Goal: Task Accomplishment & Management: Complete application form

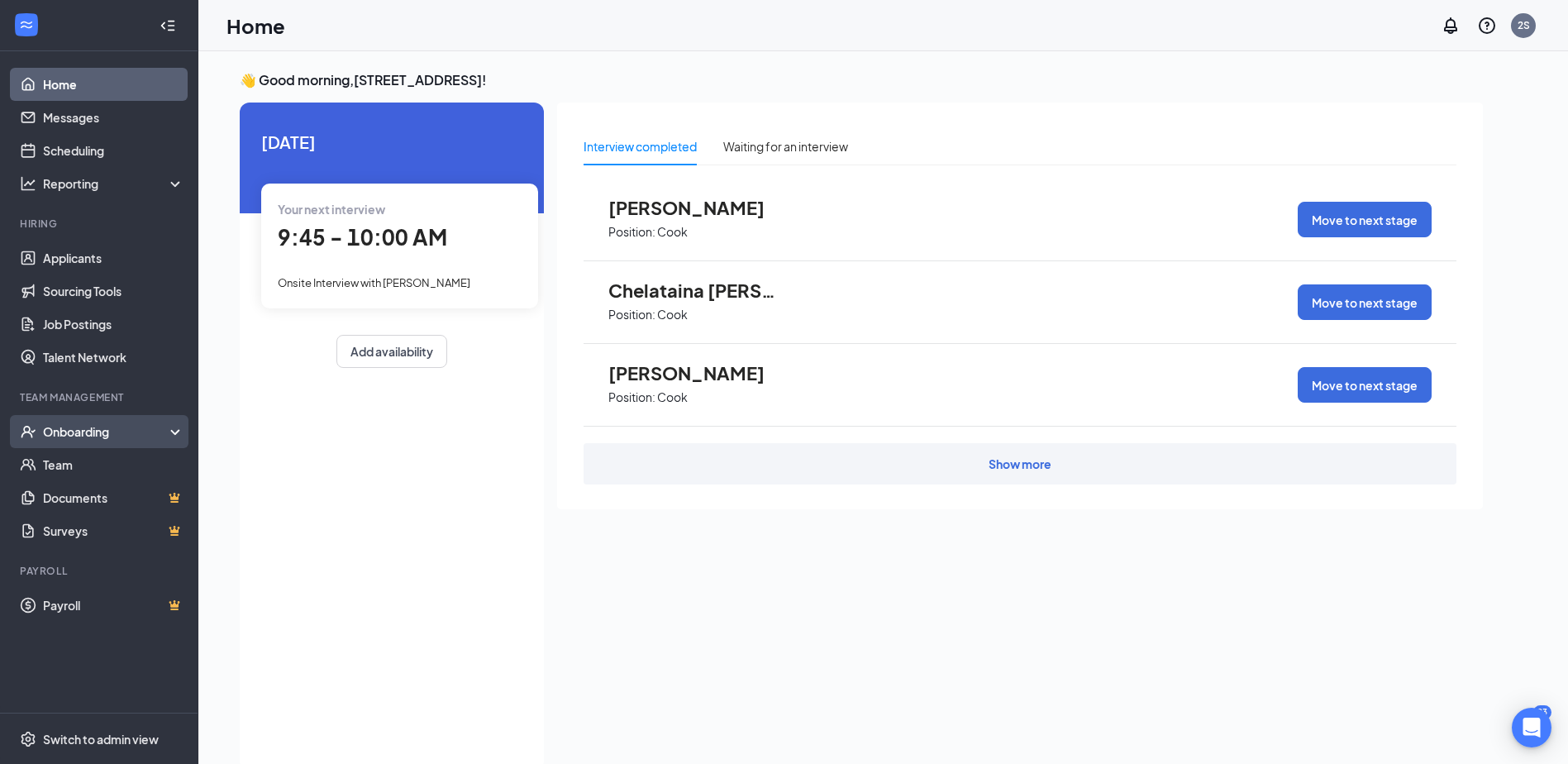
click at [82, 437] on div "Onboarding" at bounding box center [107, 431] width 127 height 16
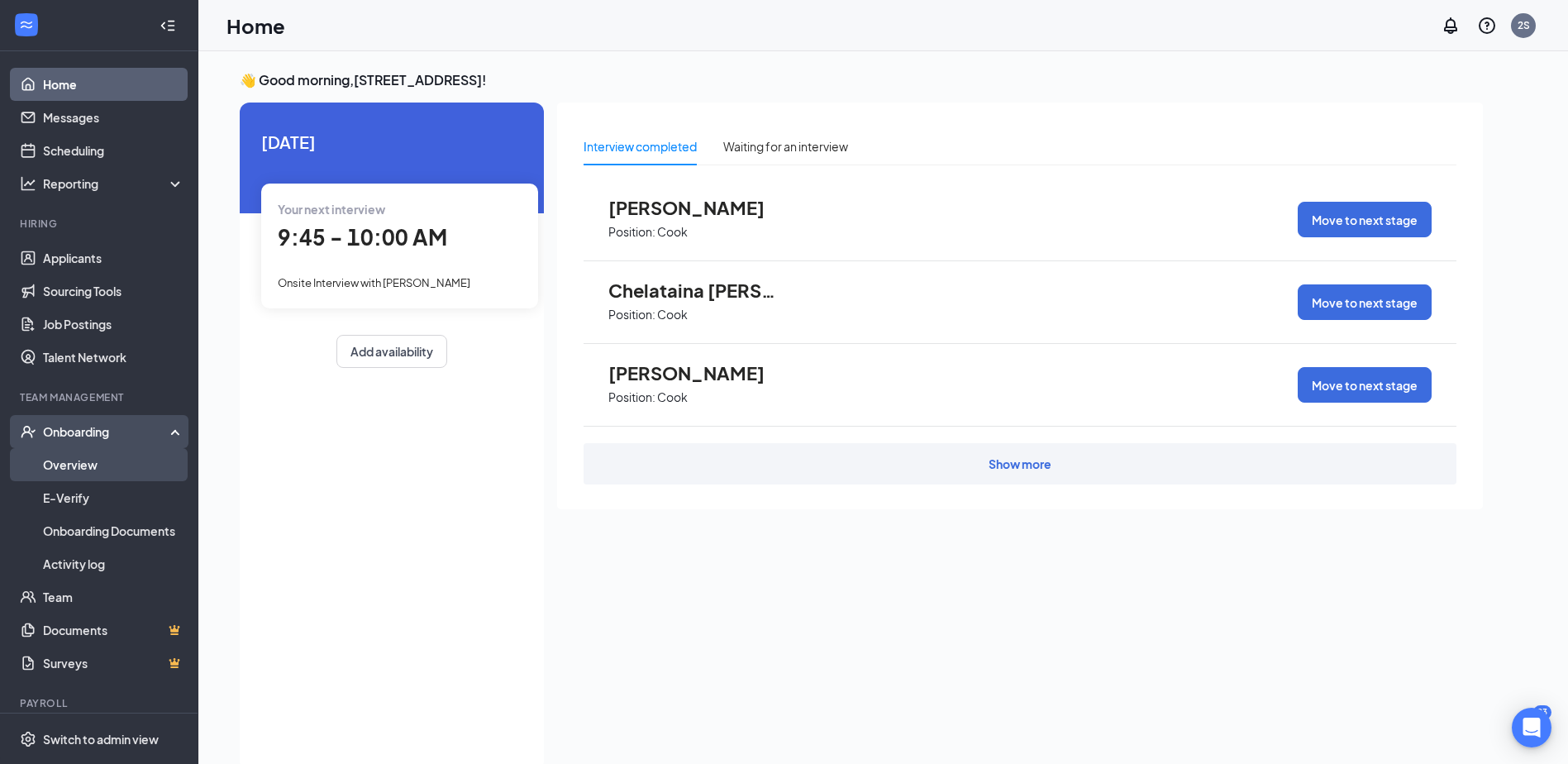
click at [80, 461] on link "Overview" at bounding box center [113, 464] width 141 height 33
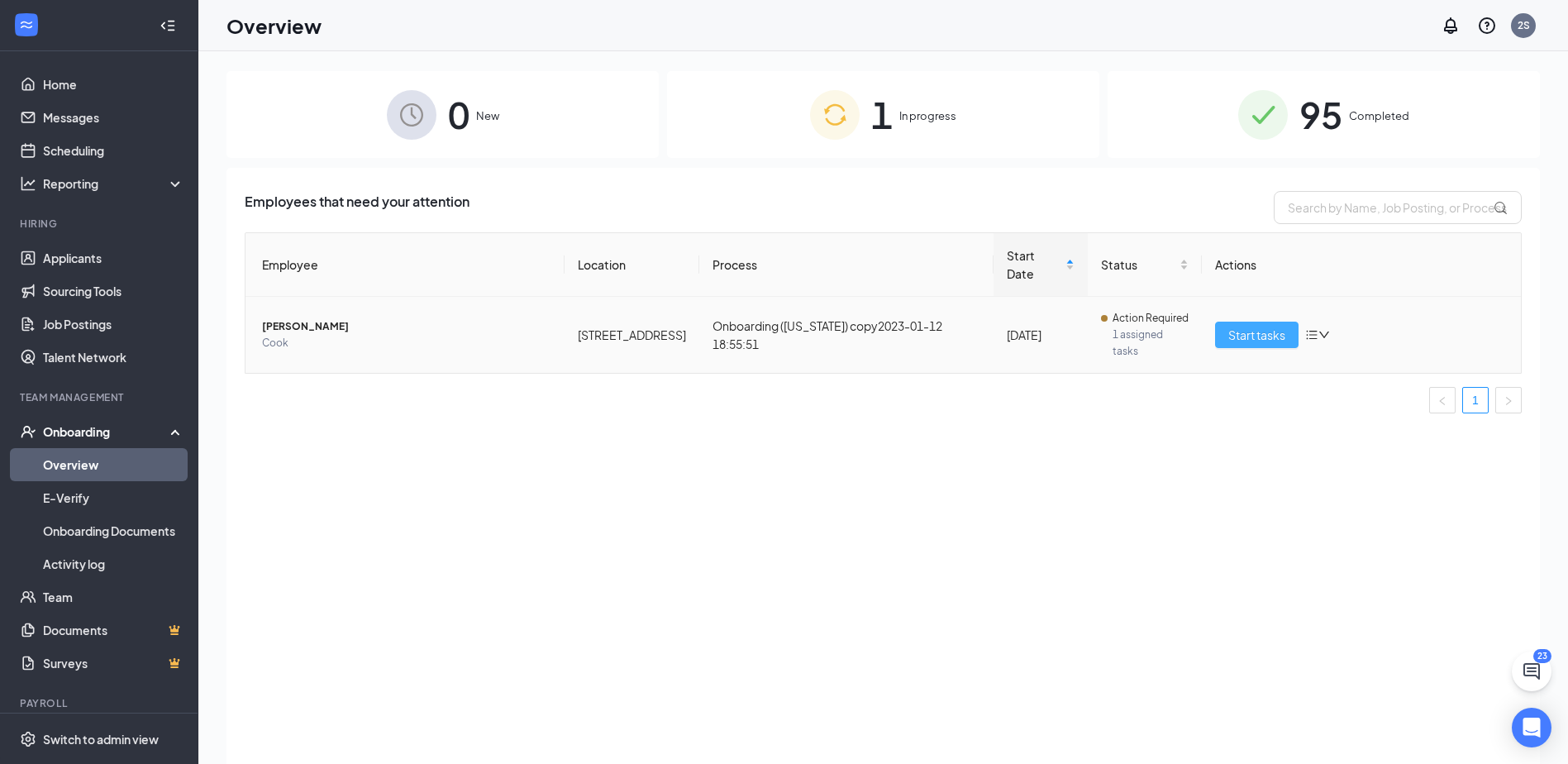
click at [1239, 326] on span "Start tasks" at bounding box center [1257, 334] width 57 height 18
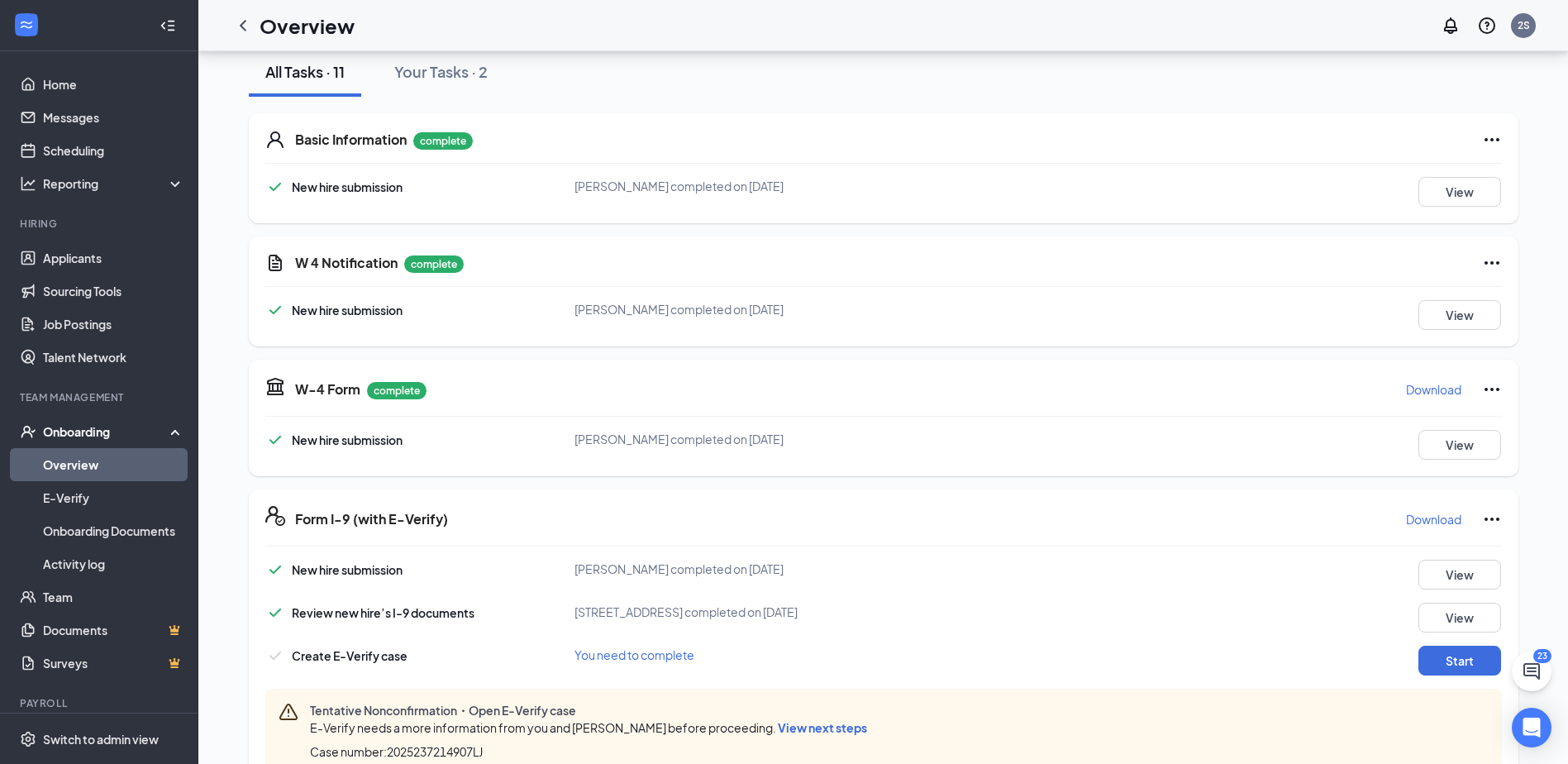
scroll to position [248, 0]
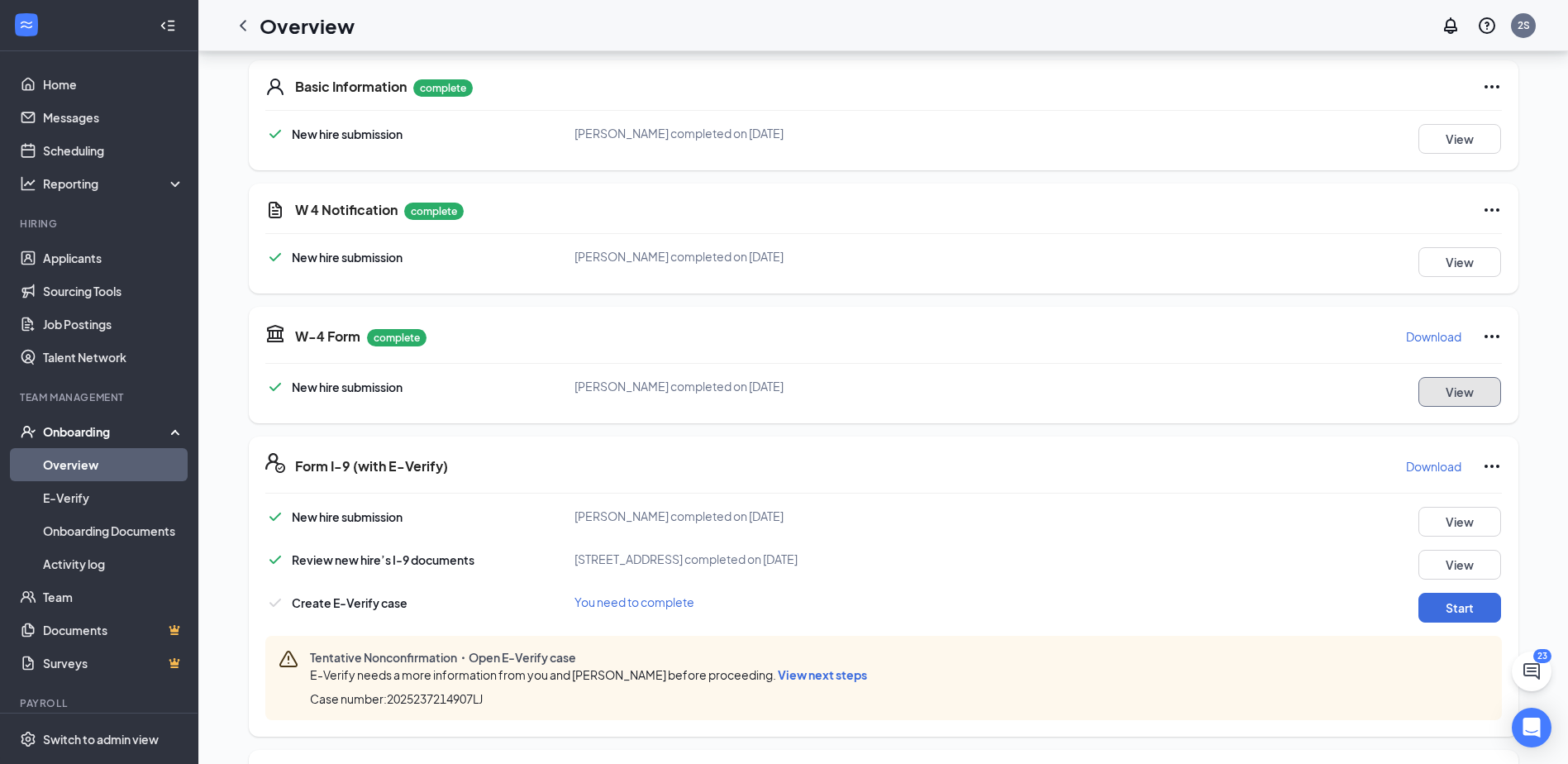
click at [1473, 388] on button "View" at bounding box center [1459, 392] width 82 height 29
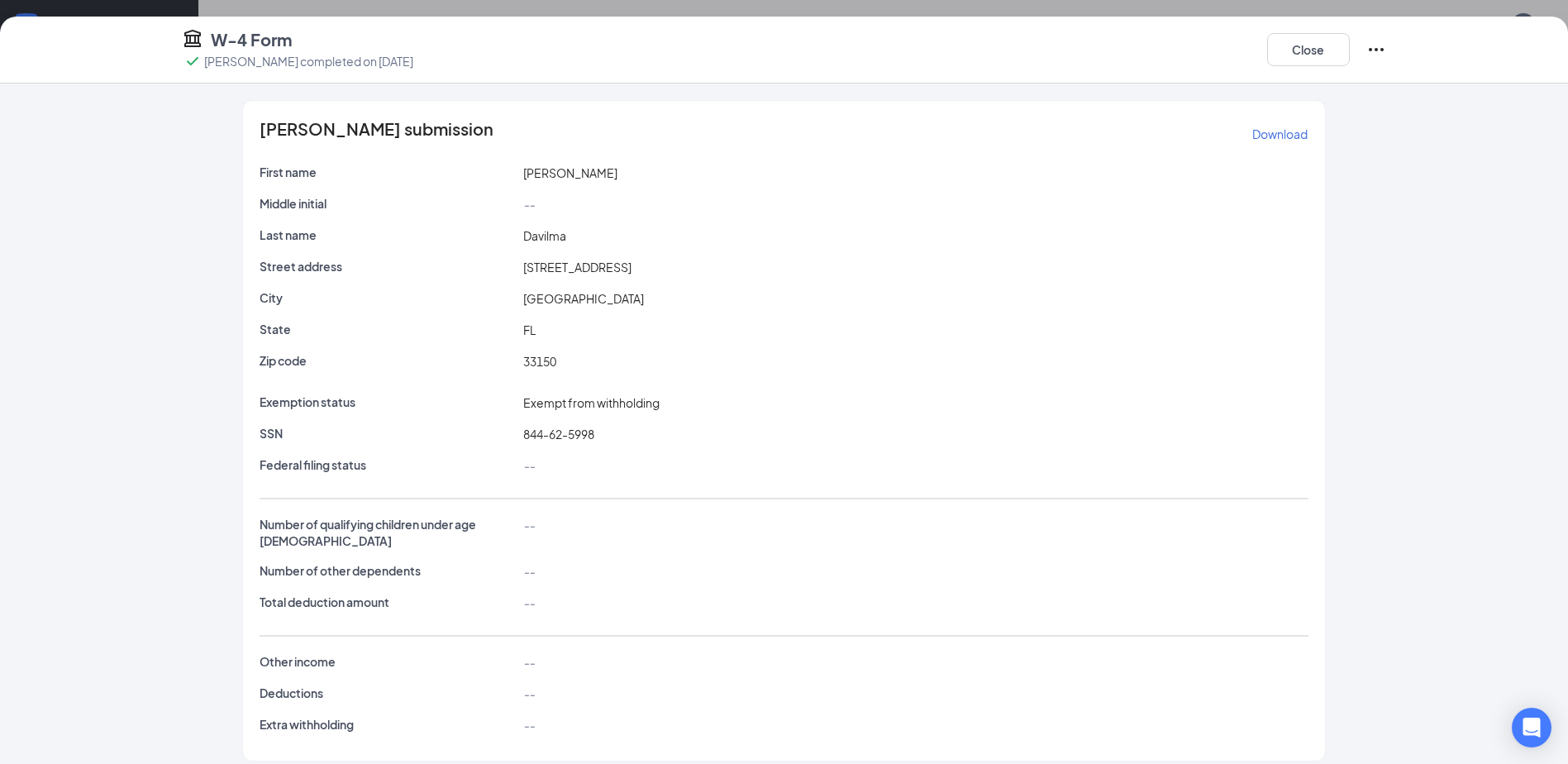
click at [535, 429] on span "844-62-5998" at bounding box center [559, 433] width 71 height 15
click at [1305, 42] on button "Close" at bounding box center [1308, 49] width 82 height 33
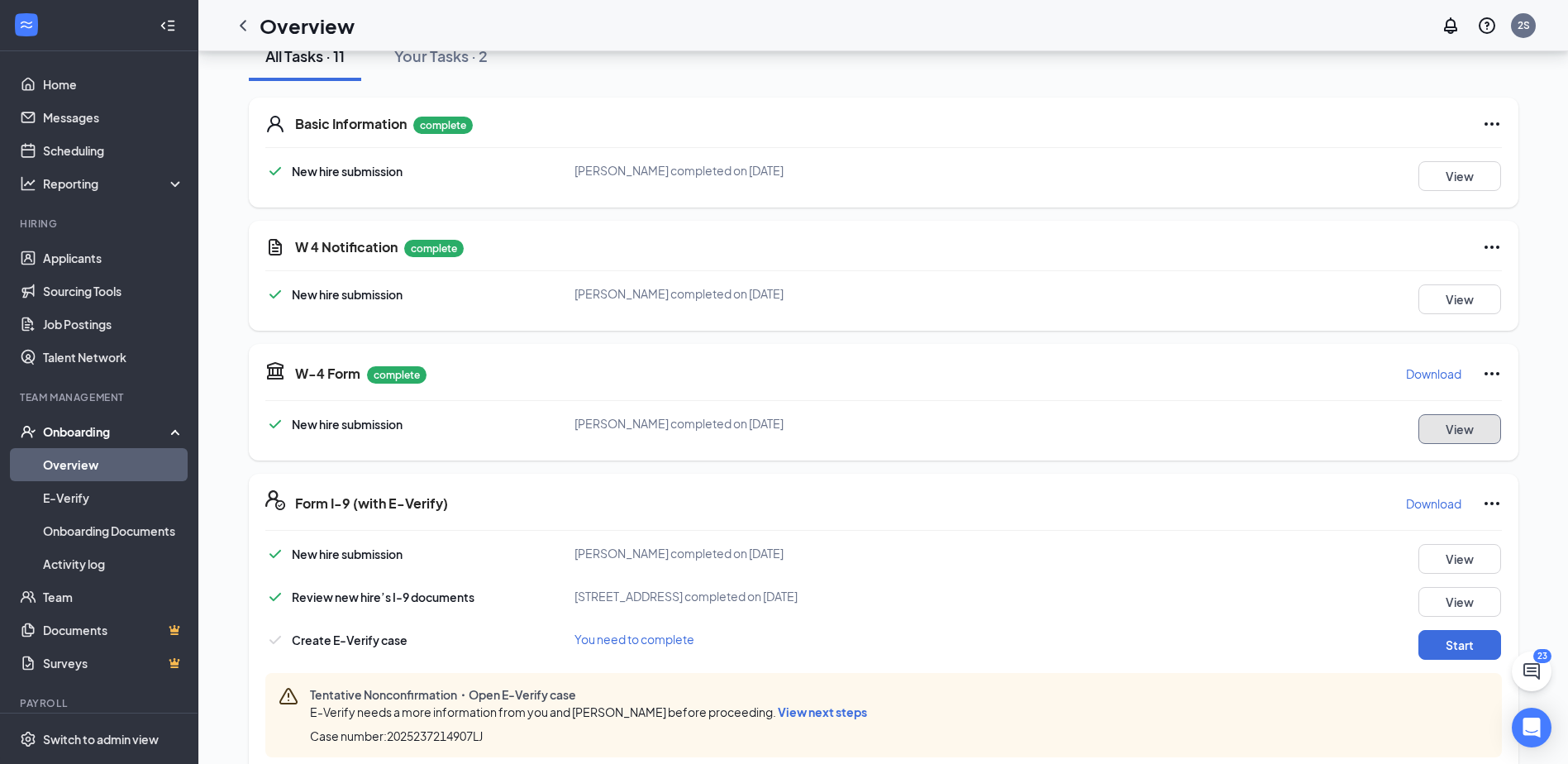
scroll to position [248, 0]
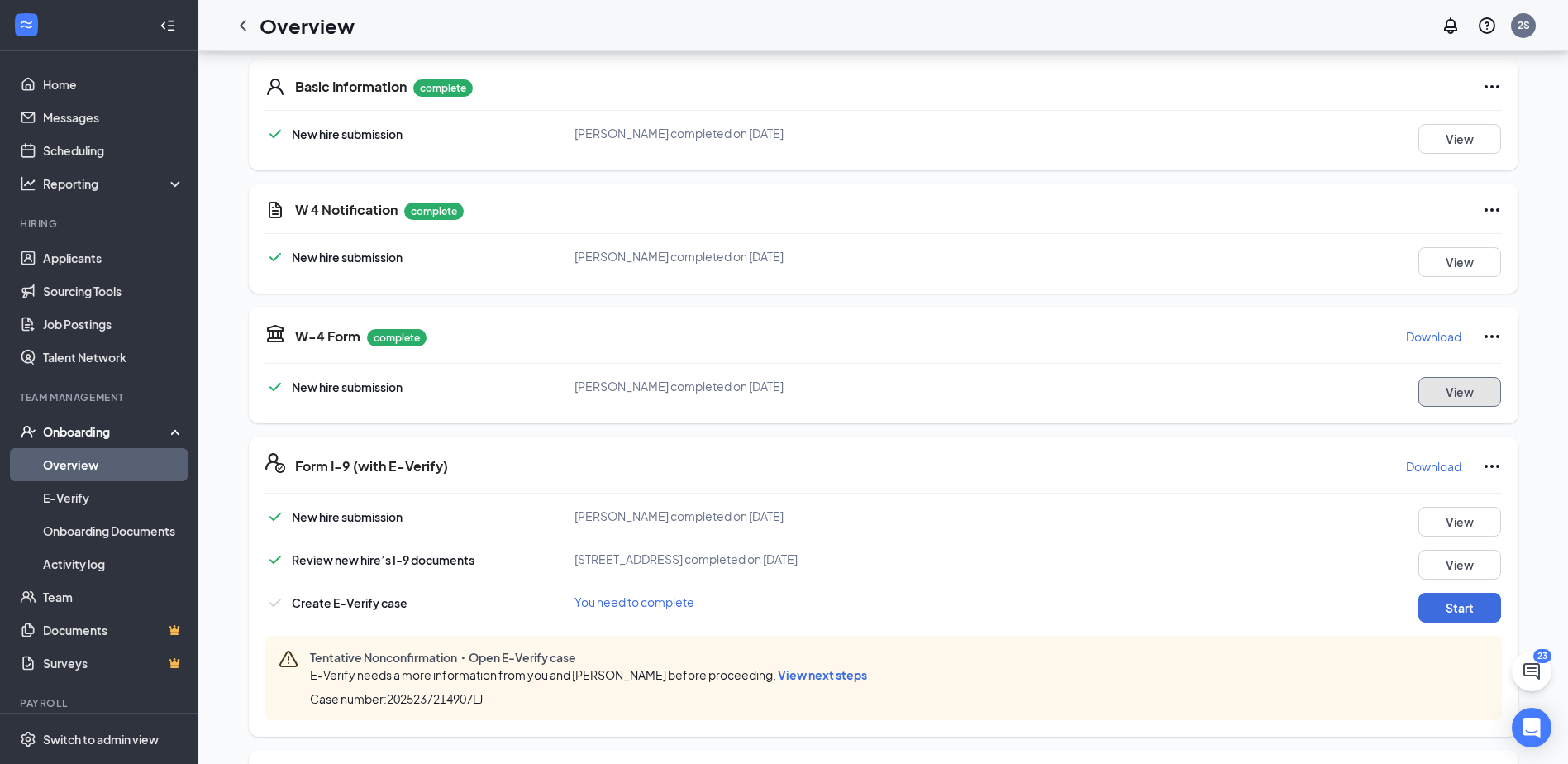
click at [1467, 396] on button "View" at bounding box center [1459, 392] width 82 height 29
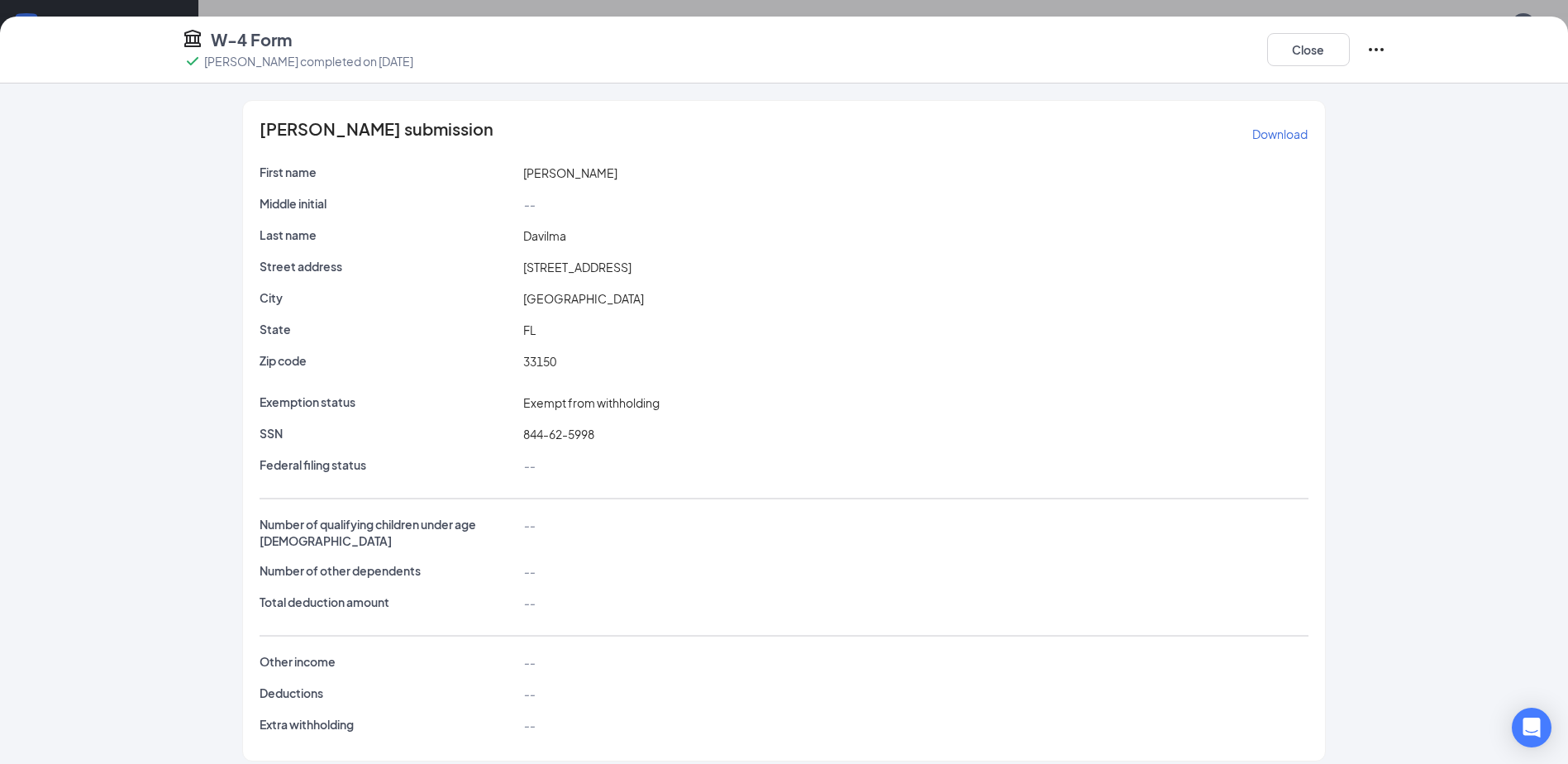
click at [593, 434] on span "844-62-5998" at bounding box center [559, 433] width 71 height 15
click at [538, 431] on span "844-62-5998" at bounding box center [559, 433] width 71 height 15
click at [530, 469] on span "--" at bounding box center [528, 465] width 11 height 15
click at [1376, 49] on icon "Ellipses" at bounding box center [1376, 49] width 15 height 3
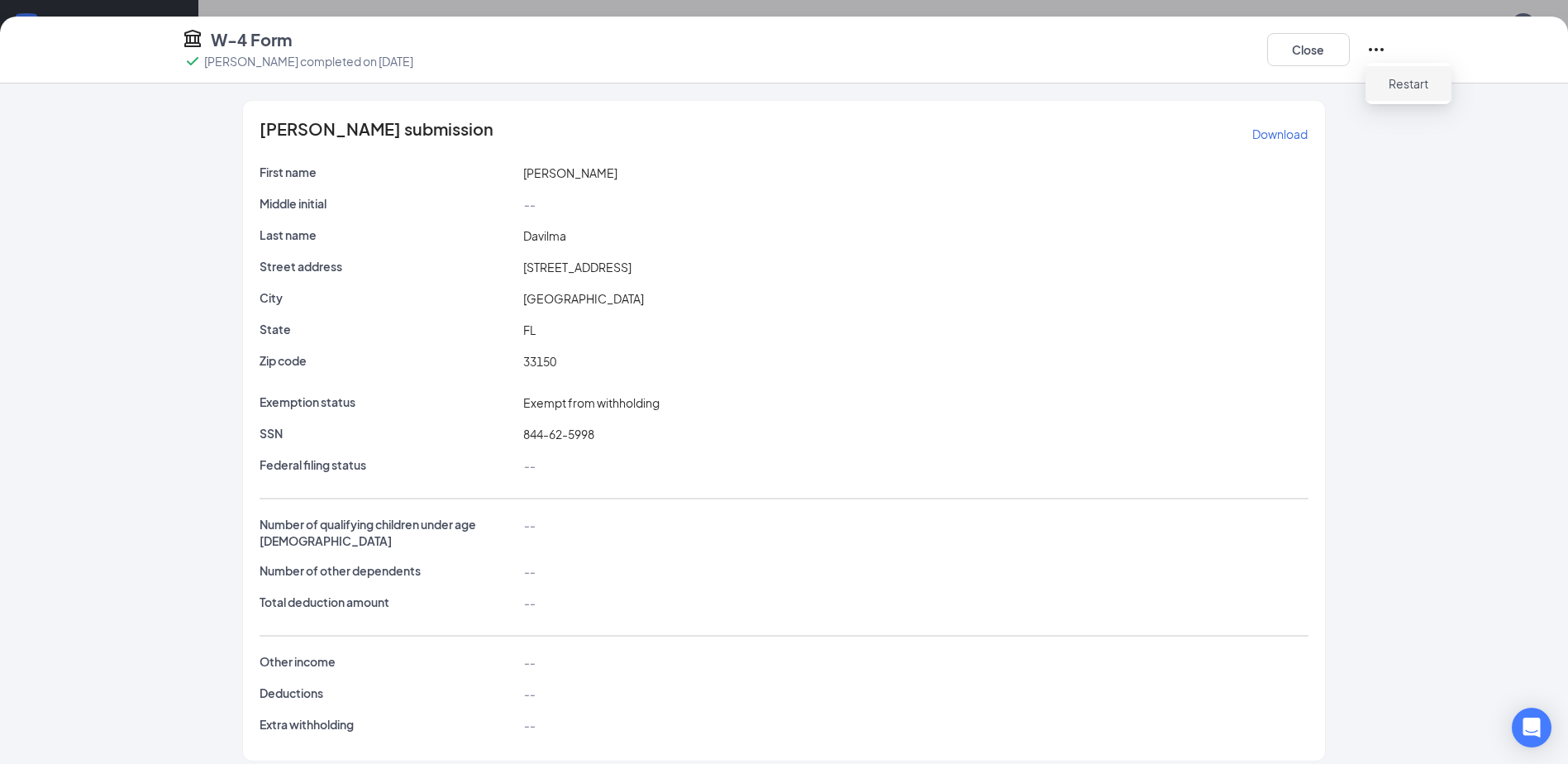
click at [1410, 87] on span "Restart" at bounding box center [1409, 83] width 40 height 16
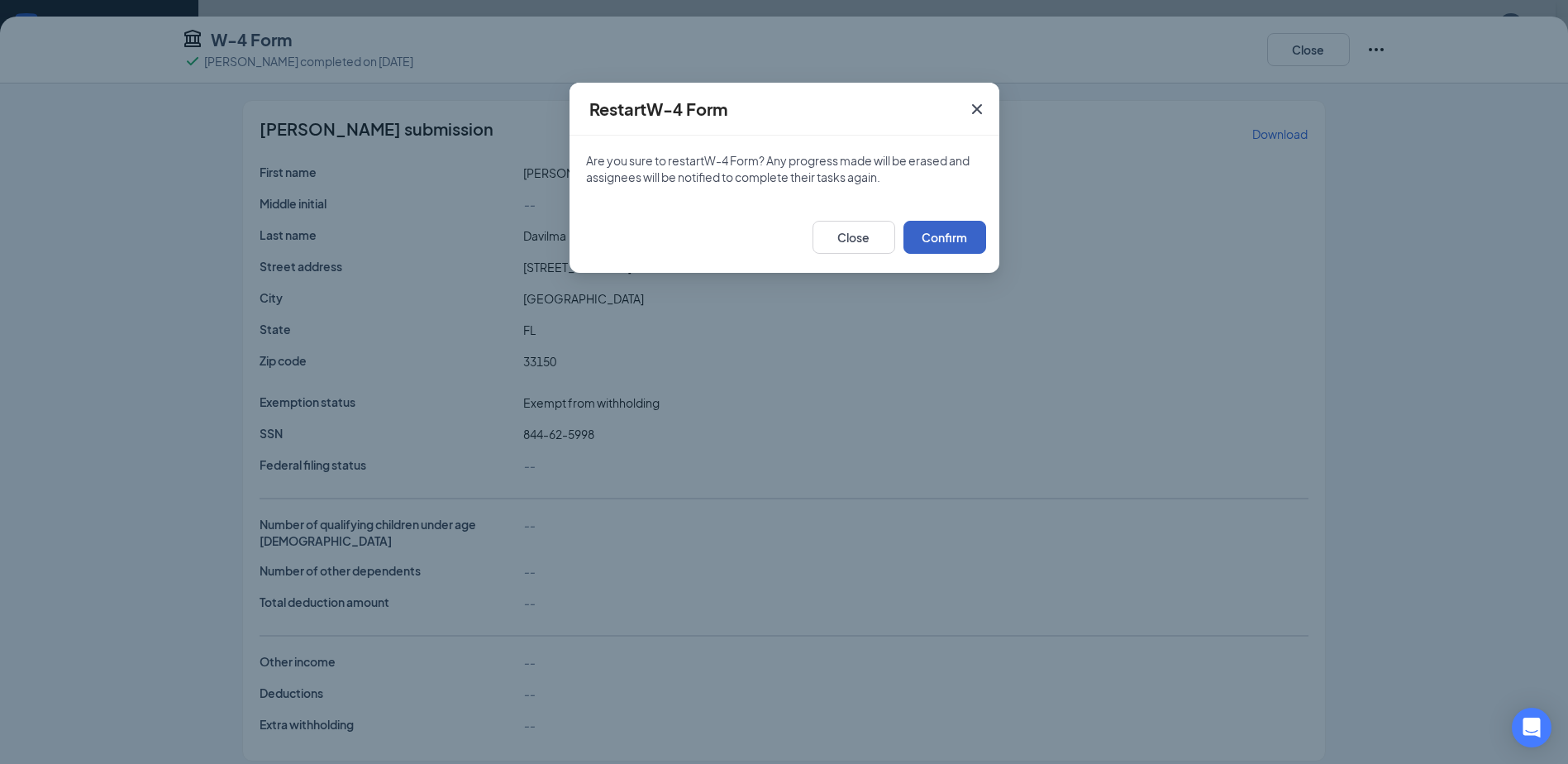
click at [948, 238] on button "Confirm" at bounding box center [944, 237] width 82 height 33
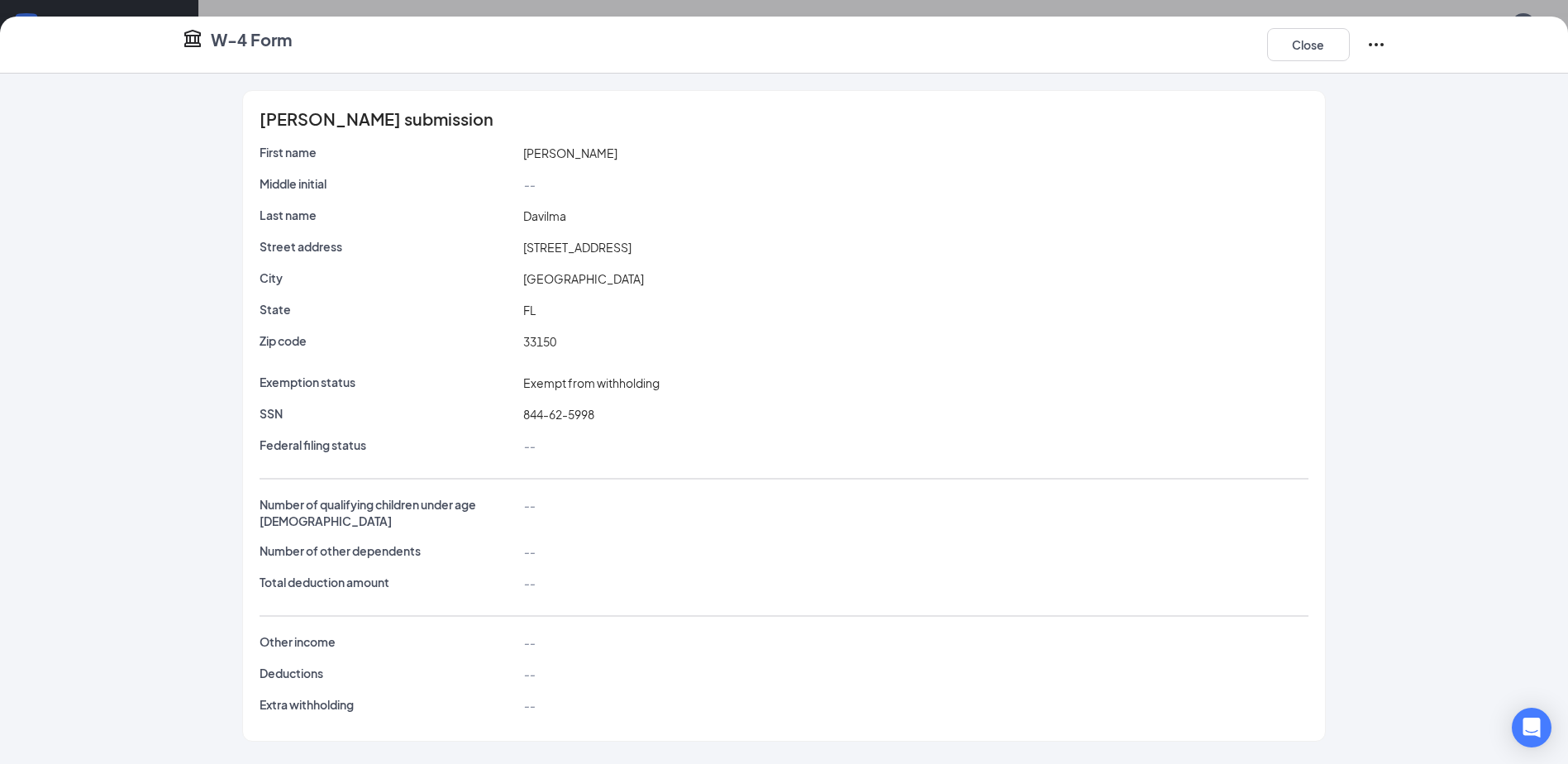
click at [538, 415] on span "844-62-5998" at bounding box center [559, 413] width 71 height 15
click at [1099, 402] on div "Exemption status Exempt from withholding SSN 844-62-5998 Federal filing status …" at bounding box center [784, 417] width 1048 height 87
click at [1304, 42] on button "Close" at bounding box center [1308, 44] width 82 height 33
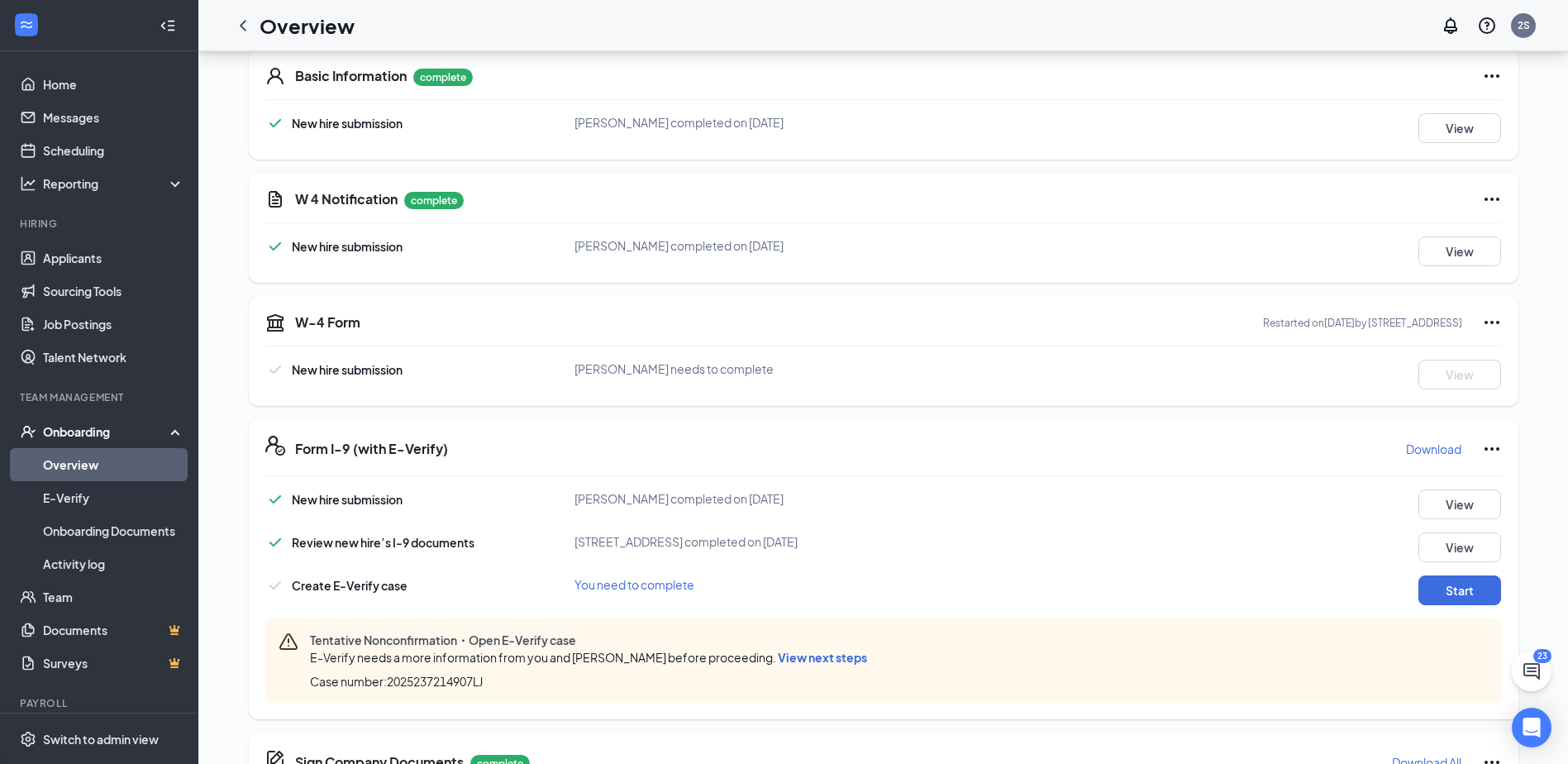
scroll to position [331, 0]
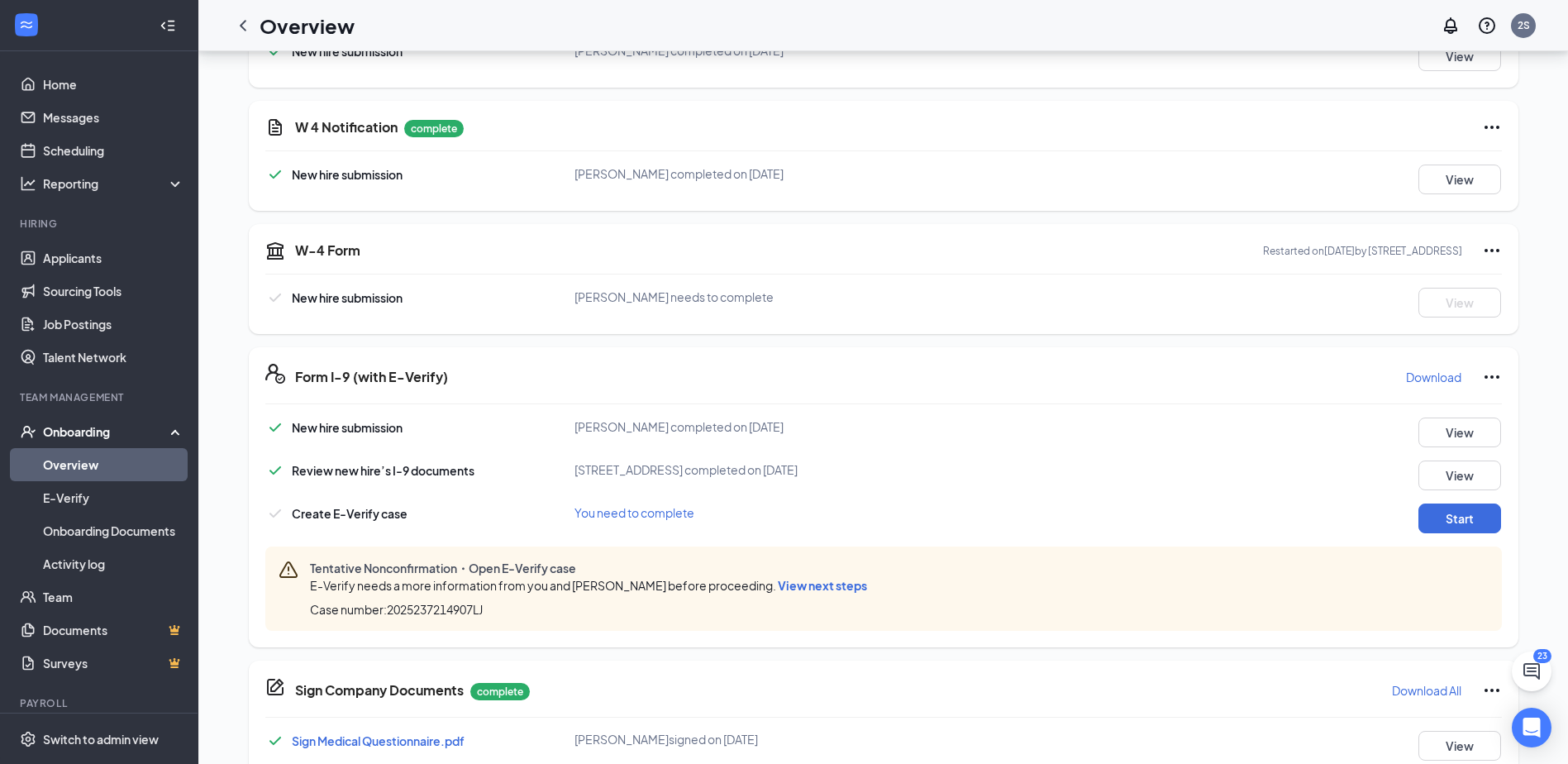
click at [1493, 248] on icon "Ellipses" at bounding box center [1492, 250] width 20 height 20
click at [1399, 292] on span "Mark as complete" at bounding box center [1429, 284] width 97 height 16
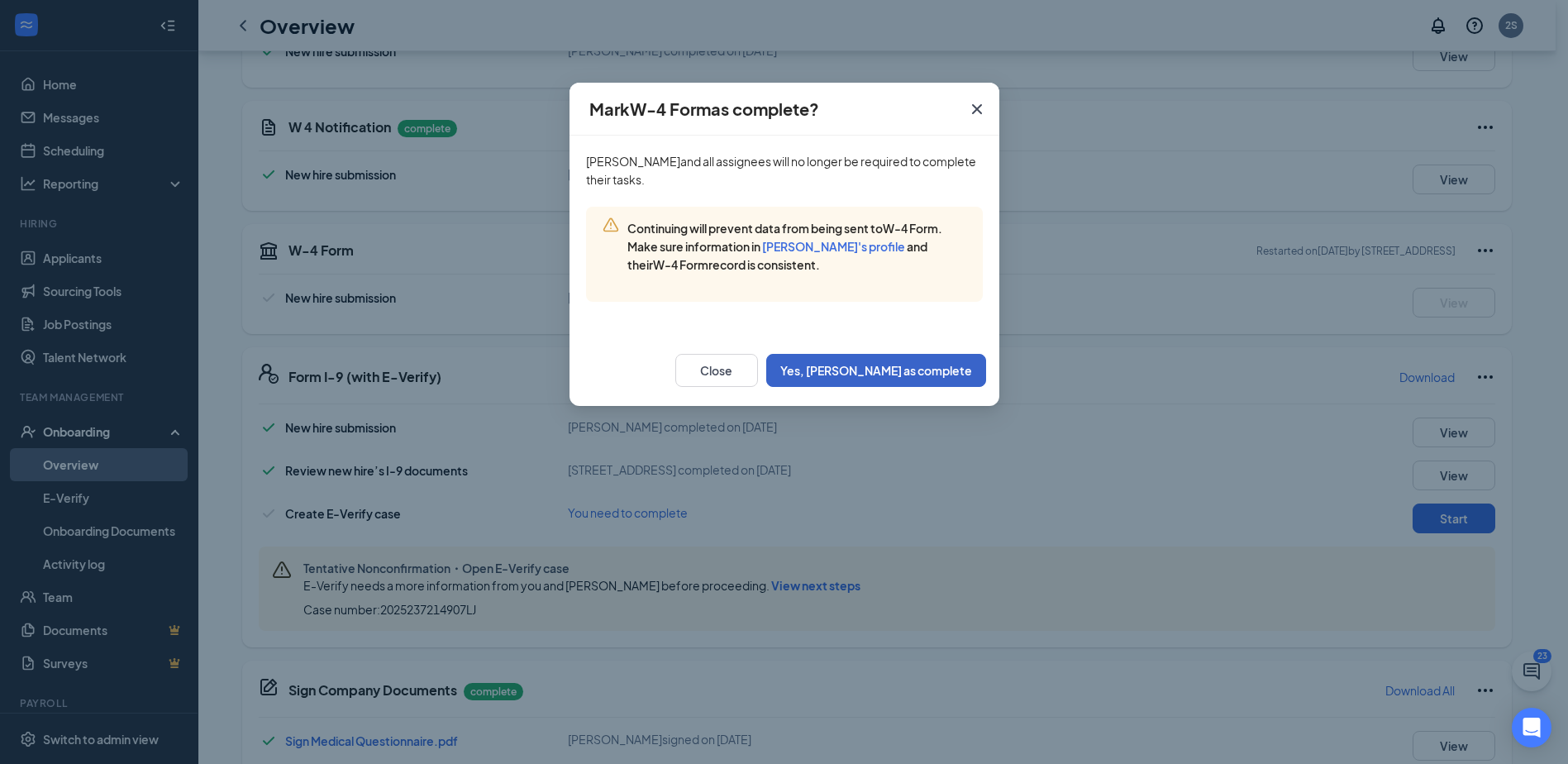
click at [949, 372] on button "Yes, [PERSON_NAME] as complete" at bounding box center [876, 370] width 220 height 33
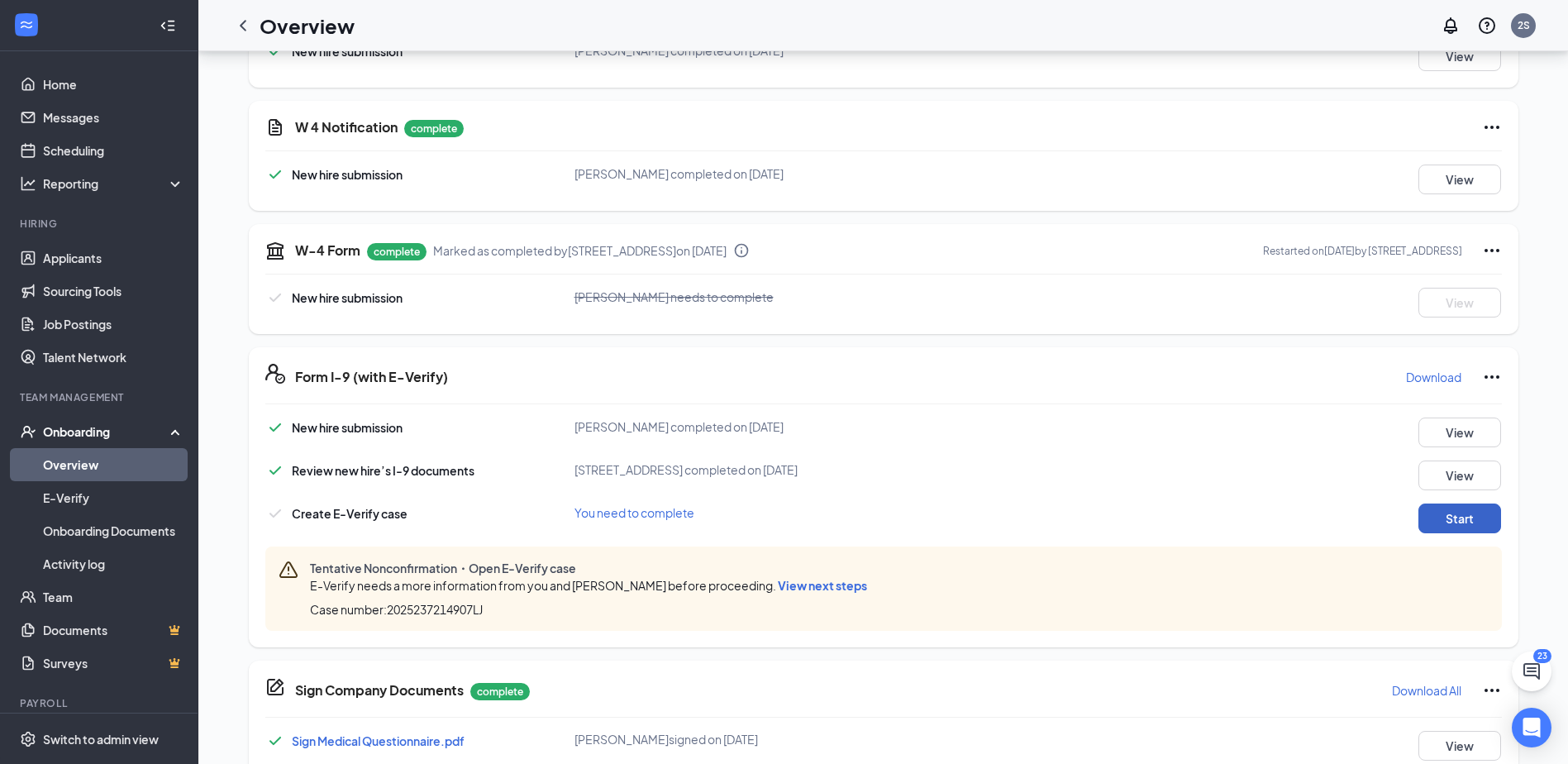
click at [1469, 512] on button "Start" at bounding box center [1459, 518] width 82 height 29
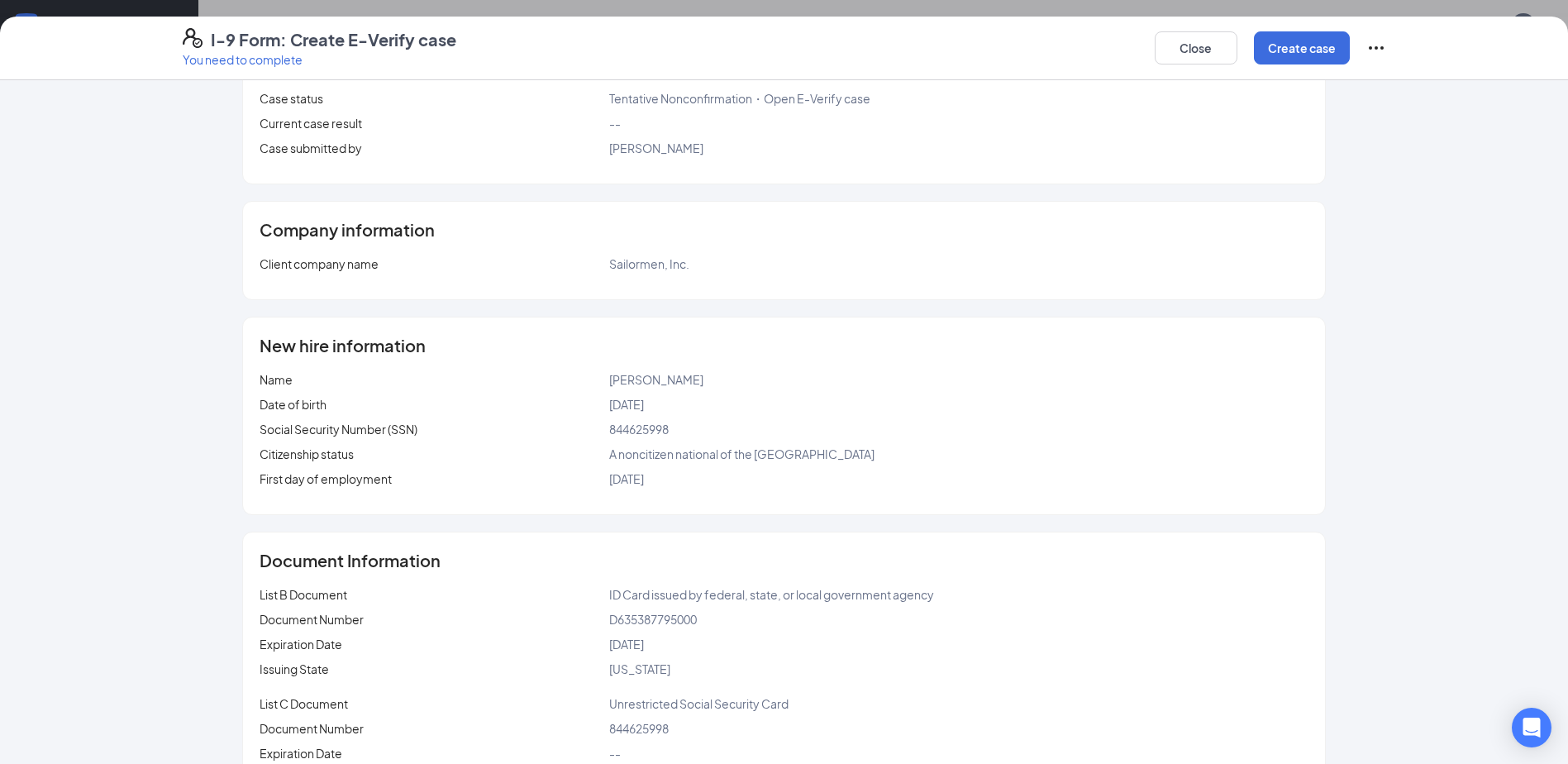
scroll to position [232, 0]
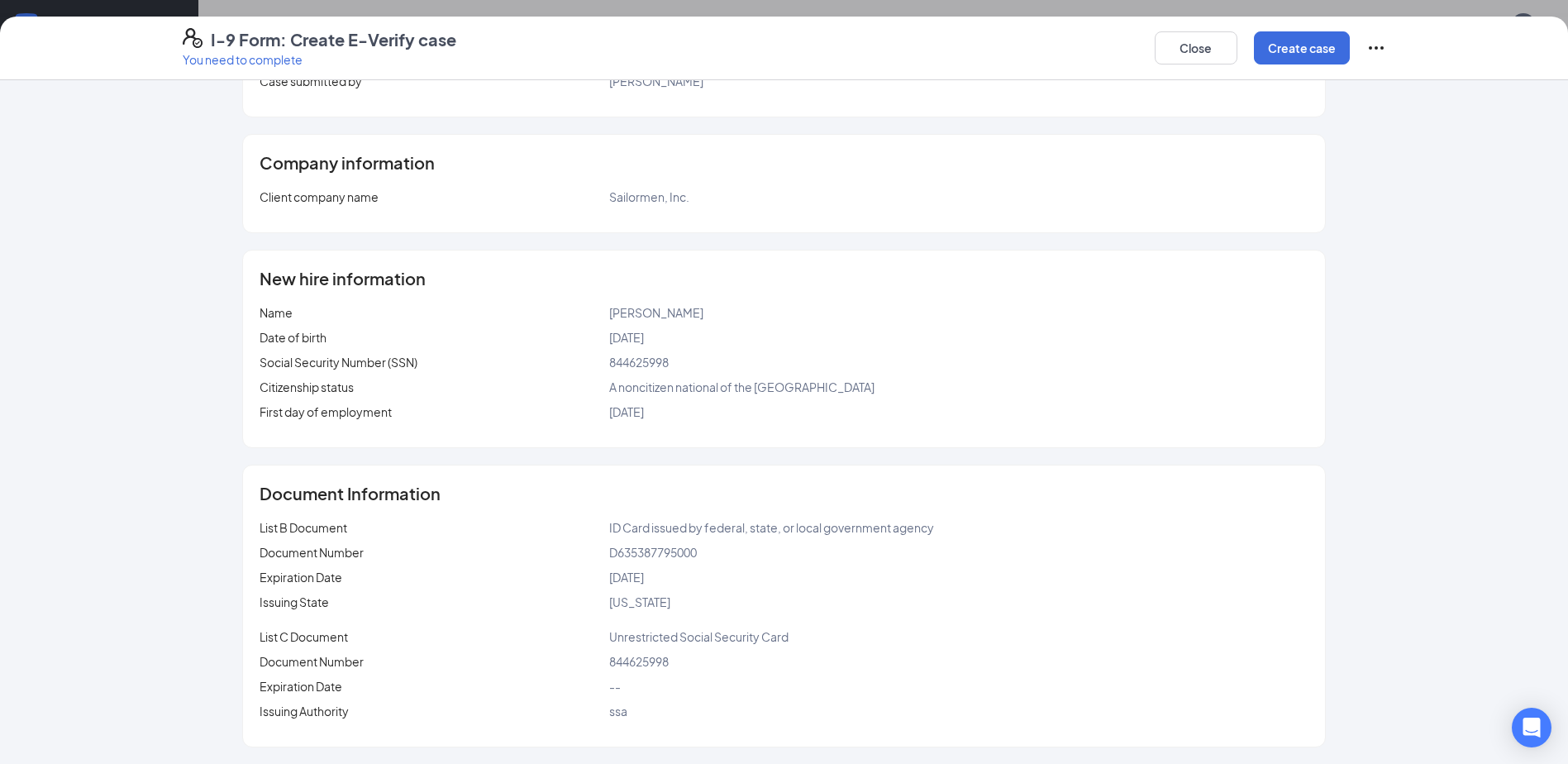
click at [616, 665] on span "844625998" at bounding box center [638, 661] width 60 height 15
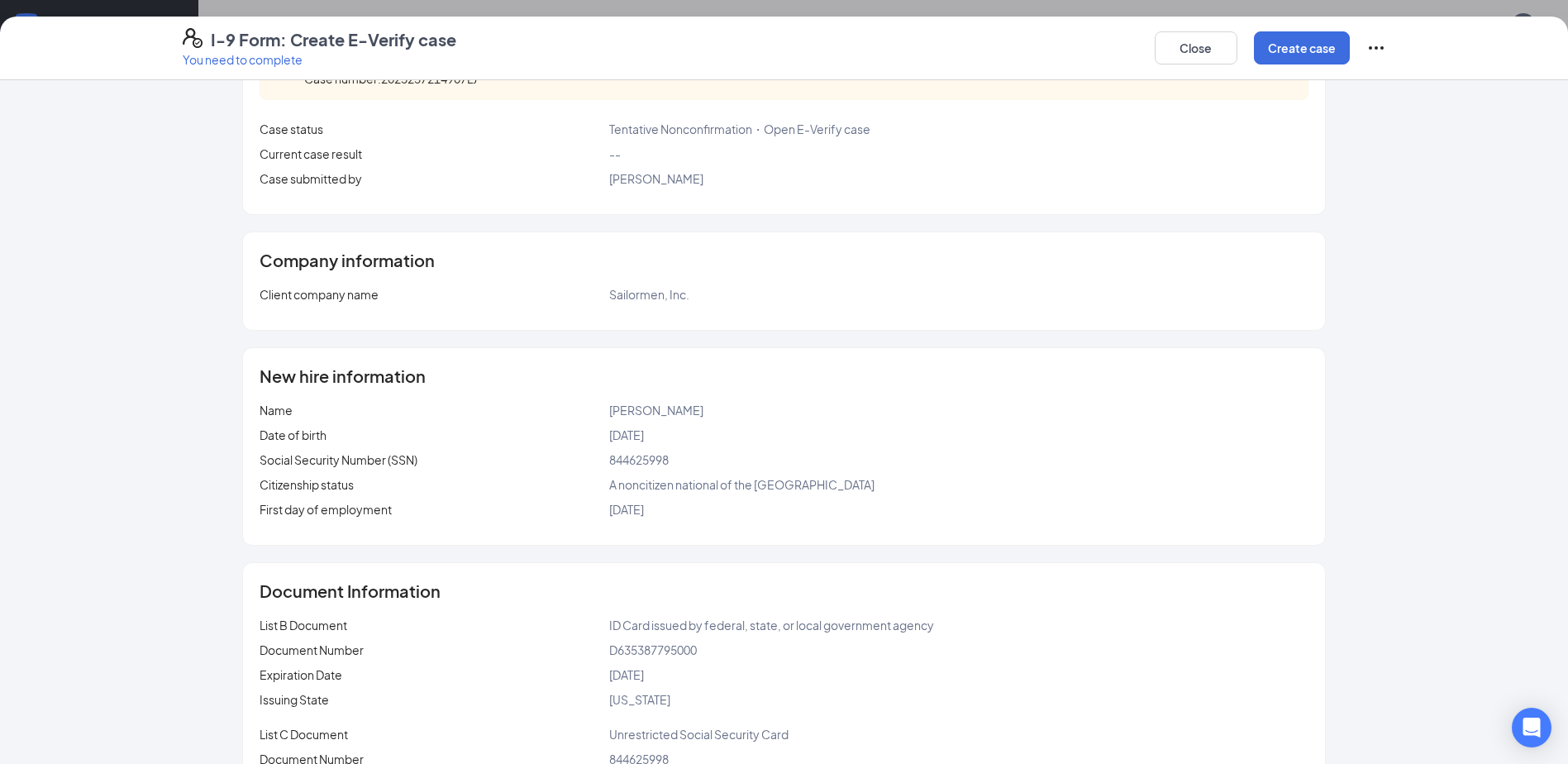
scroll to position [0, 0]
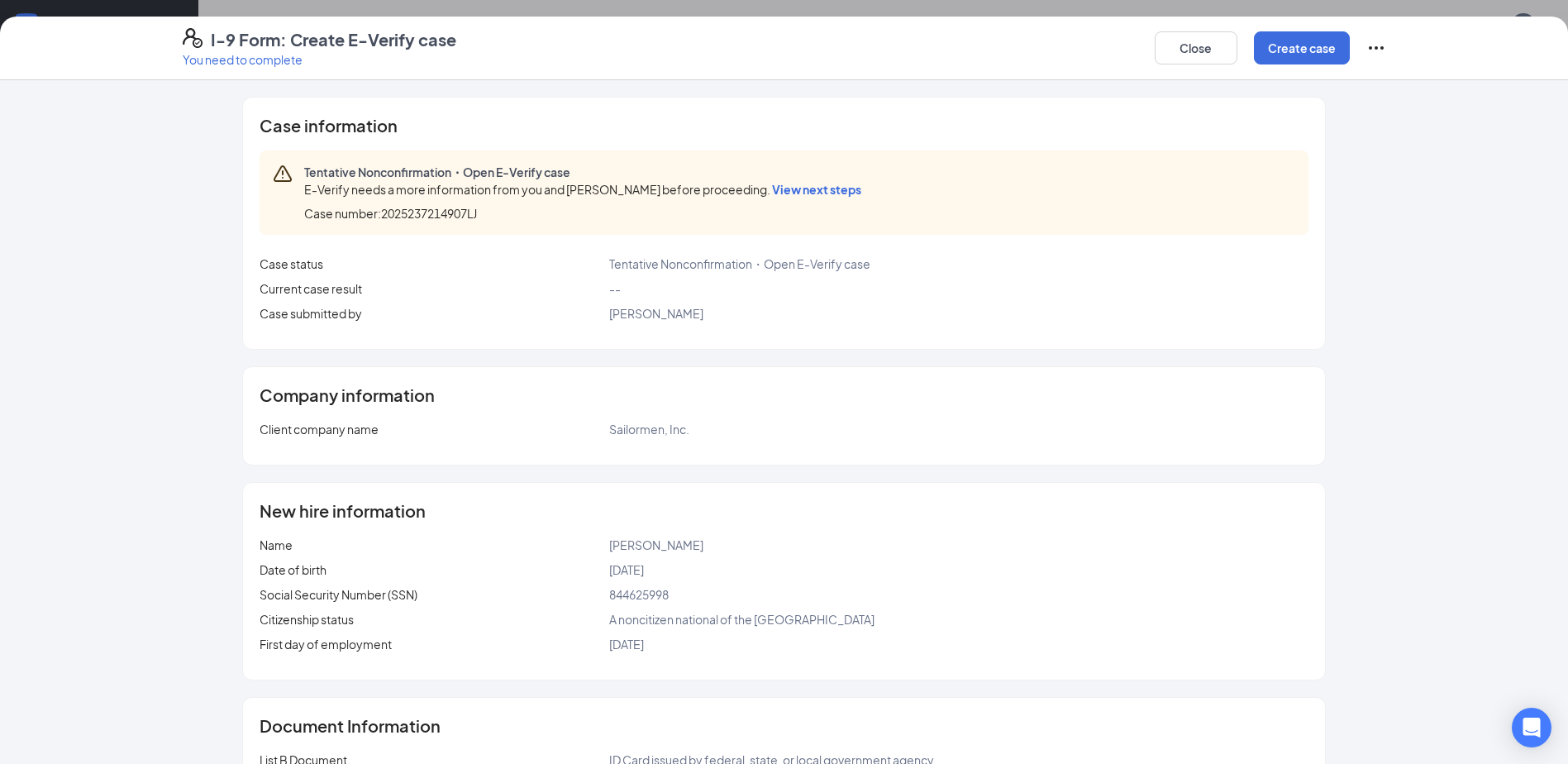
click at [794, 193] on span "View next steps" at bounding box center [816, 189] width 89 height 15
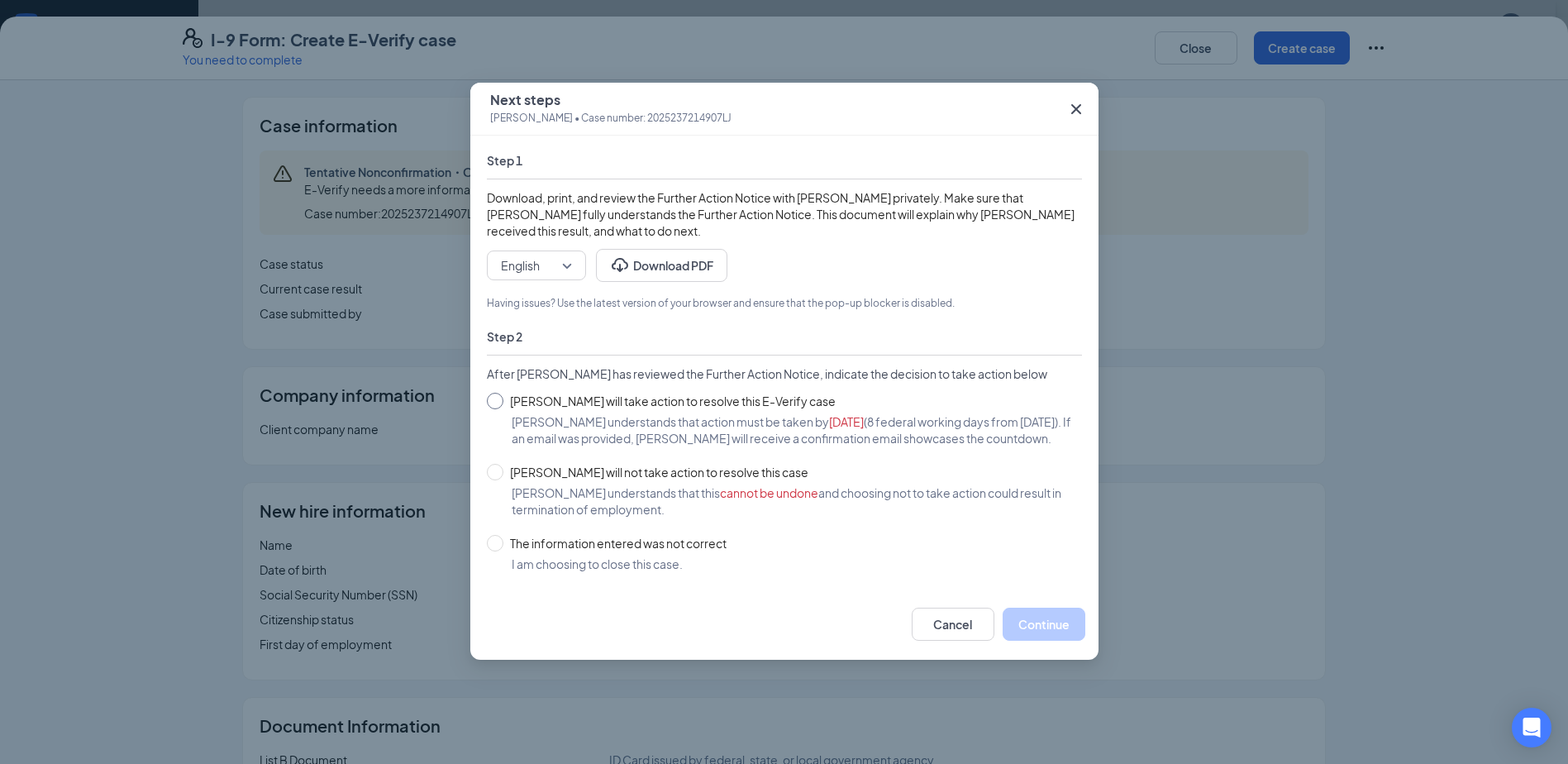
click at [489, 400] on input "[PERSON_NAME] will take action to resolve this E-Verify case" at bounding box center [495, 400] width 16 height 16
radio input "true"
click at [1045, 640] on button "Continue" at bounding box center [1043, 624] width 82 height 33
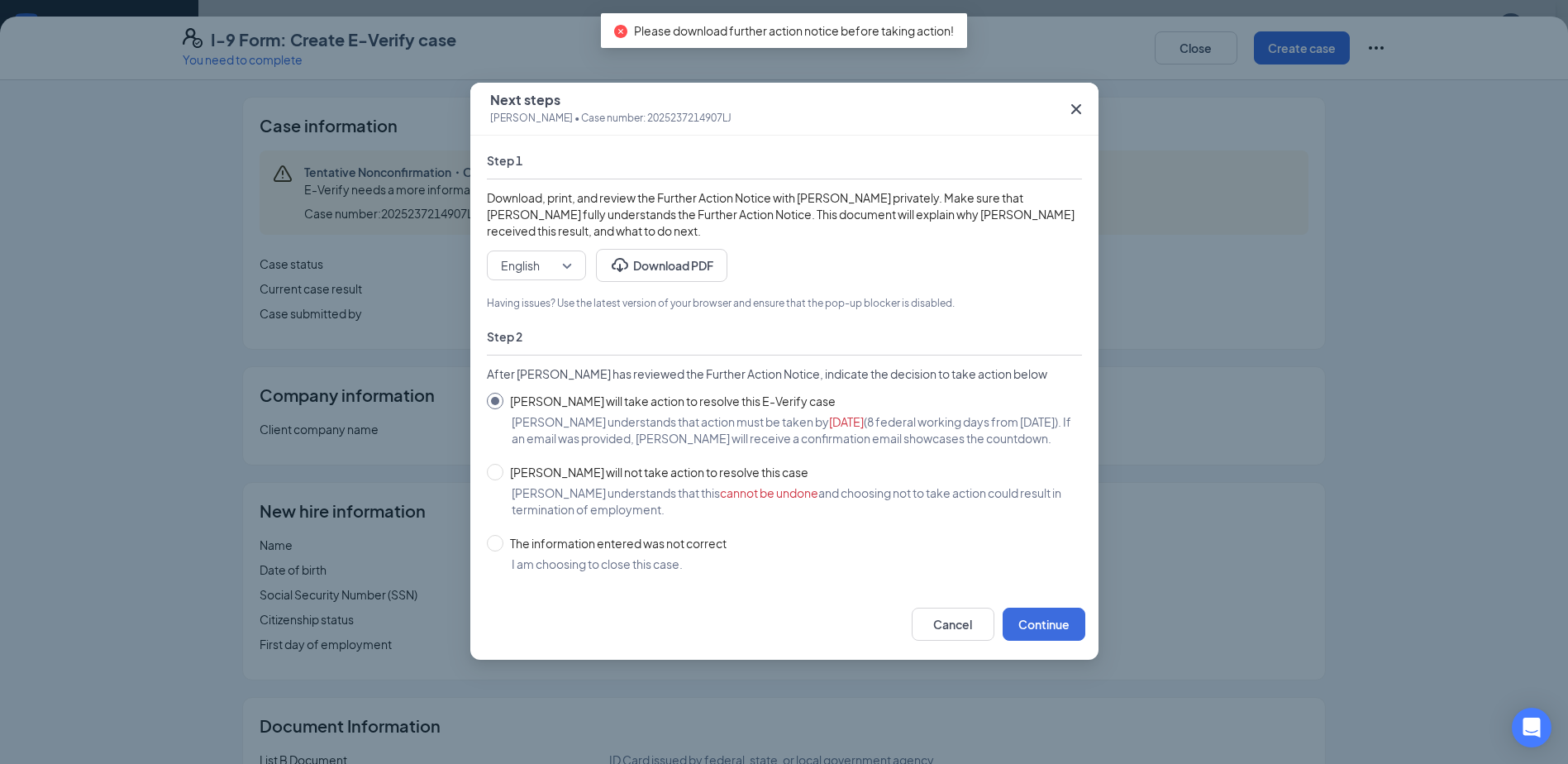
click at [1072, 100] on icon "Cross" at bounding box center [1076, 108] width 20 height 20
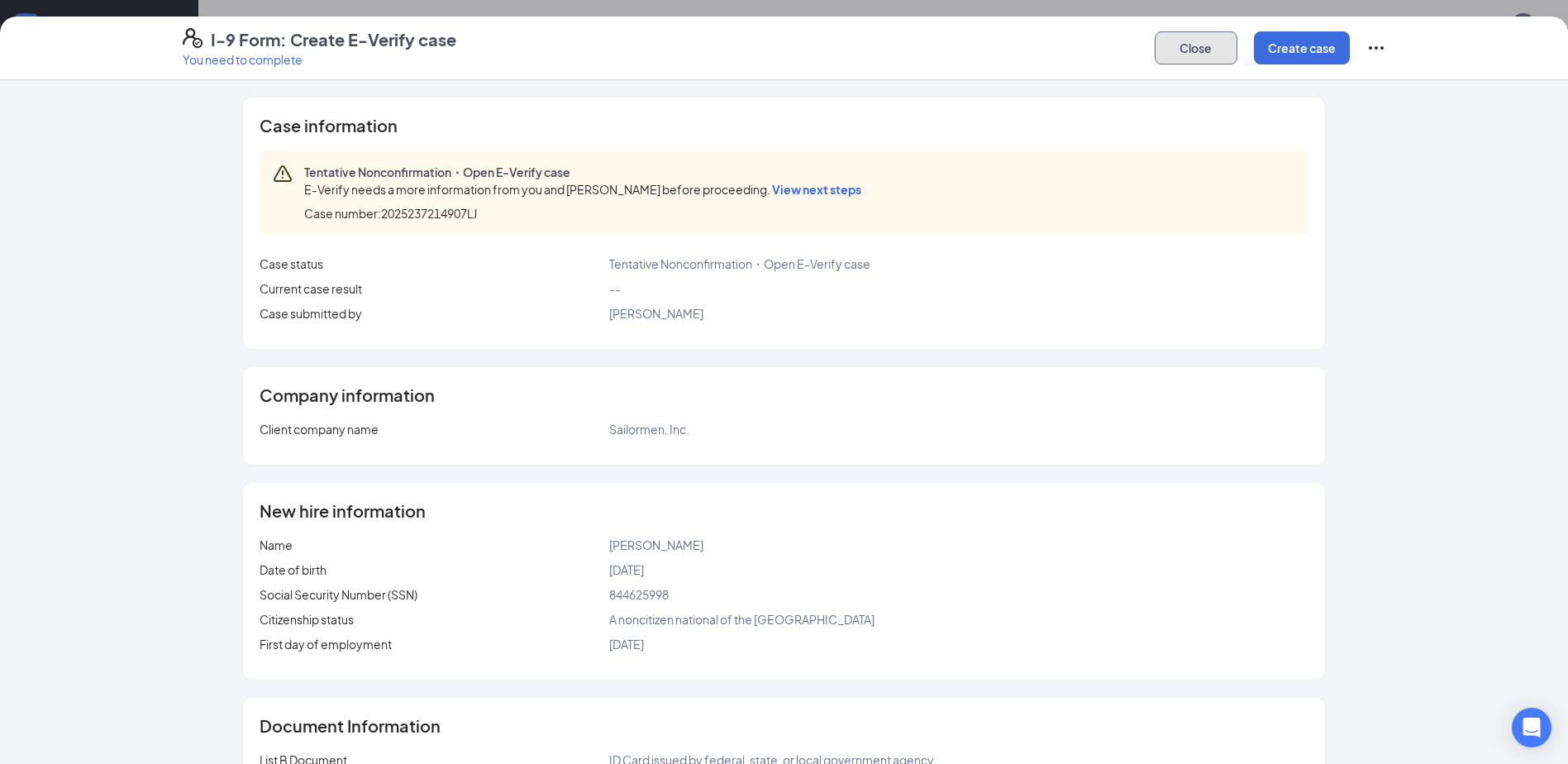
click at [1222, 55] on button "Close" at bounding box center [1195, 48] width 82 height 33
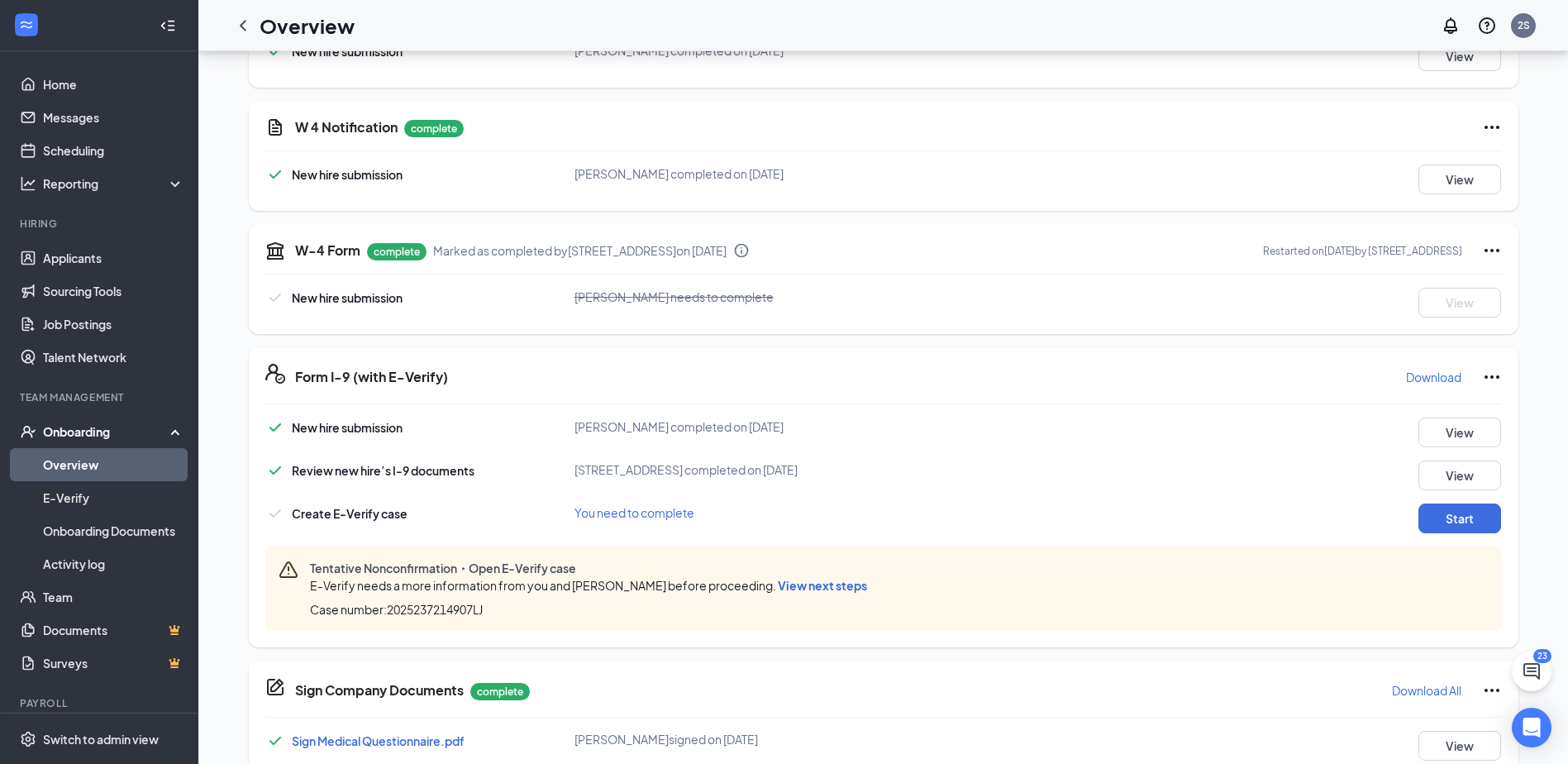
click at [1437, 383] on p "Download" at bounding box center [1434, 376] width 55 height 16
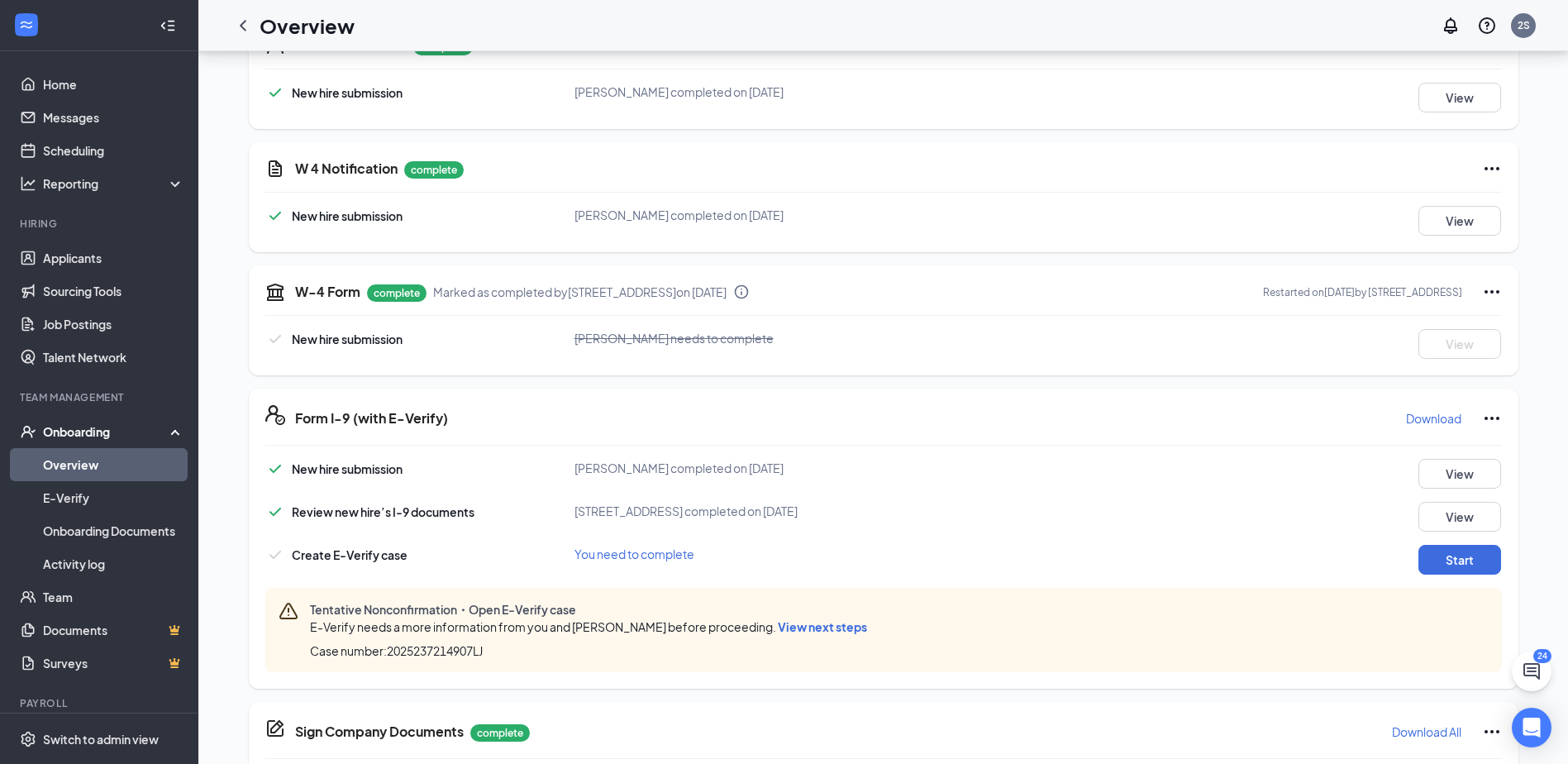
scroll to position [298, 0]
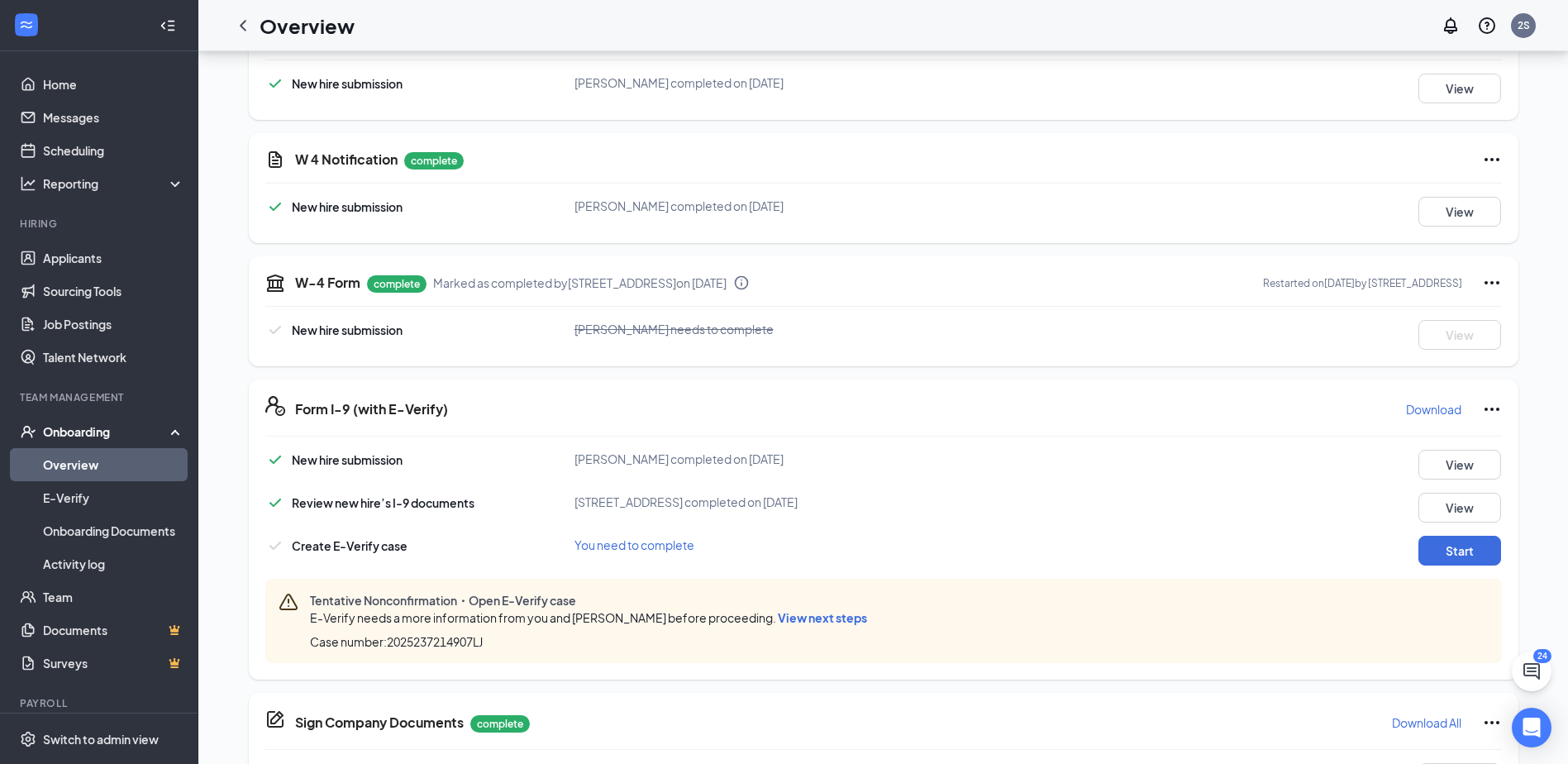
click at [876, 651] on div "Tentative Nonconfirmation・Open E-Verify case E-Verify needs a more information …" at bounding box center [883, 620] width 1236 height 84
click at [799, 624] on span "View next steps" at bounding box center [822, 617] width 89 height 15
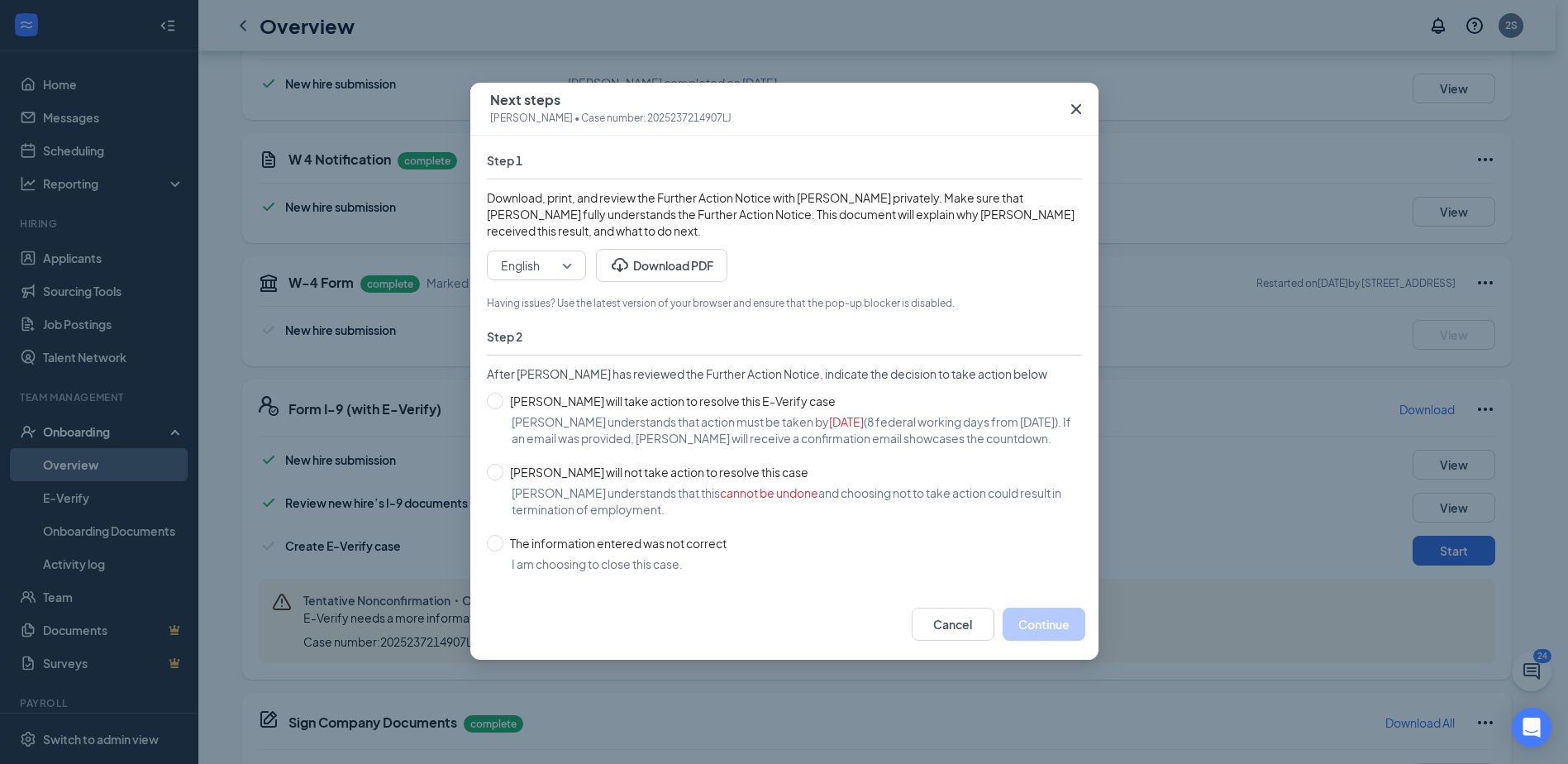
click at [1066, 100] on icon "Cross" at bounding box center [1076, 108] width 20 height 20
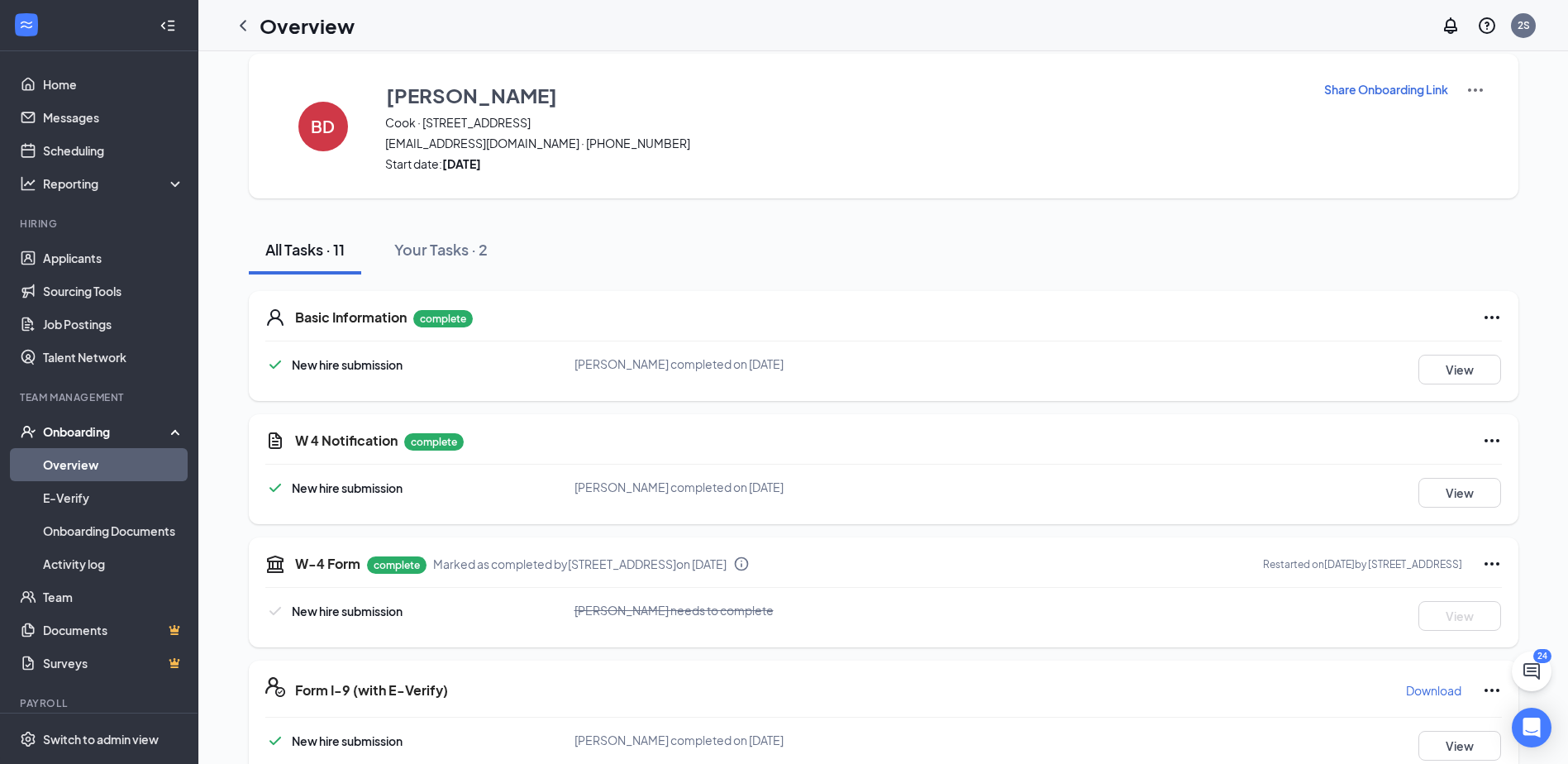
scroll to position [0, 0]
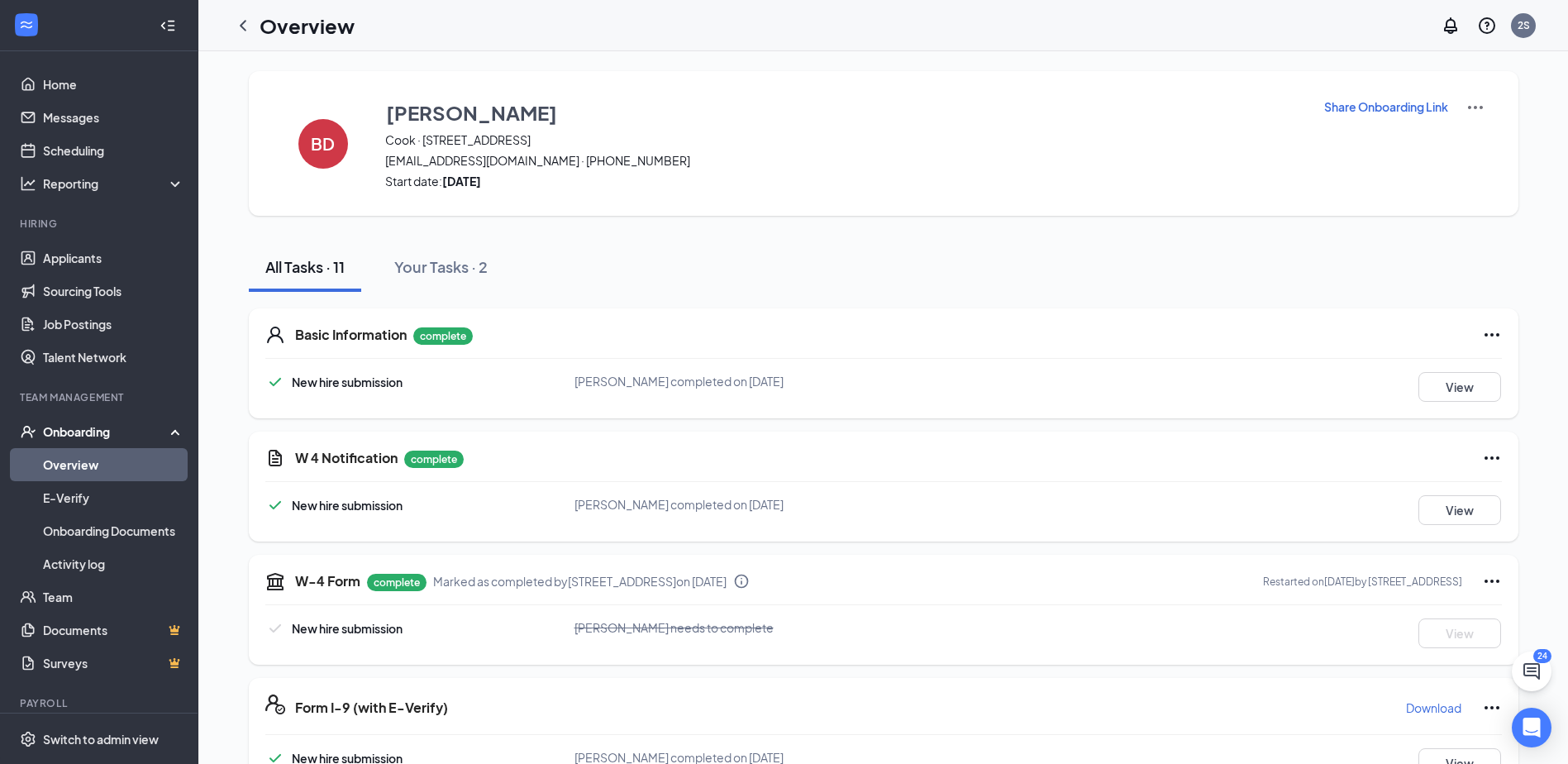
click at [145, 462] on link "Overview" at bounding box center [113, 464] width 141 height 33
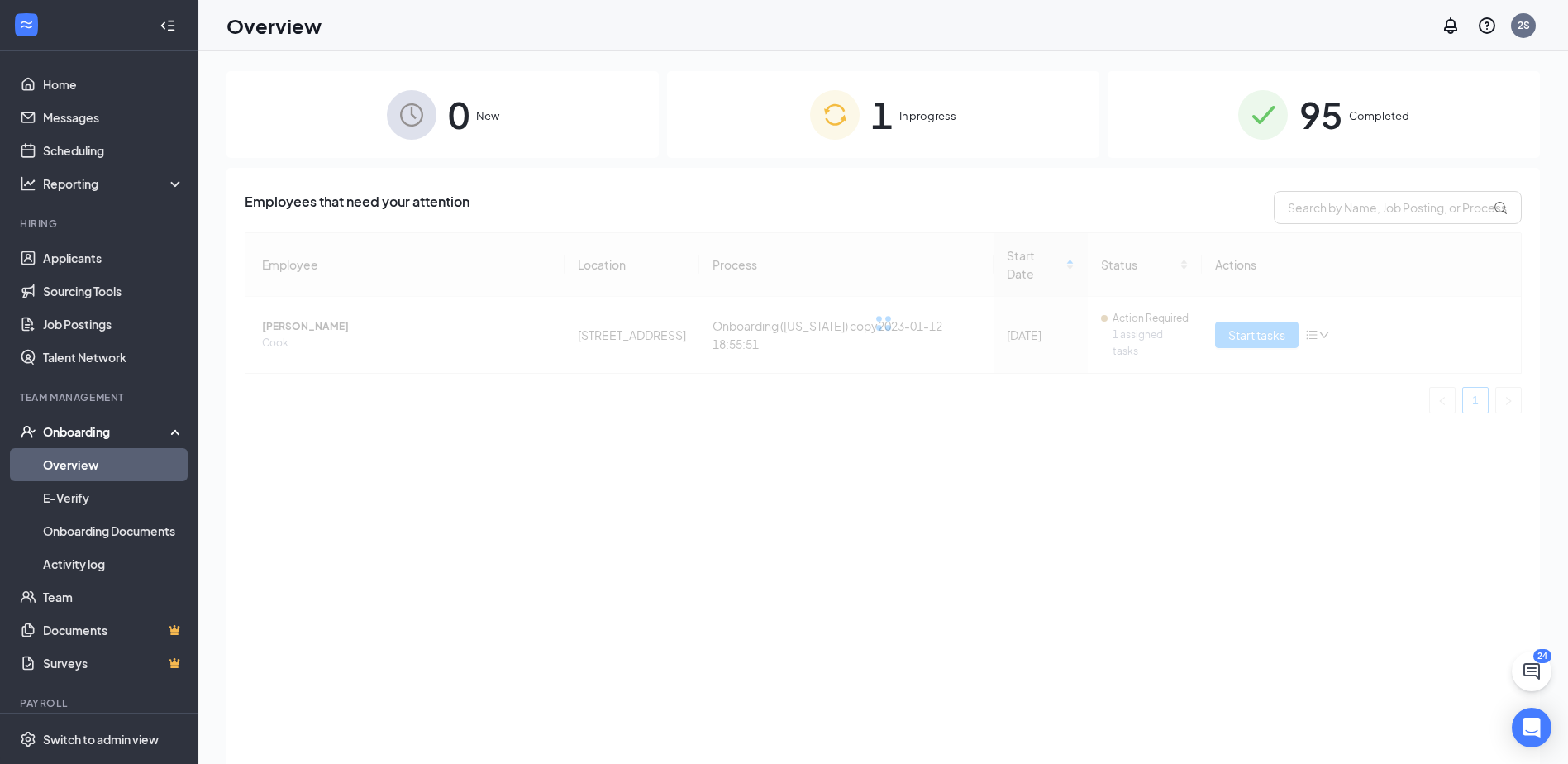
click at [1313, 308] on div at bounding box center [883, 322] width 1277 height 181
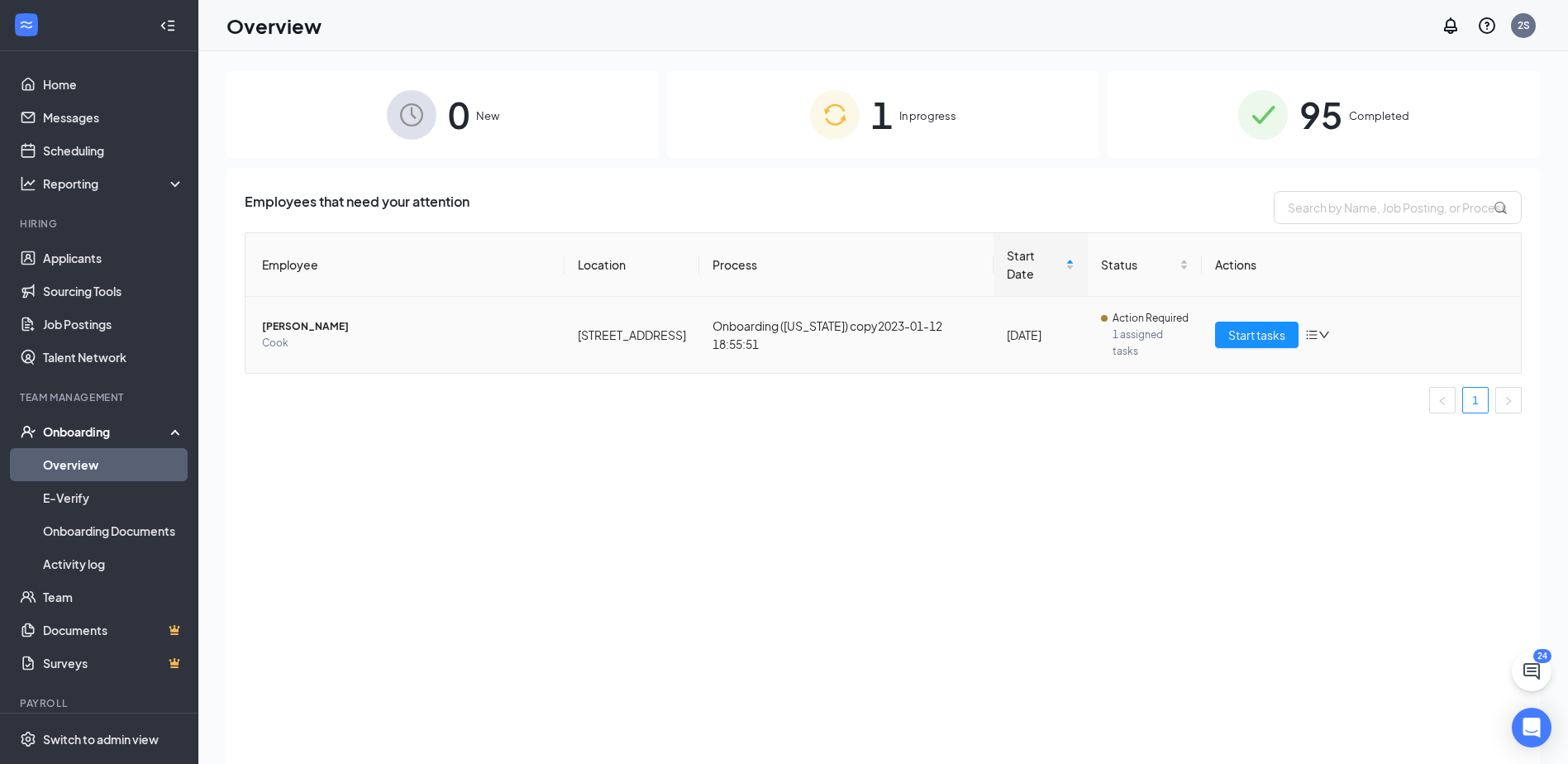
click at [1313, 331] on icon "bars" at bounding box center [1312, 335] width 10 height 9
click at [1383, 421] on div "Remove from onboarding" at bounding box center [1405, 415] width 178 height 16
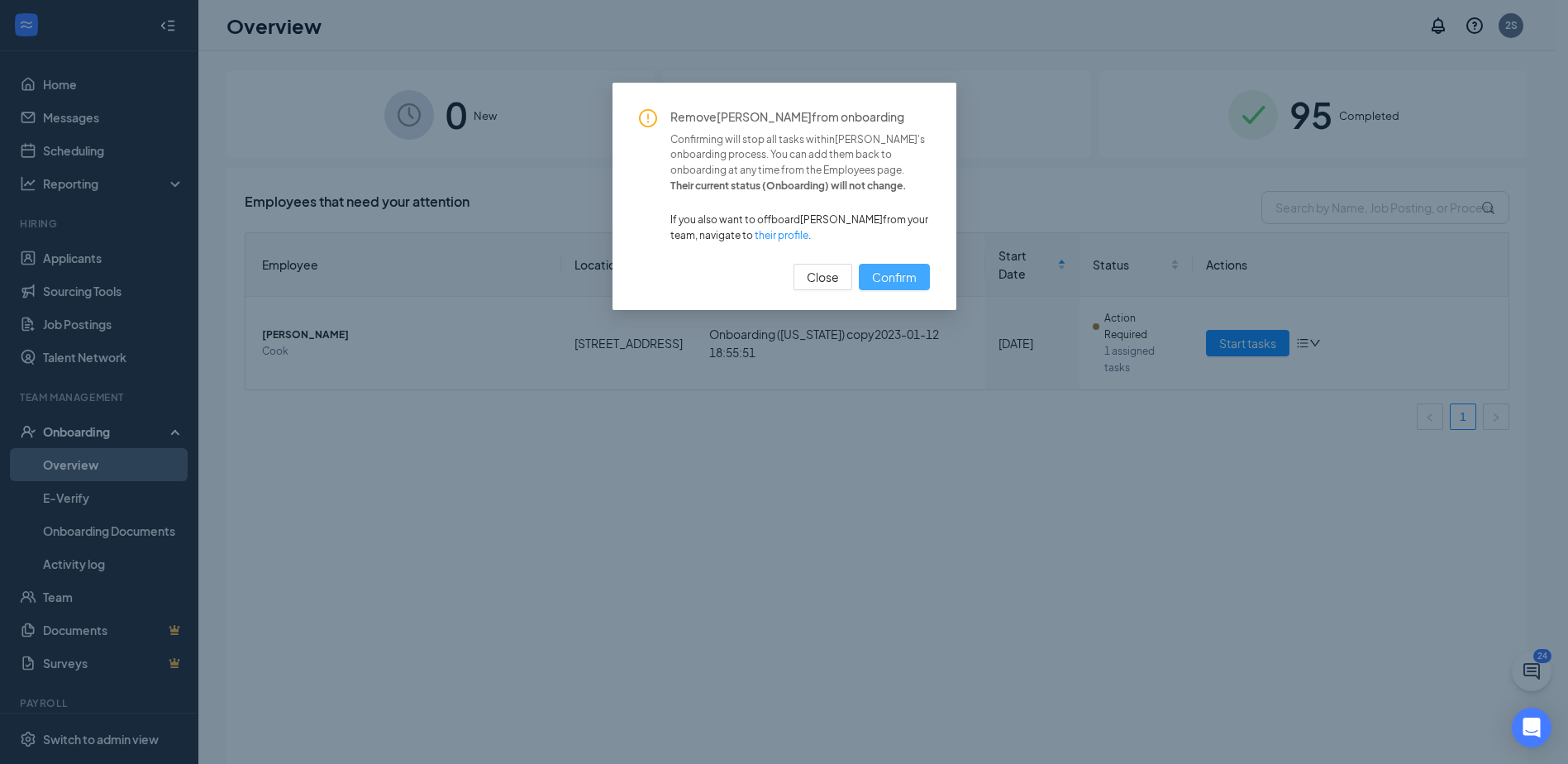
click at [899, 279] on span "Confirm" at bounding box center [895, 276] width 45 height 18
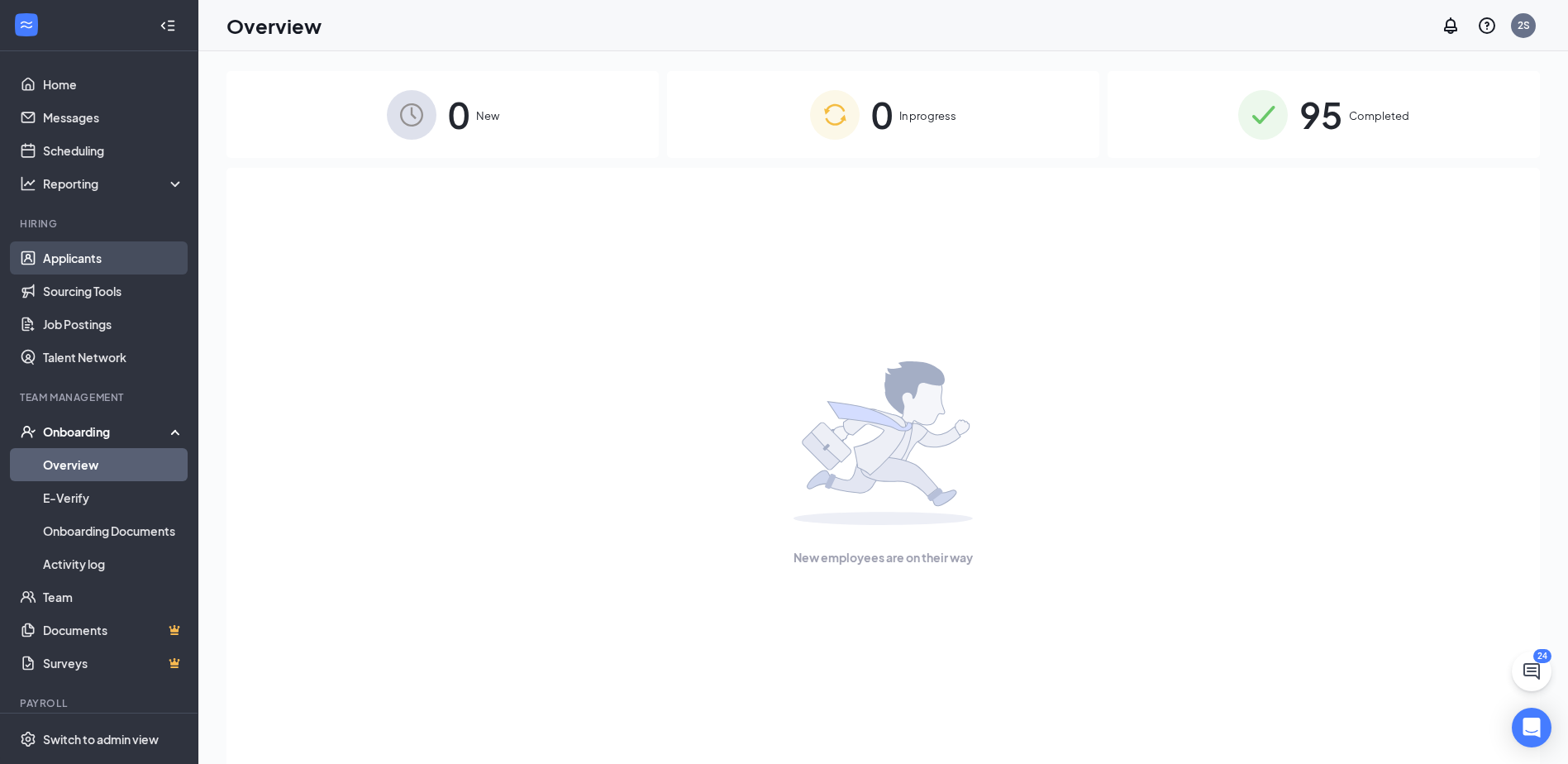
click at [62, 253] on link "Applicants" at bounding box center [113, 258] width 141 height 33
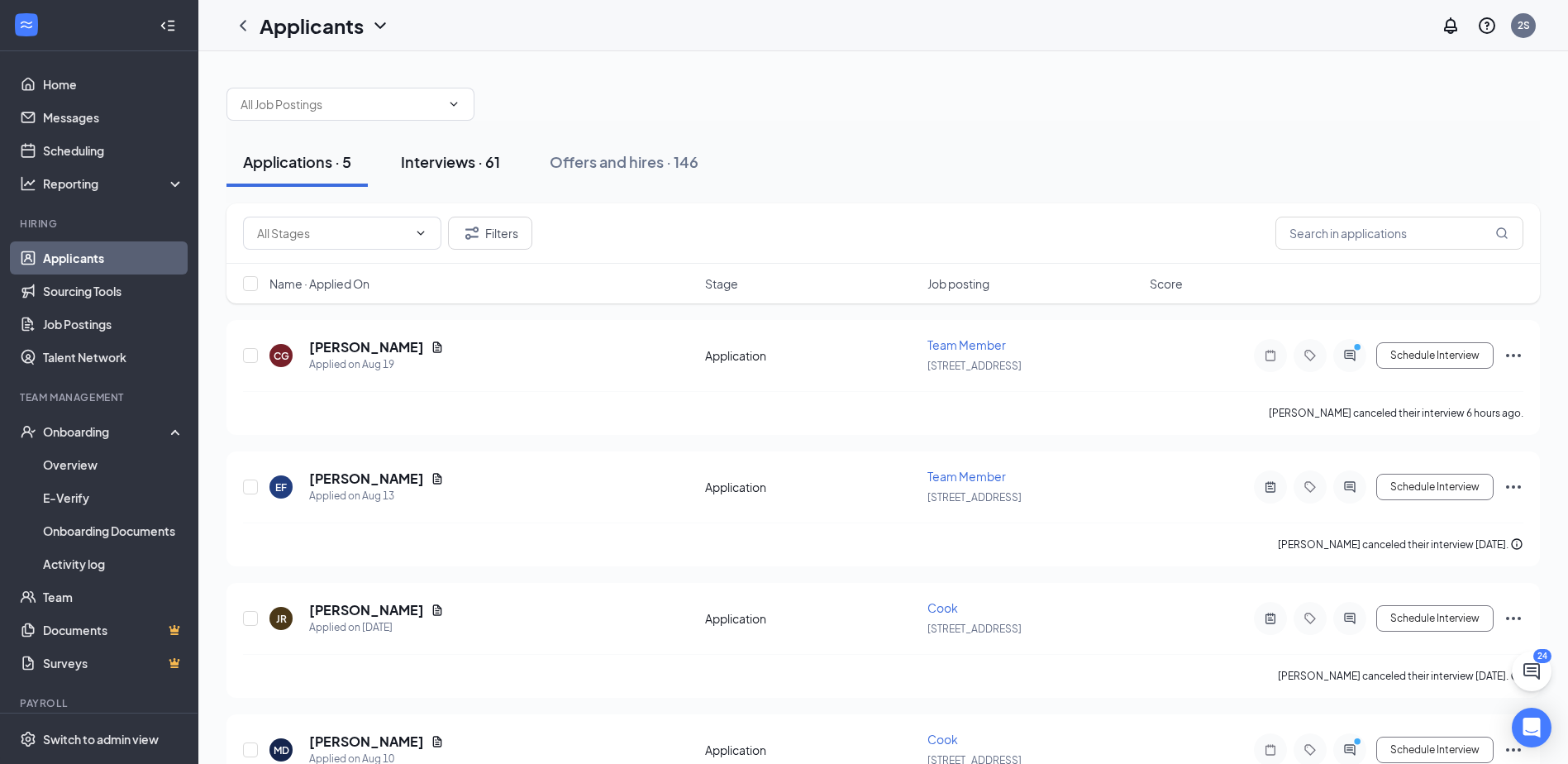
click at [480, 166] on div "Interviews · 61" at bounding box center [450, 162] width 99 height 21
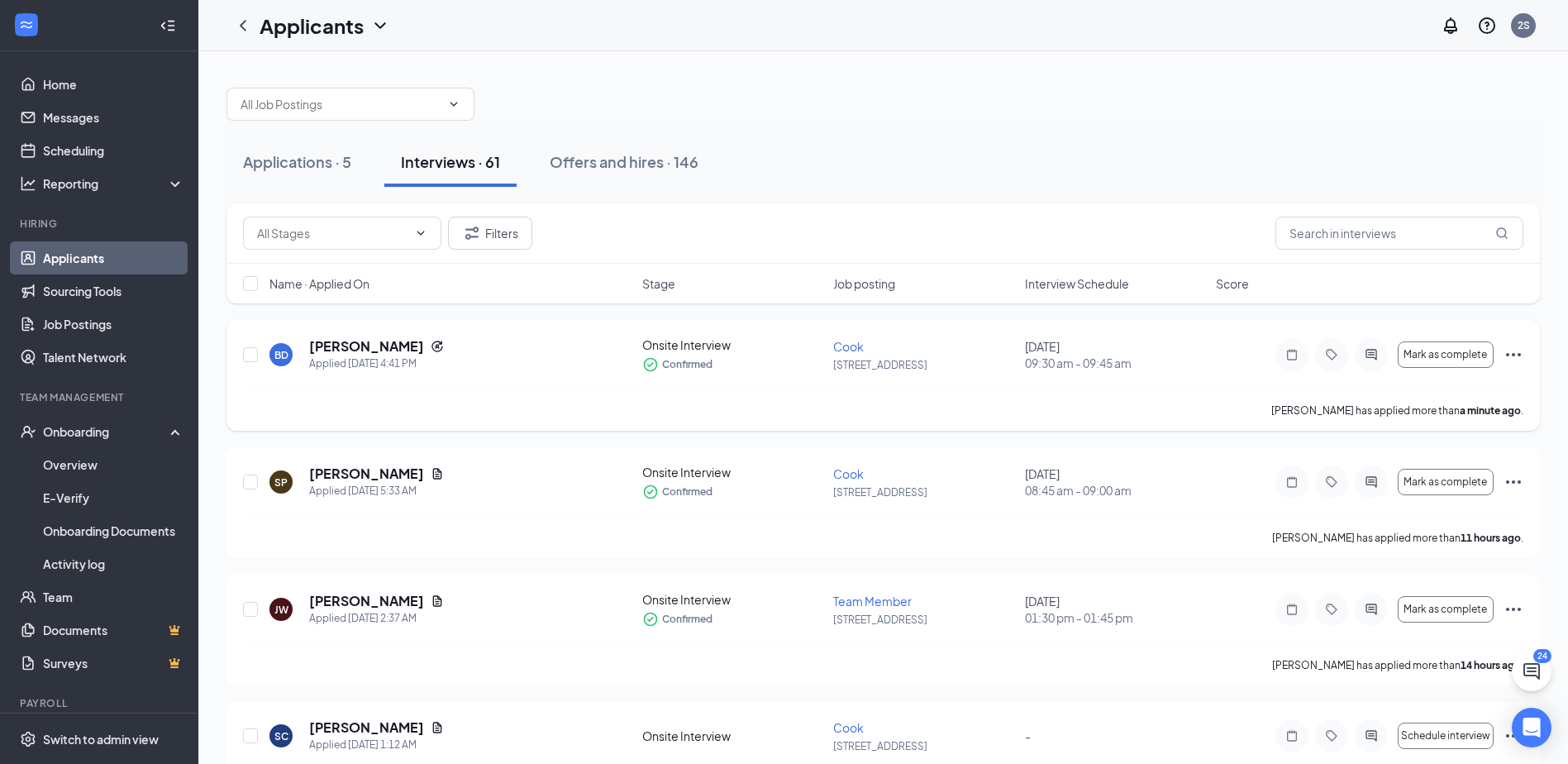
click at [1515, 356] on icon "Ellipses" at bounding box center [1513, 354] width 20 height 20
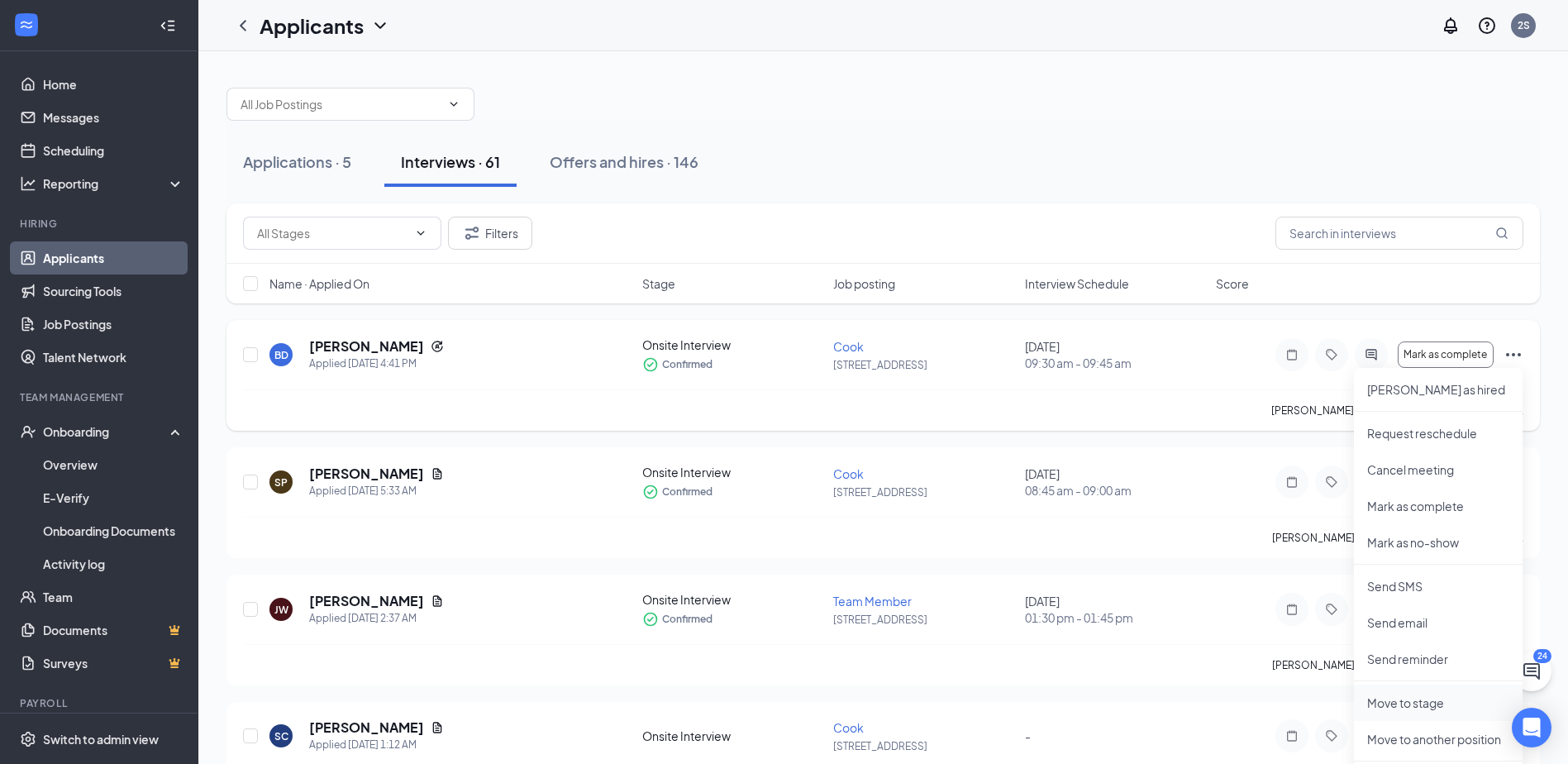
click at [1413, 705] on p "Move to stage" at bounding box center [1438, 702] width 142 height 16
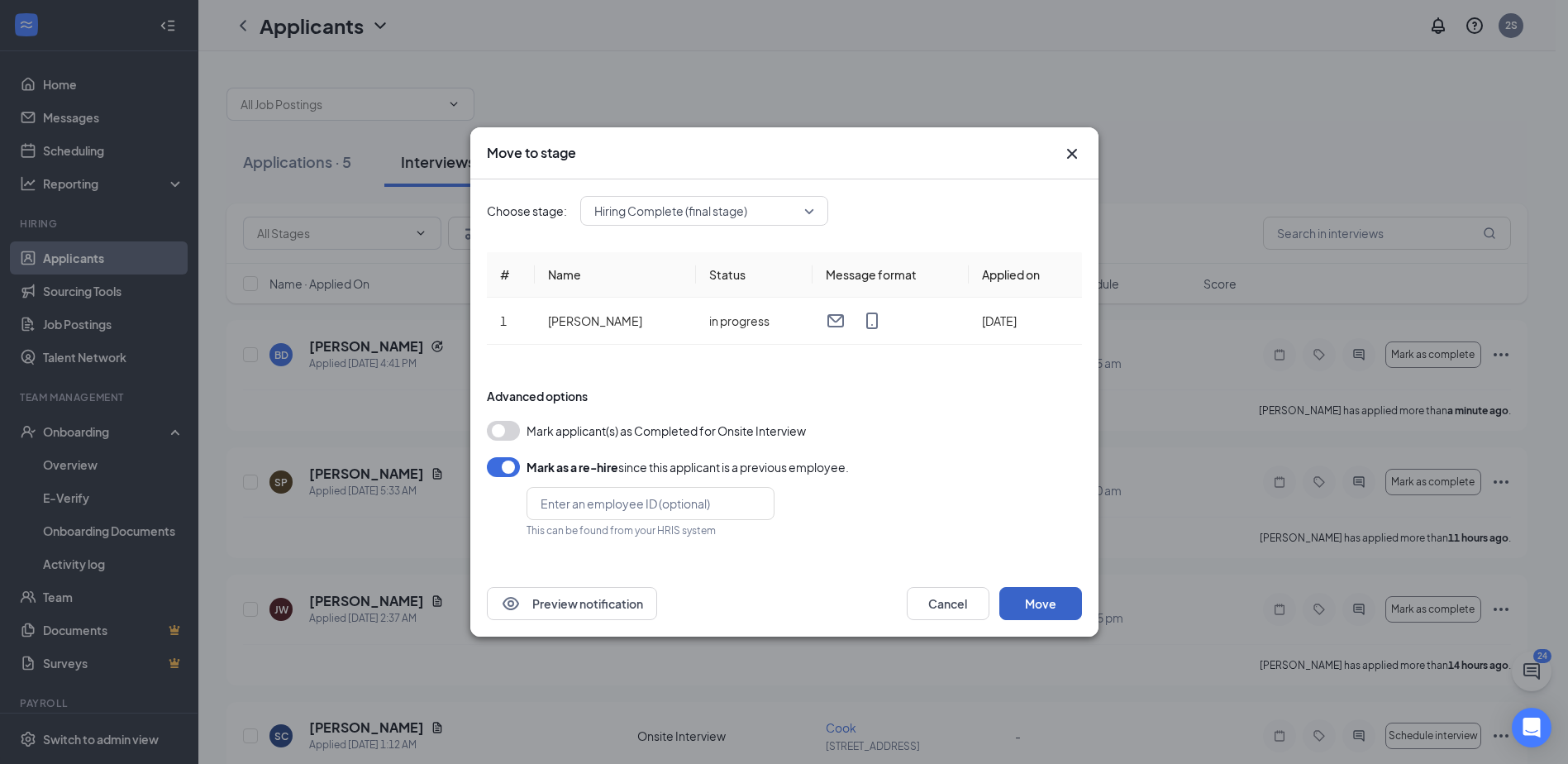
click at [1052, 614] on button "Move" at bounding box center [1040, 603] width 82 height 33
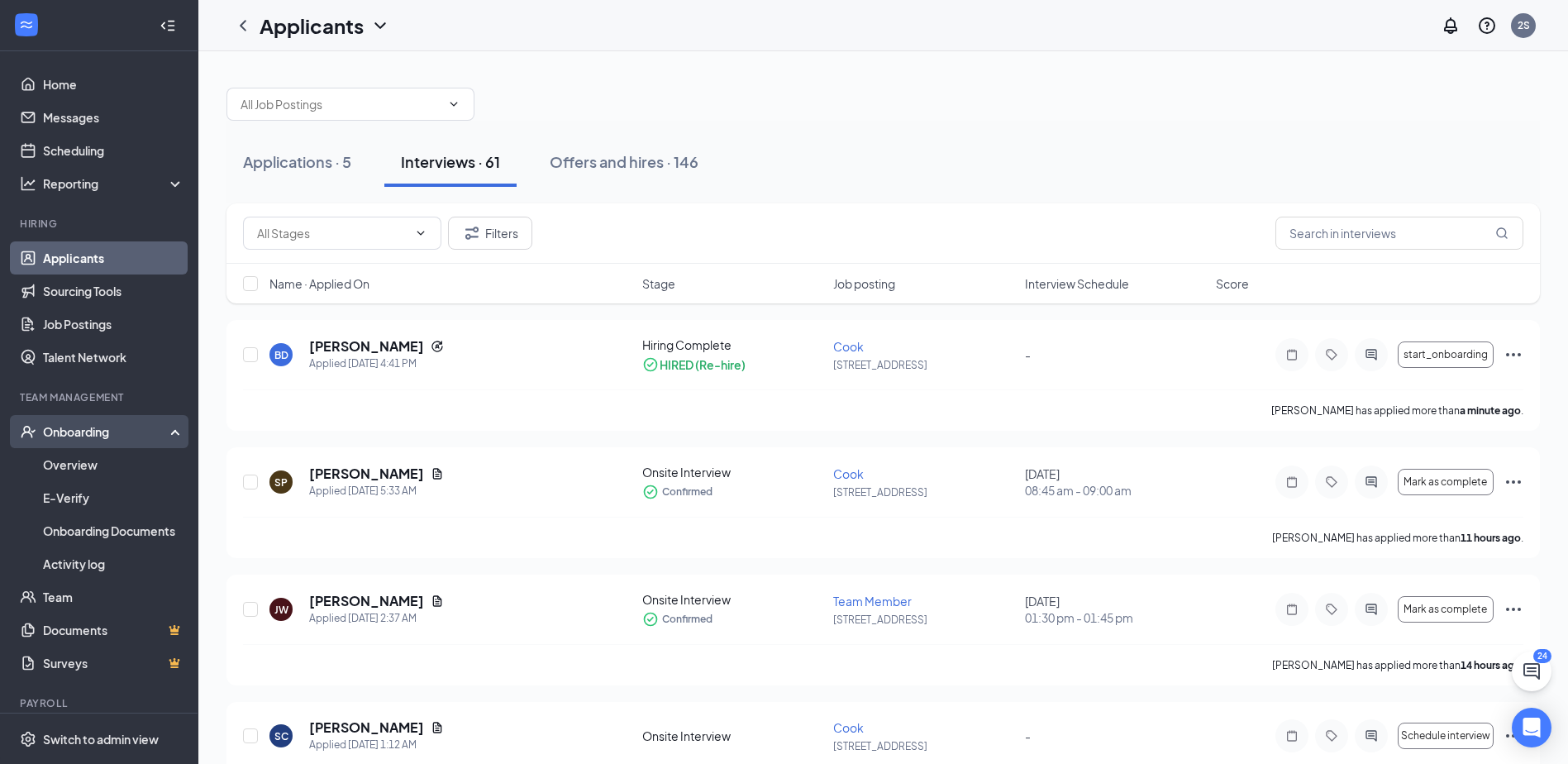
click at [99, 427] on div "Onboarding" at bounding box center [107, 431] width 127 height 16
click at [100, 424] on div "Onboarding" at bounding box center [107, 431] width 127 height 16
click at [98, 459] on link "Overview" at bounding box center [113, 464] width 141 height 33
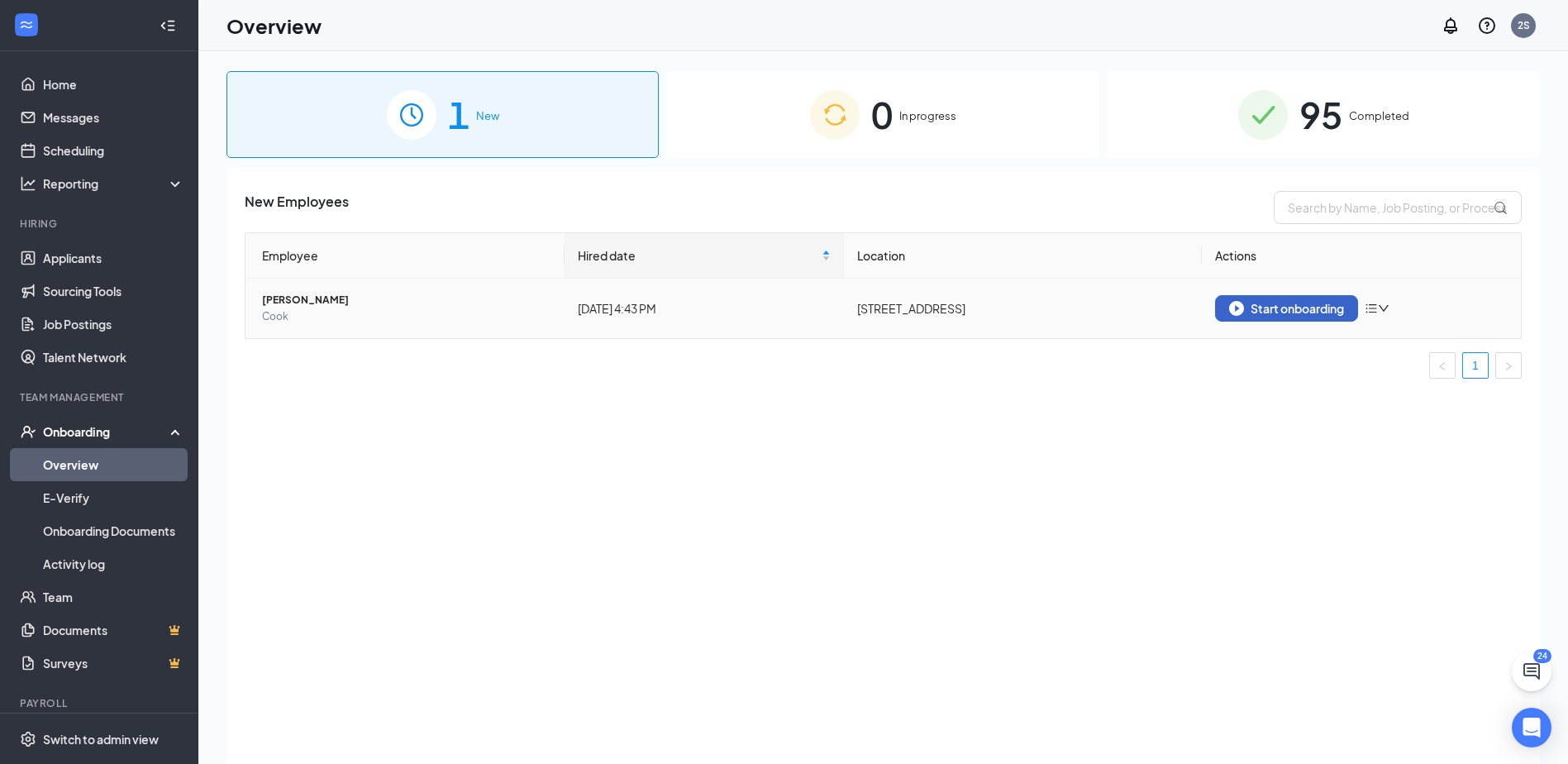
click at [1294, 311] on div "Start onboarding" at bounding box center [1286, 308] width 115 height 15
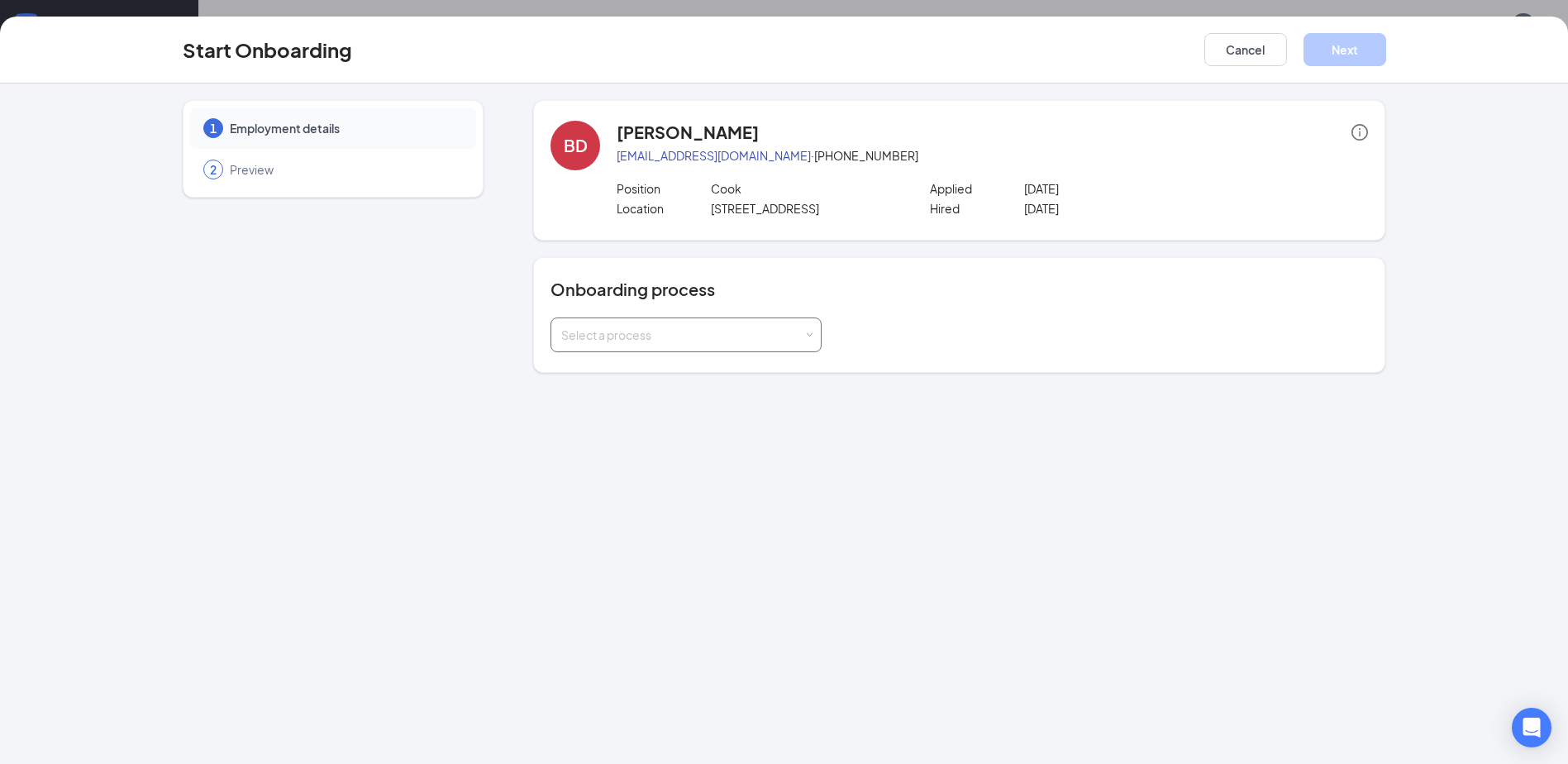
click at [796, 334] on div "Select a process" at bounding box center [683, 334] width 243 height 16
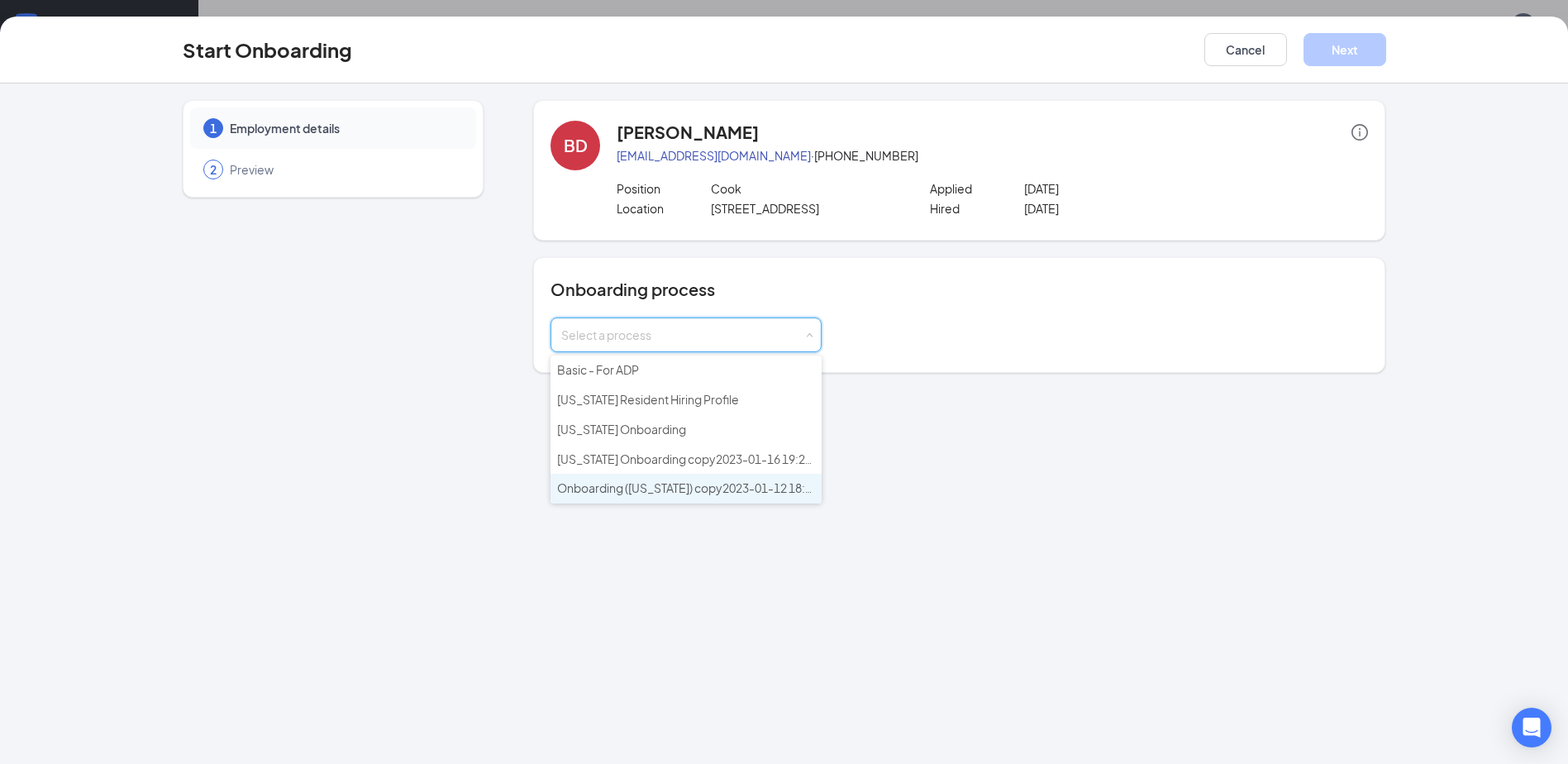
click at [650, 492] on span "Onboarding ([US_STATE]) copy2023-01-12 18:55:51" at bounding box center [696, 487] width 278 height 15
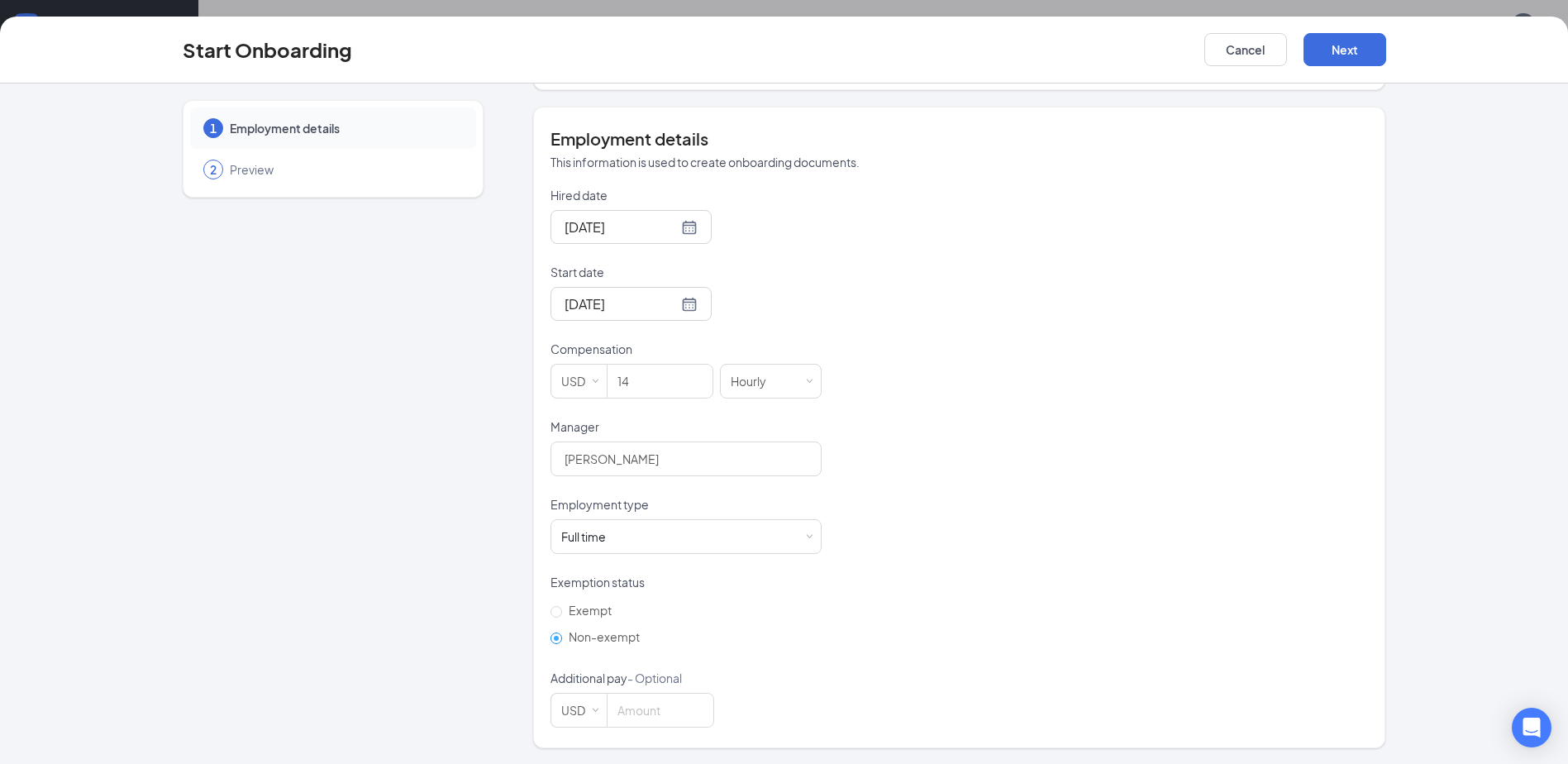
scroll to position [283, 0]
click at [1351, 56] on button "Next" at bounding box center [1344, 49] width 82 height 33
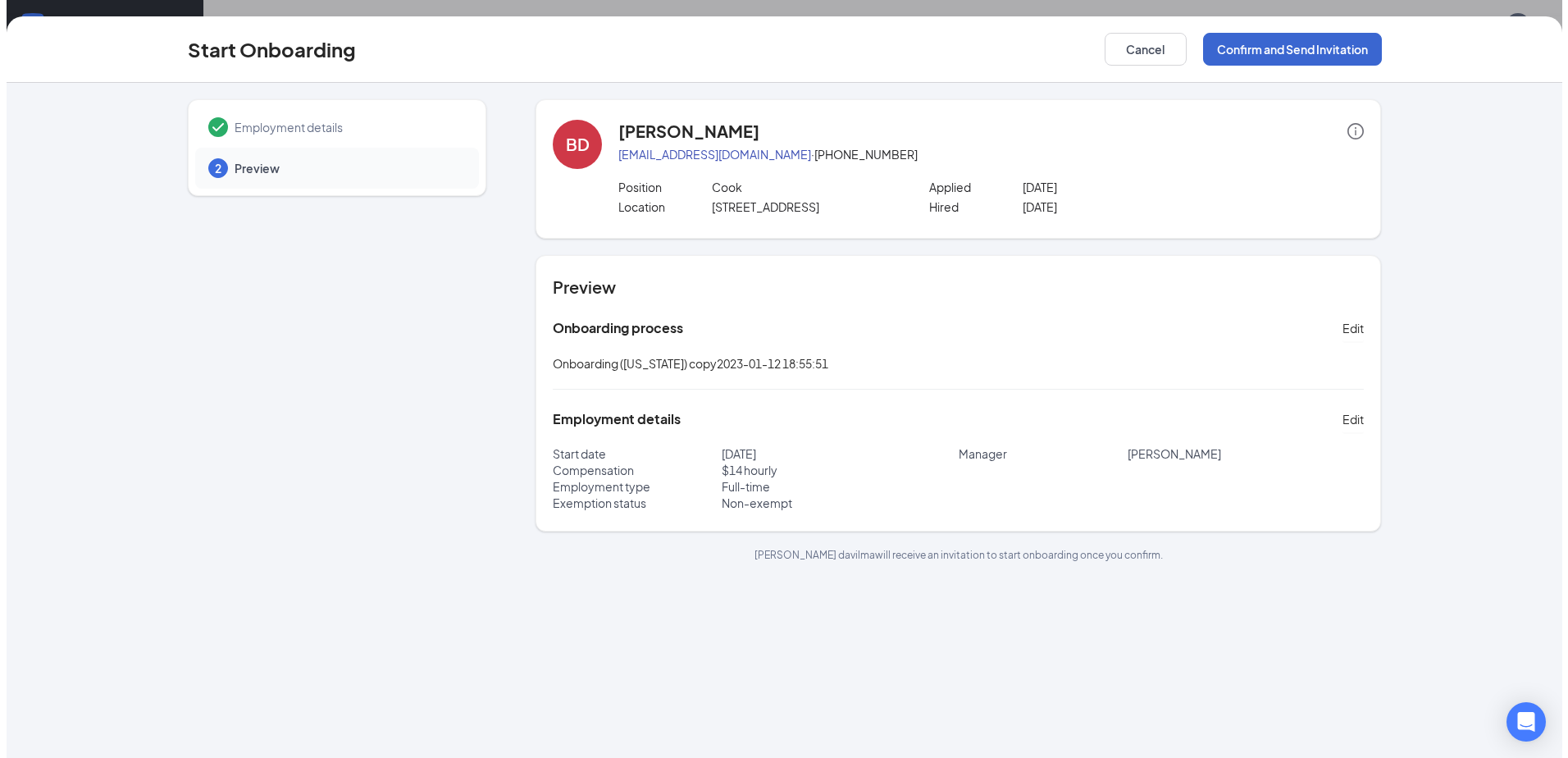
scroll to position [0, 0]
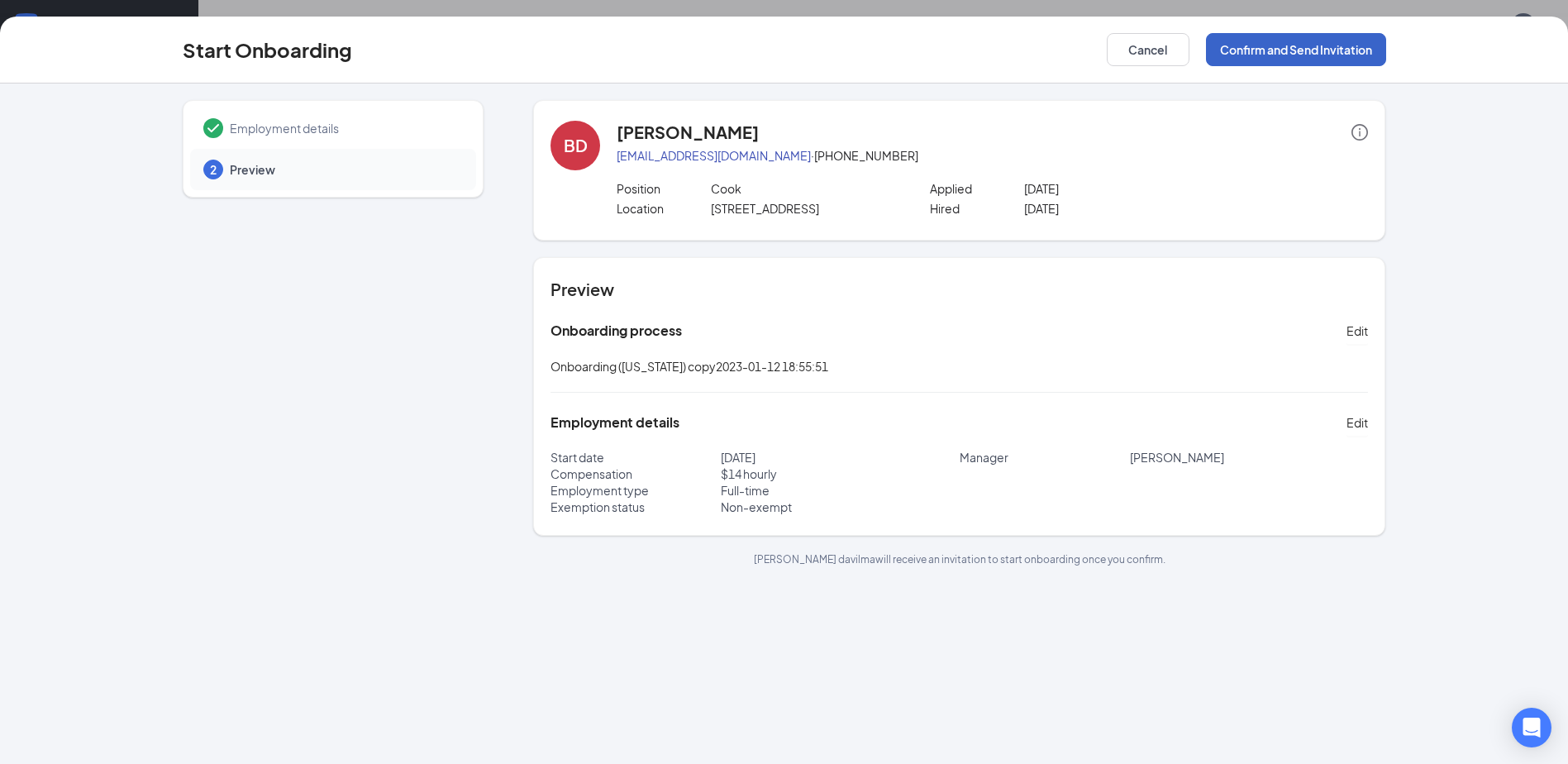
click at [1346, 48] on button "Confirm and Send Invitation" at bounding box center [1296, 49] width 180 height 33
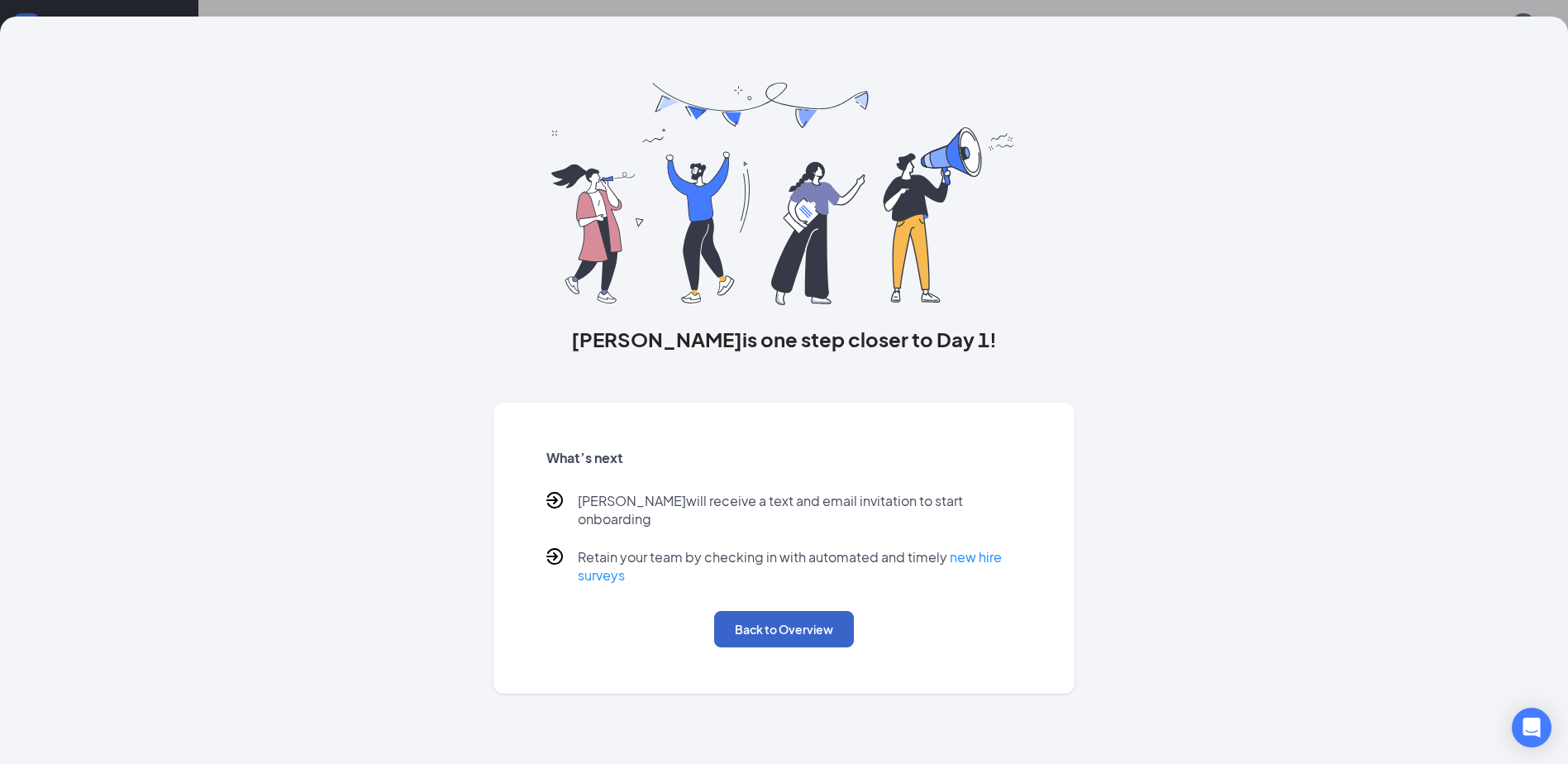
click at [788, 611] on button "Back to Overview" at bounding box center [783, 629] width 139 height 36
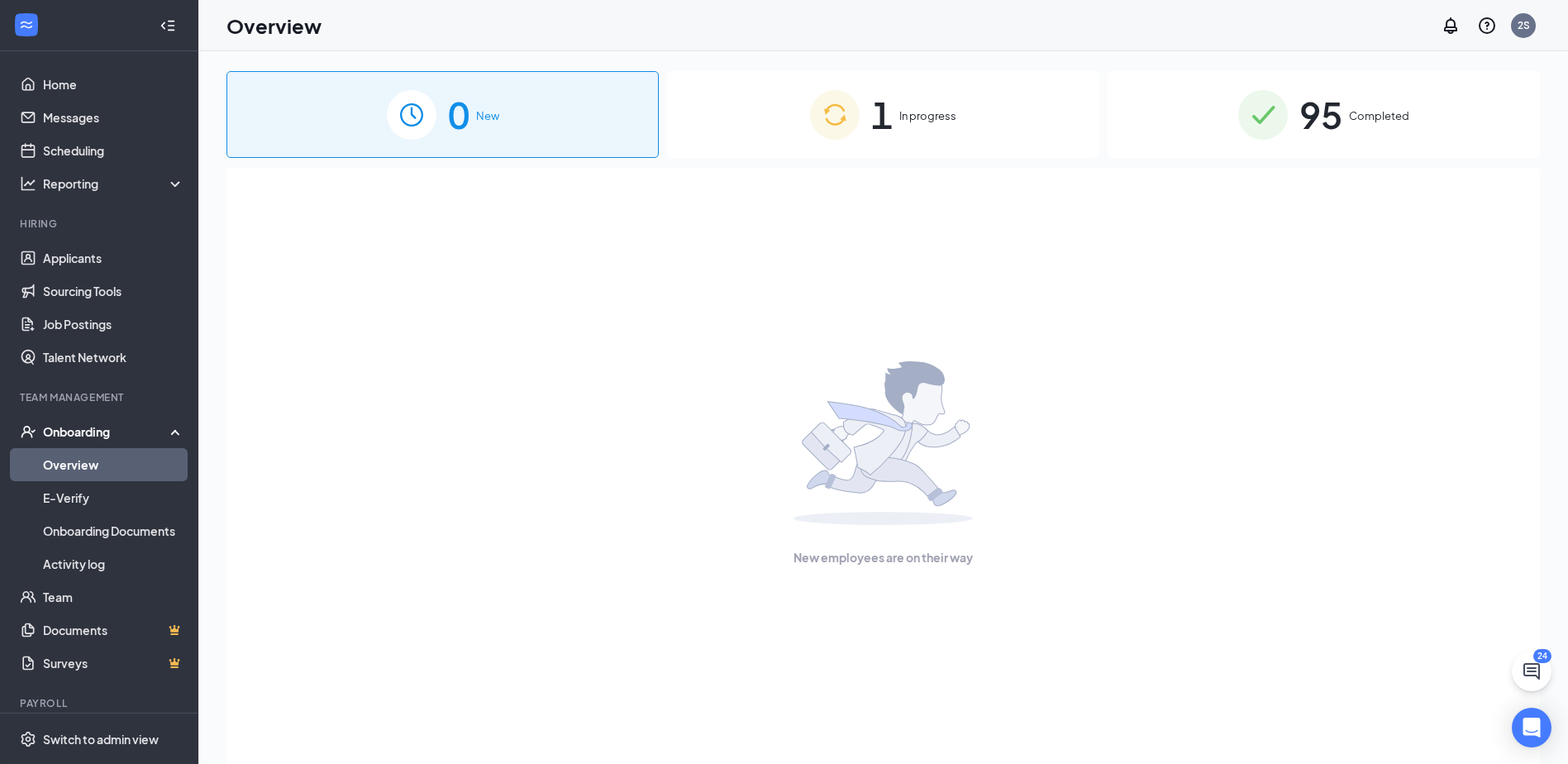
click at [79, 471] on link "Overview" at bounding box center [113, 464] width 141 height 33
click at [97, 465] on link "Overview" at bounding box center [113, 464] width 141 height 33
click at [70, 256] on link "Applicants" at bounding box center [113, 258] width 141 height 33
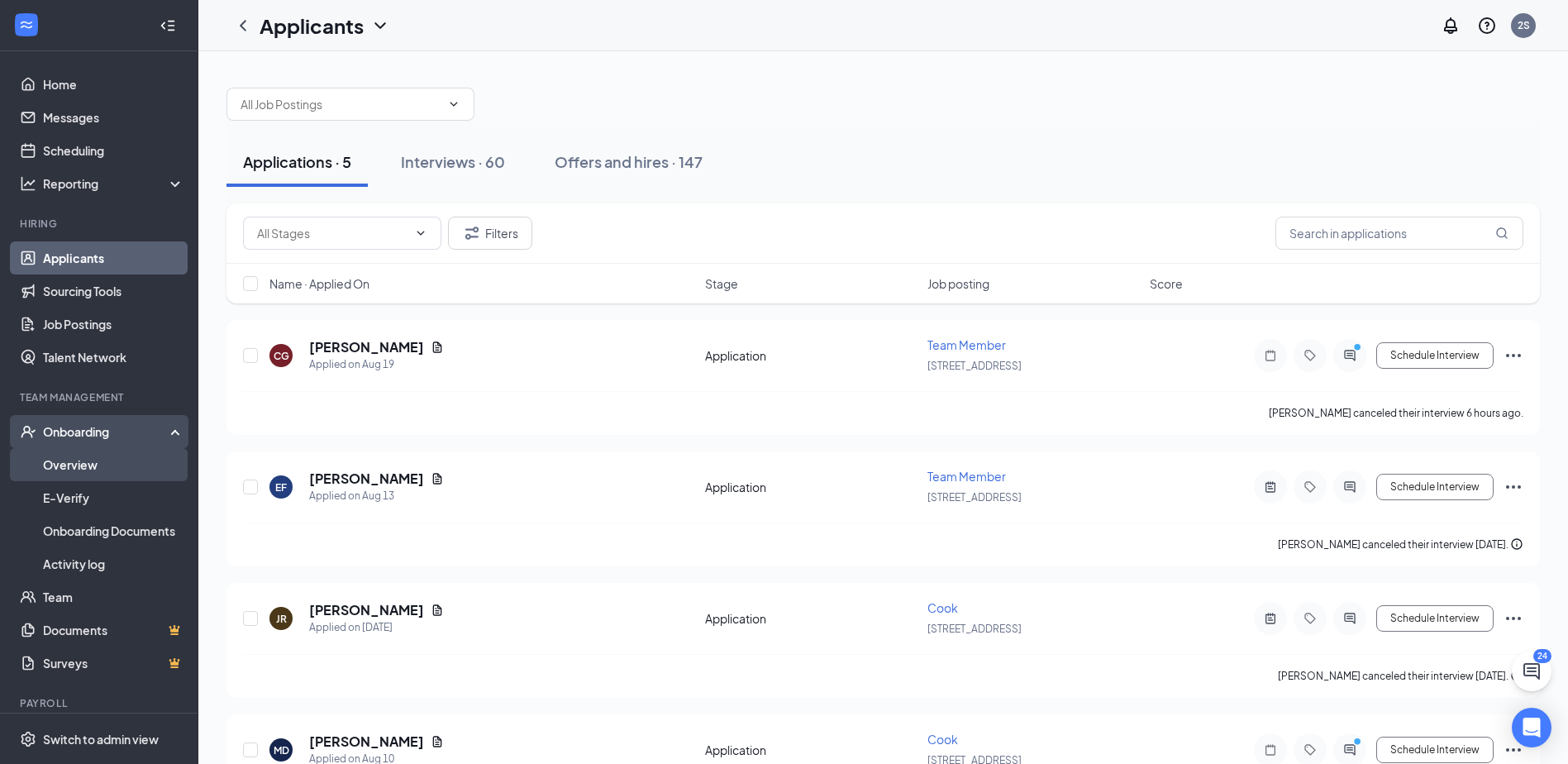
click at [87, 469] on link "Overview" at bounding box center [113, 464] width 141 height 33
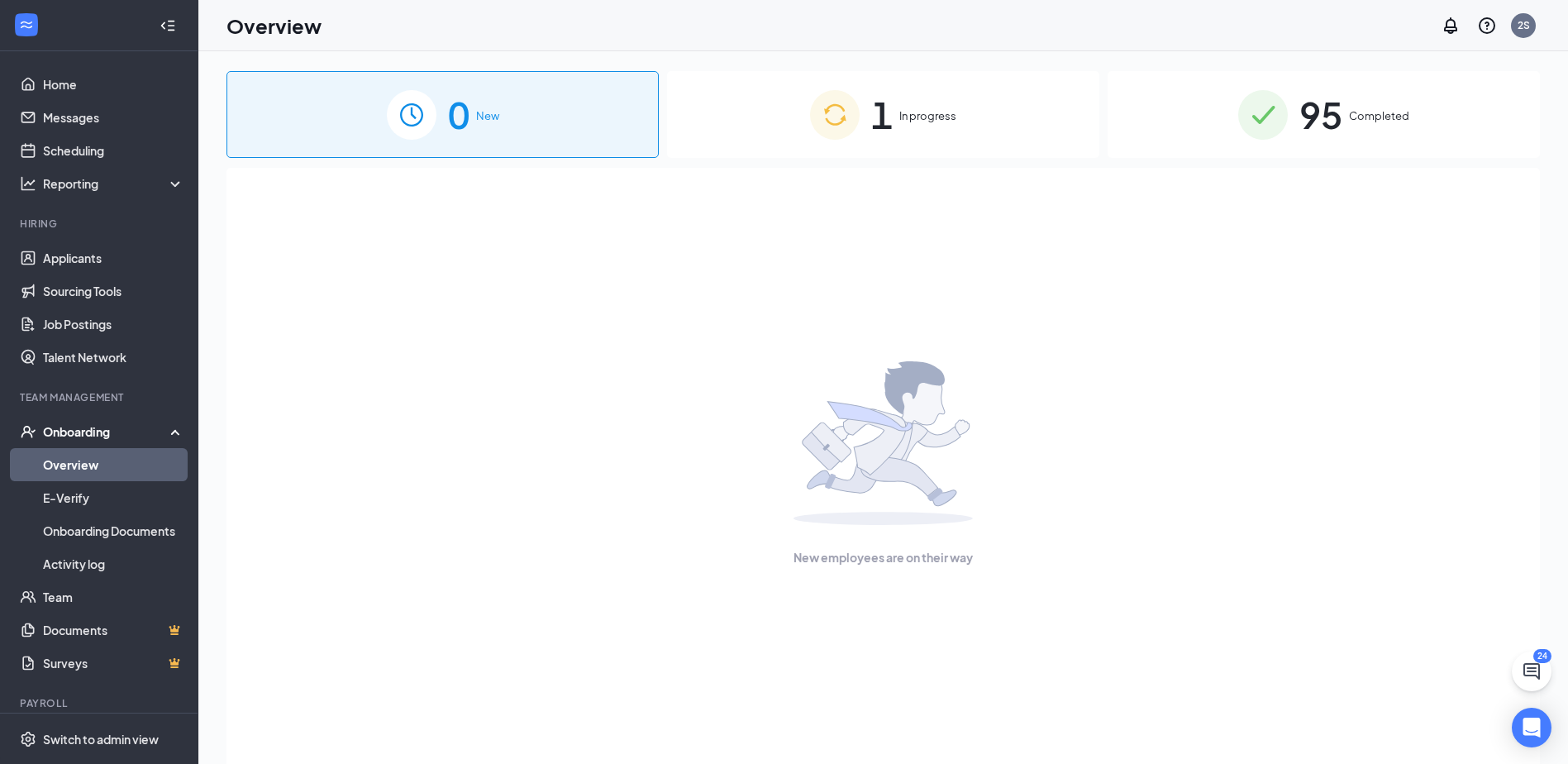
click at [925, 120] on span "In progress" at bounding box center [928, 115] width 57 height 16
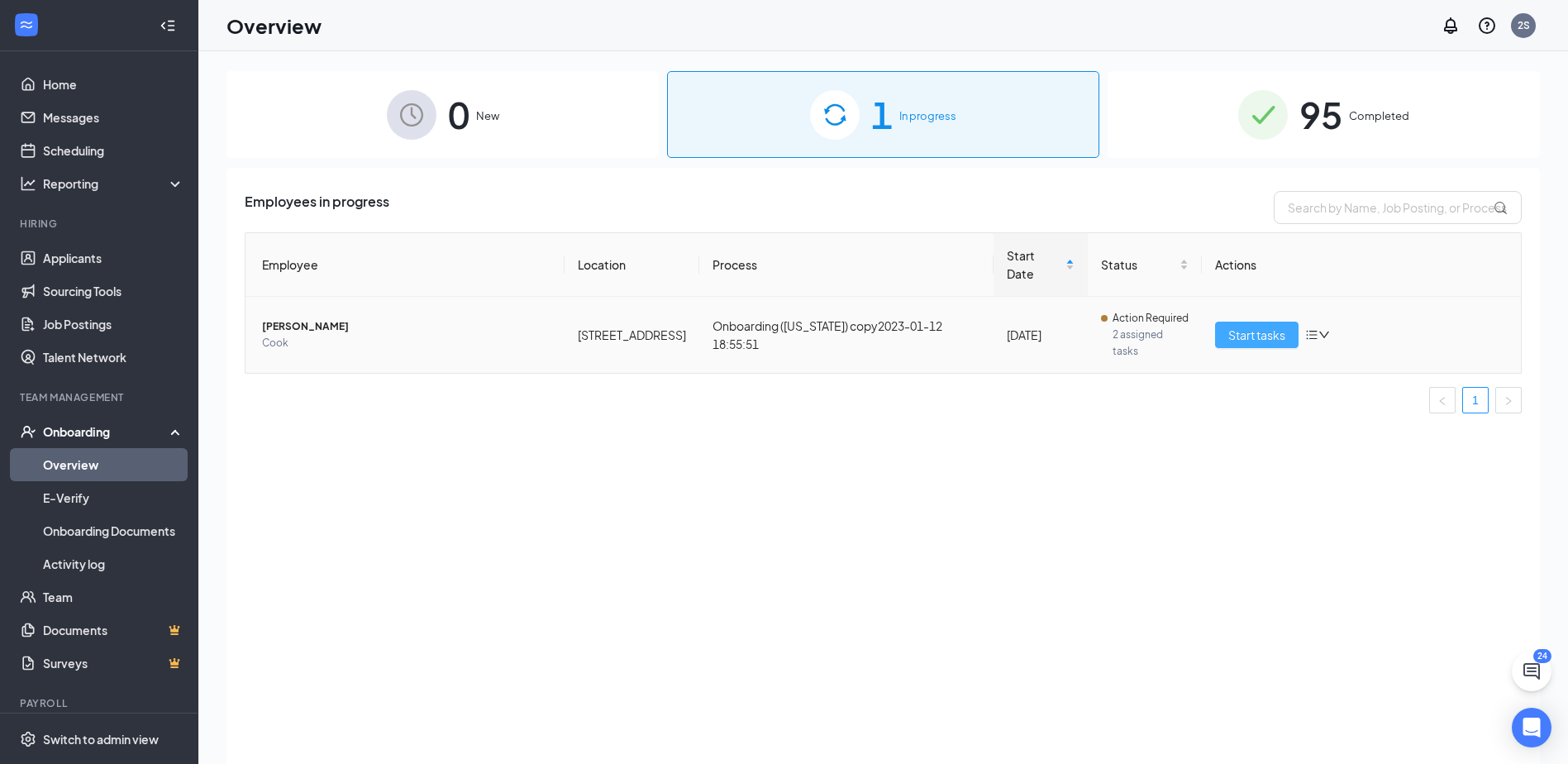
click at [1262, 326] on span "Start tasks" at bounding box center [1257, 334] width 57 height 18
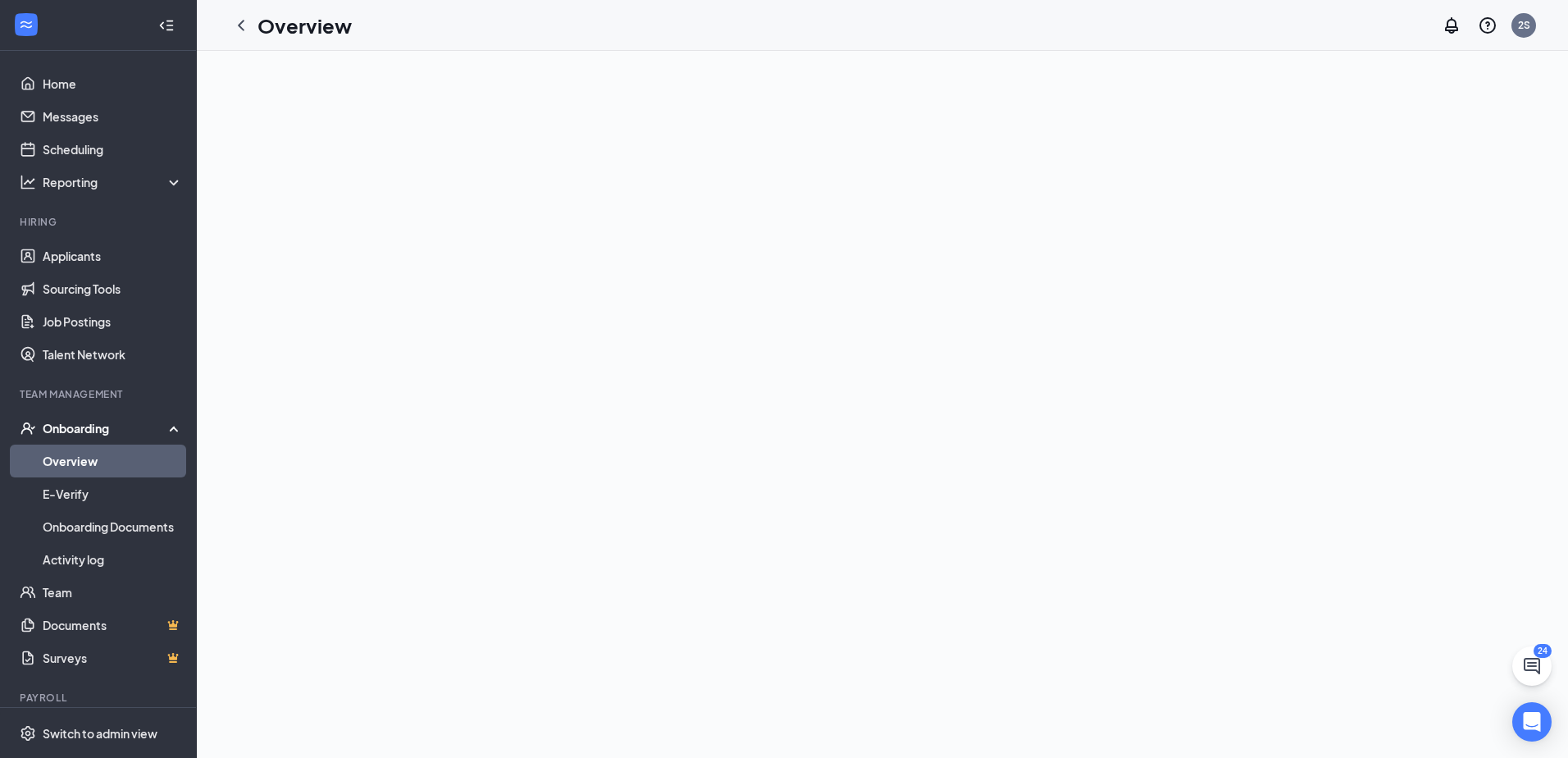
click at [637, 516] on div at bounding box center [882, 404] width 1371 height 706
click at [101, 468] on link "Overview" at bounding box center [113, 461] width 140 height 33
click at [102, 468] on link "Overview" at bounding box center [113, 461] width 140 height 33
click at [62, 496] on link "E-Verify" at bounding box center [113, 493] width 140 height 33
click at [87, 462] on link "Overview" at bounding box center [113, 461] width 140 height 33
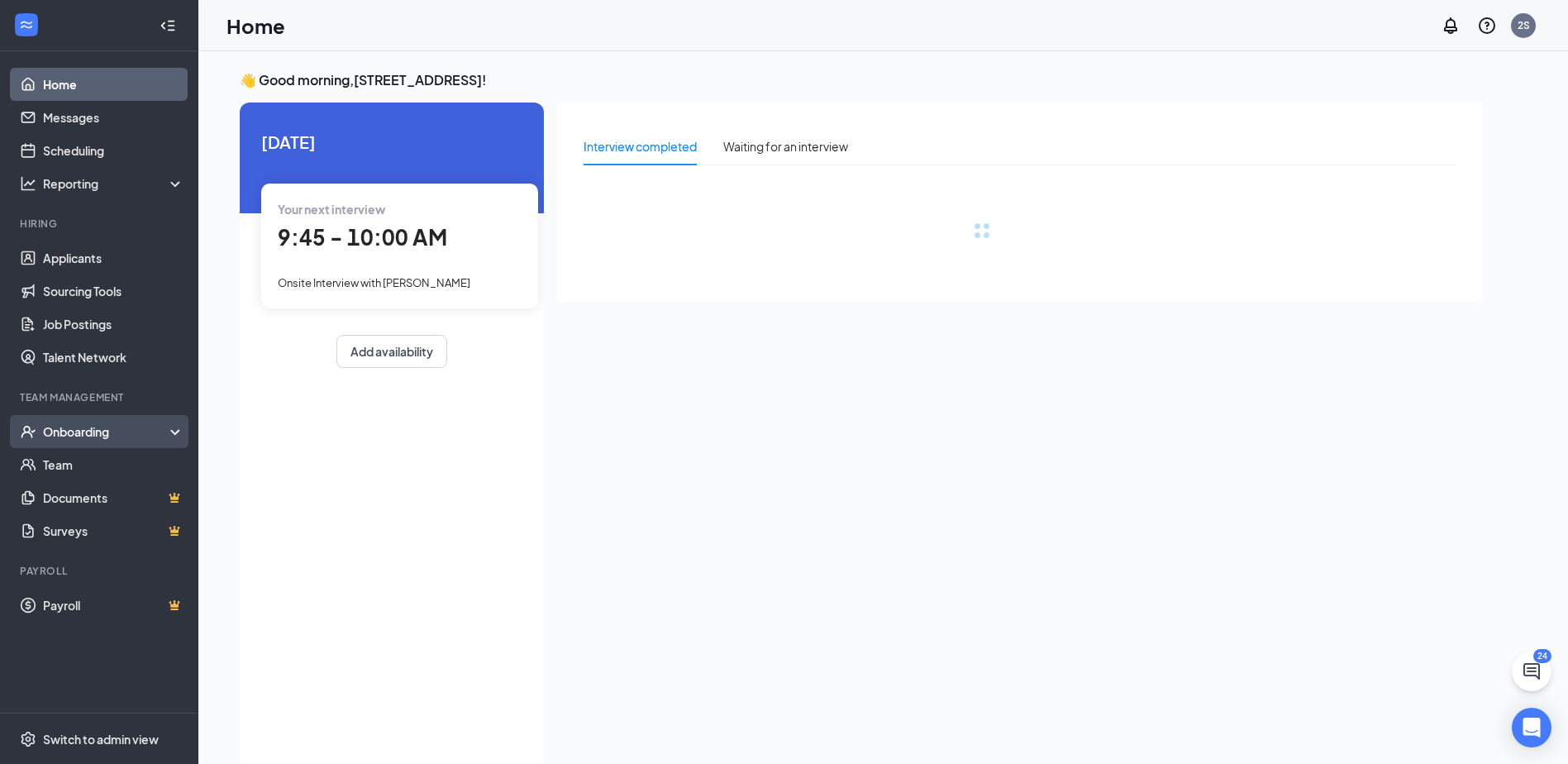
click at [71, 436] on div "Onboarding" at bounding box center [107, 431] width 127 height 16
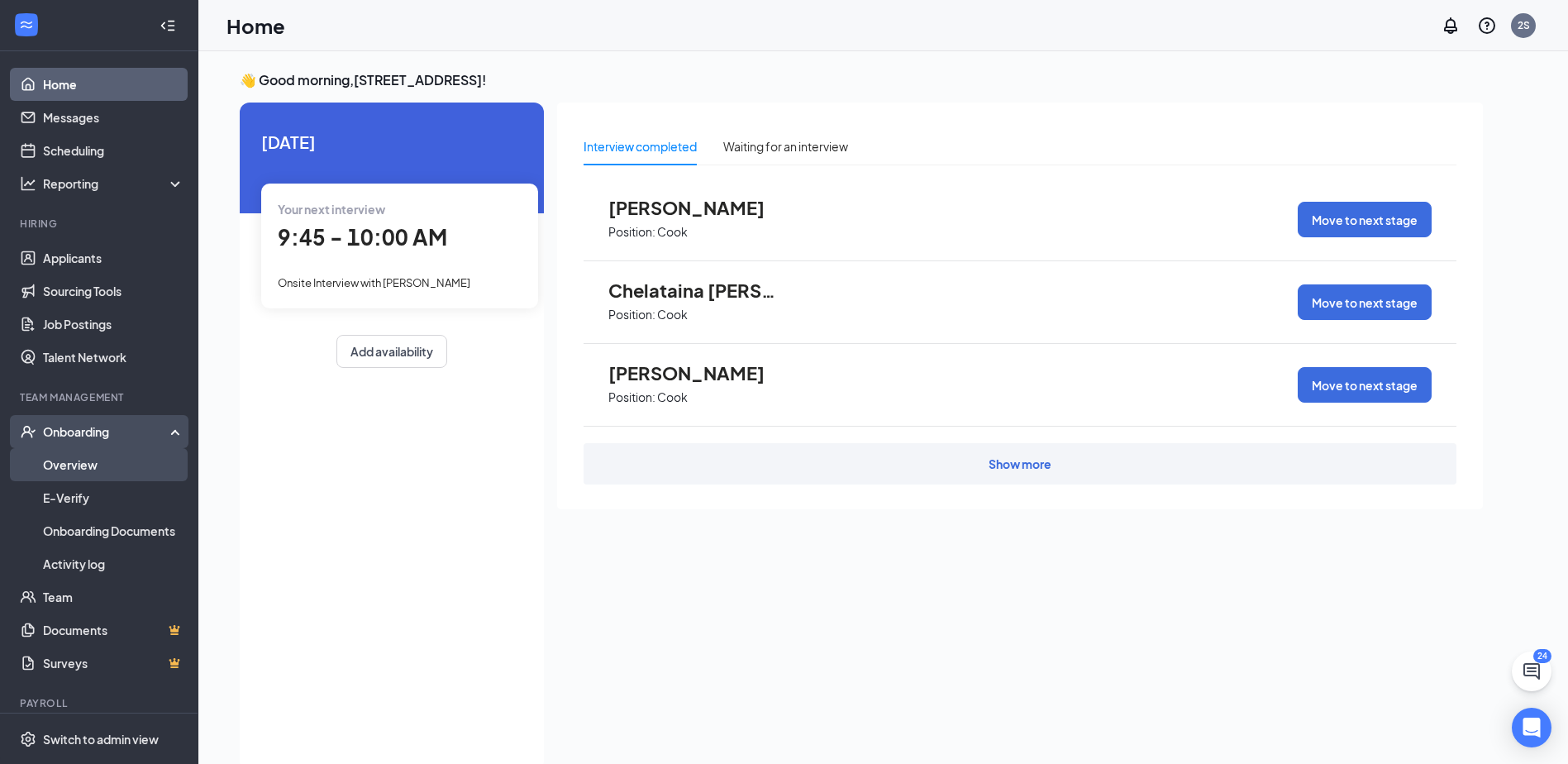
click at [75, 460] on link "Overview" at bounding box center [113, 464] width 141 height 33
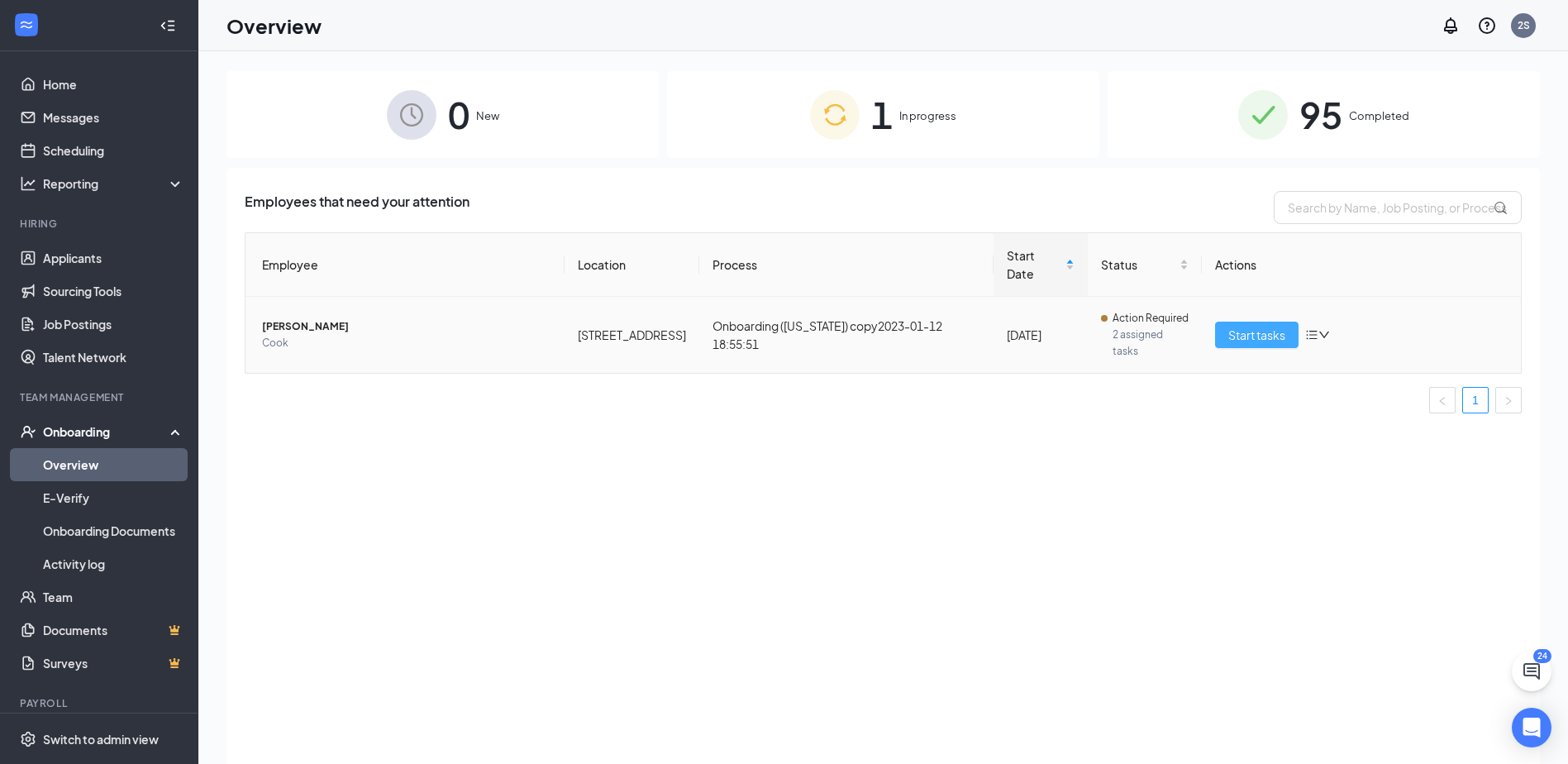
click at [1268, 326] on span "Start tasks" at bounding box center [1257, 334] width 57 height 18
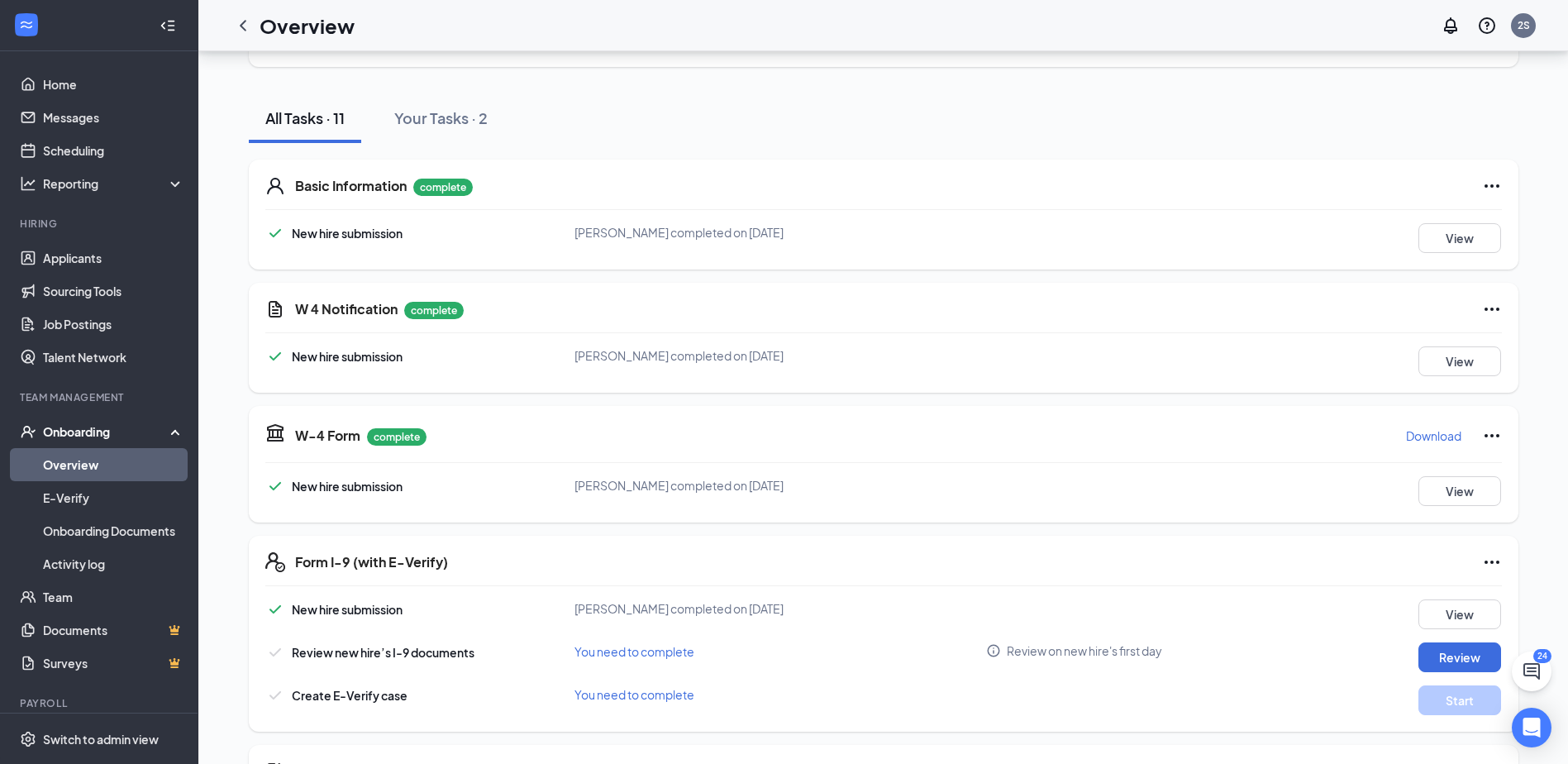
scroll to position [331, 0]
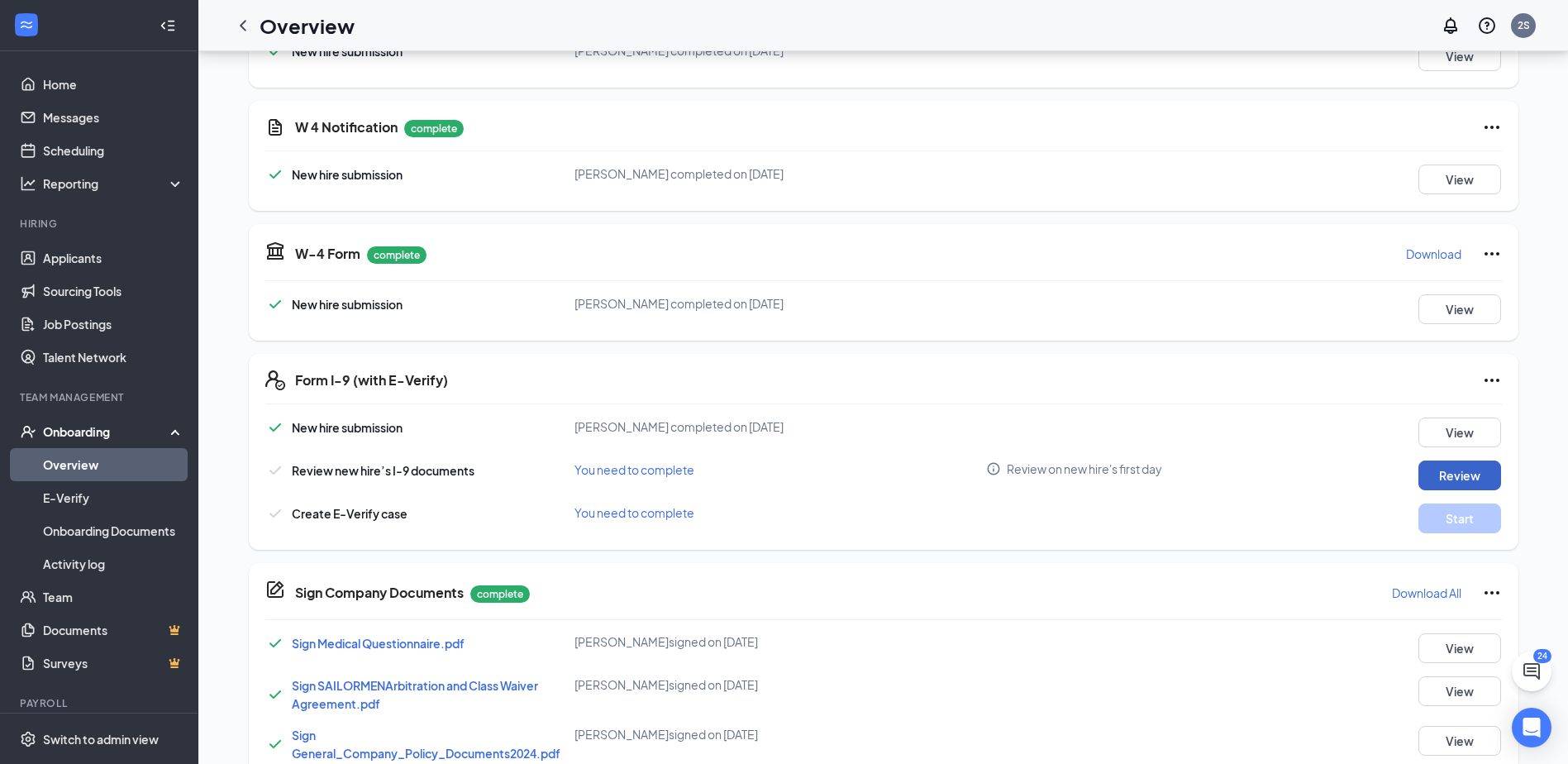
click at [1479, 478] on button "Review" at bounding box center [1459, 475] width 82 height 29
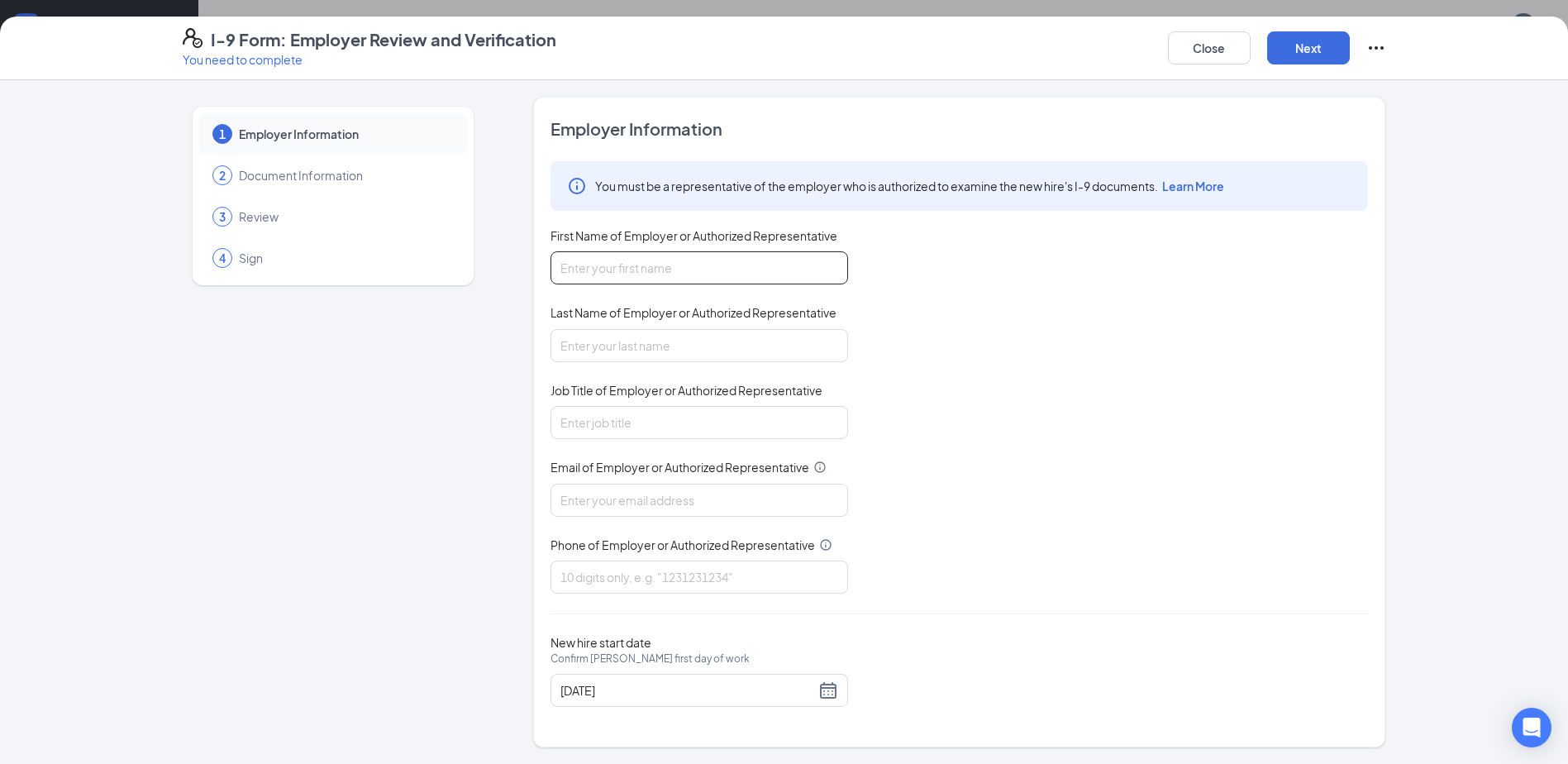
click at [575, 262] on input "First Name of Employer or Authorized Representative" at bounding box center [698, 268] width 297 height 33
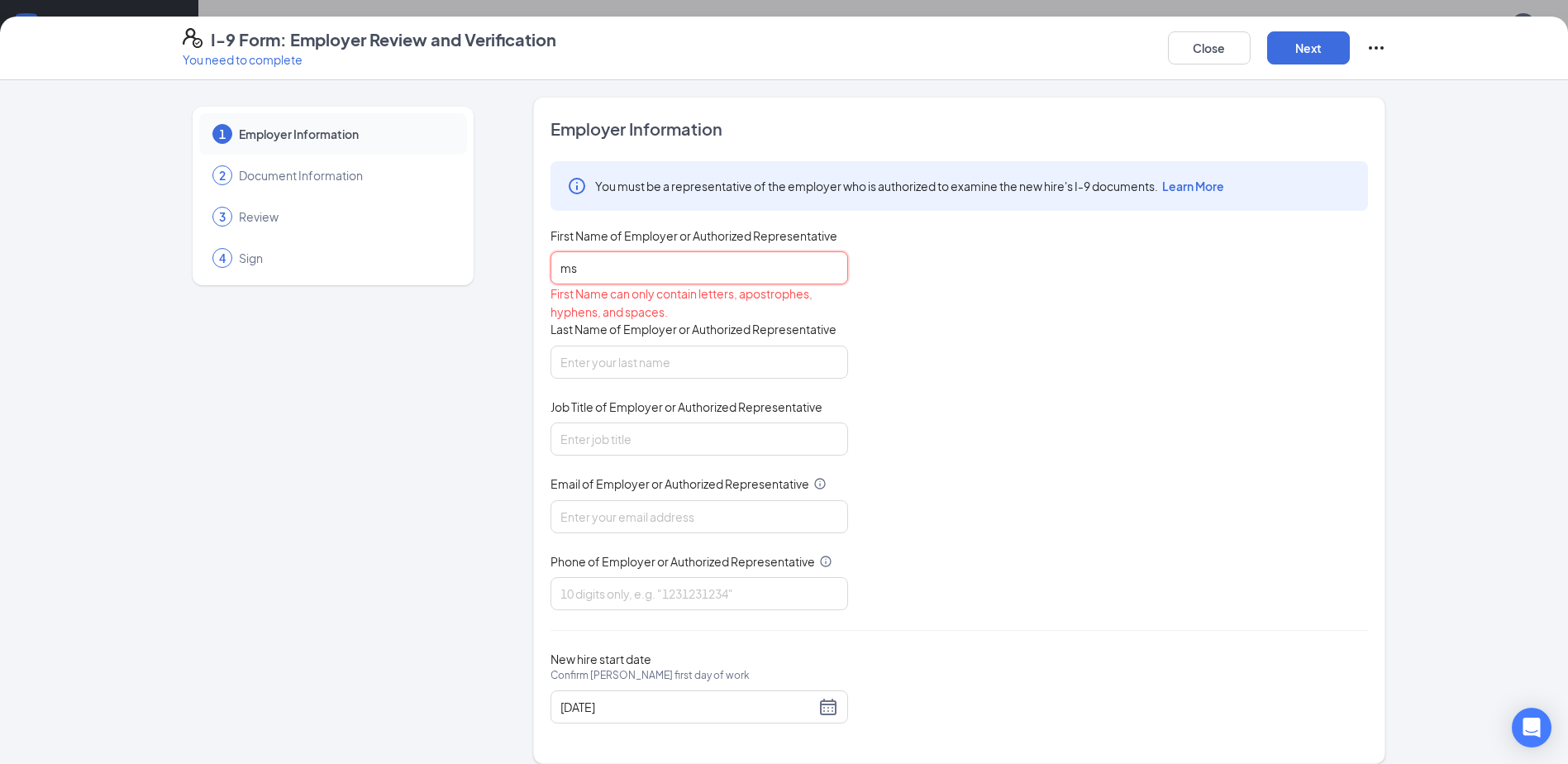
type input "m"
click at [615, 263] on input "First Name of Employer or Authorized Representative" at bounding box center [698, 268] width 297 height 33
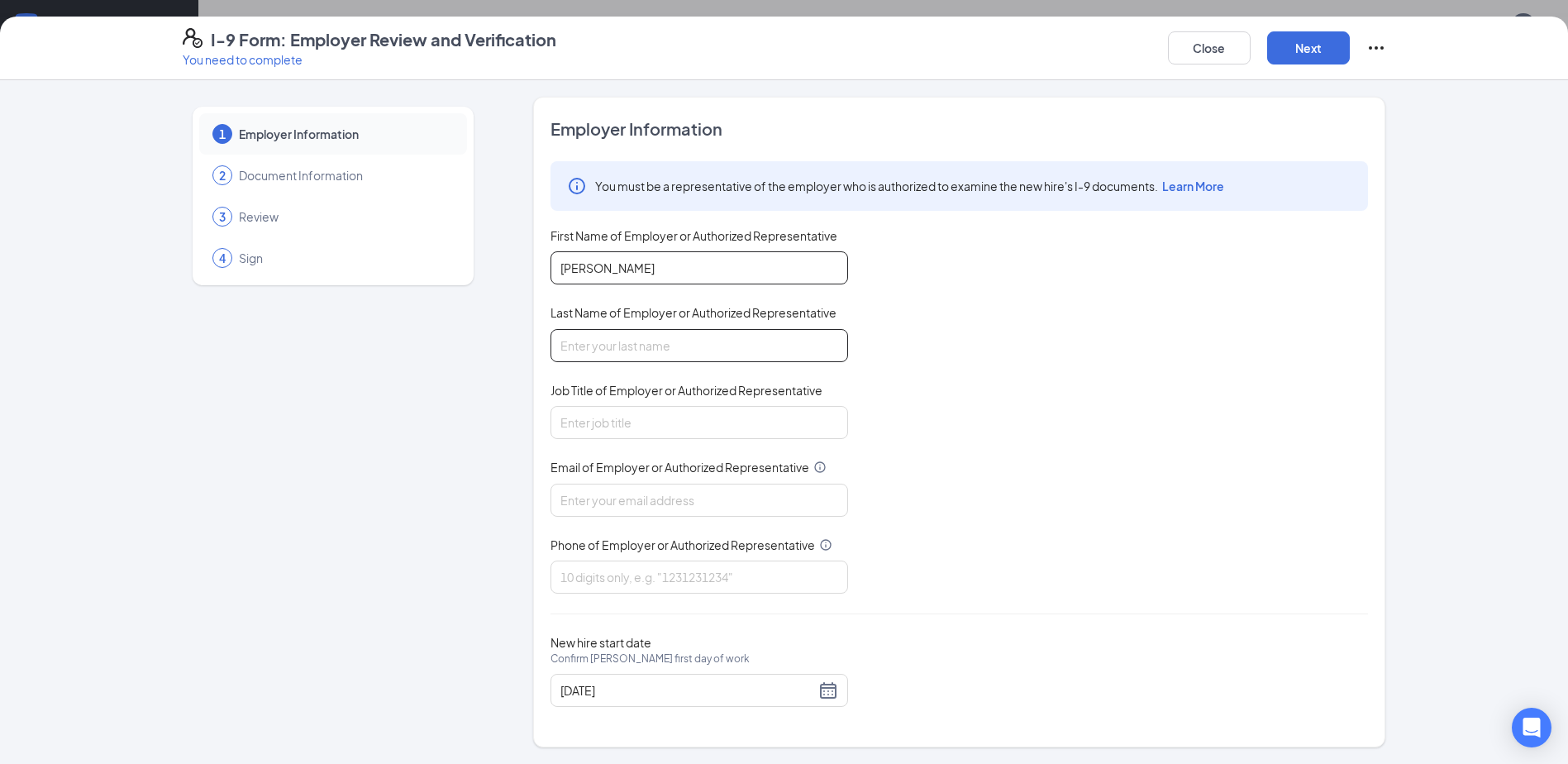
type input "terrice"
click at [567, 346] on input "Last Name of Employer or Authorized Representative" at bounding box center [698, 346] width 297 height 33
type input "harrison"
click at [608, 422] on input "Job Title of Employer or Authorized Representative" at bounding box center [698, 422] width 297 height 33
type input "Manager"
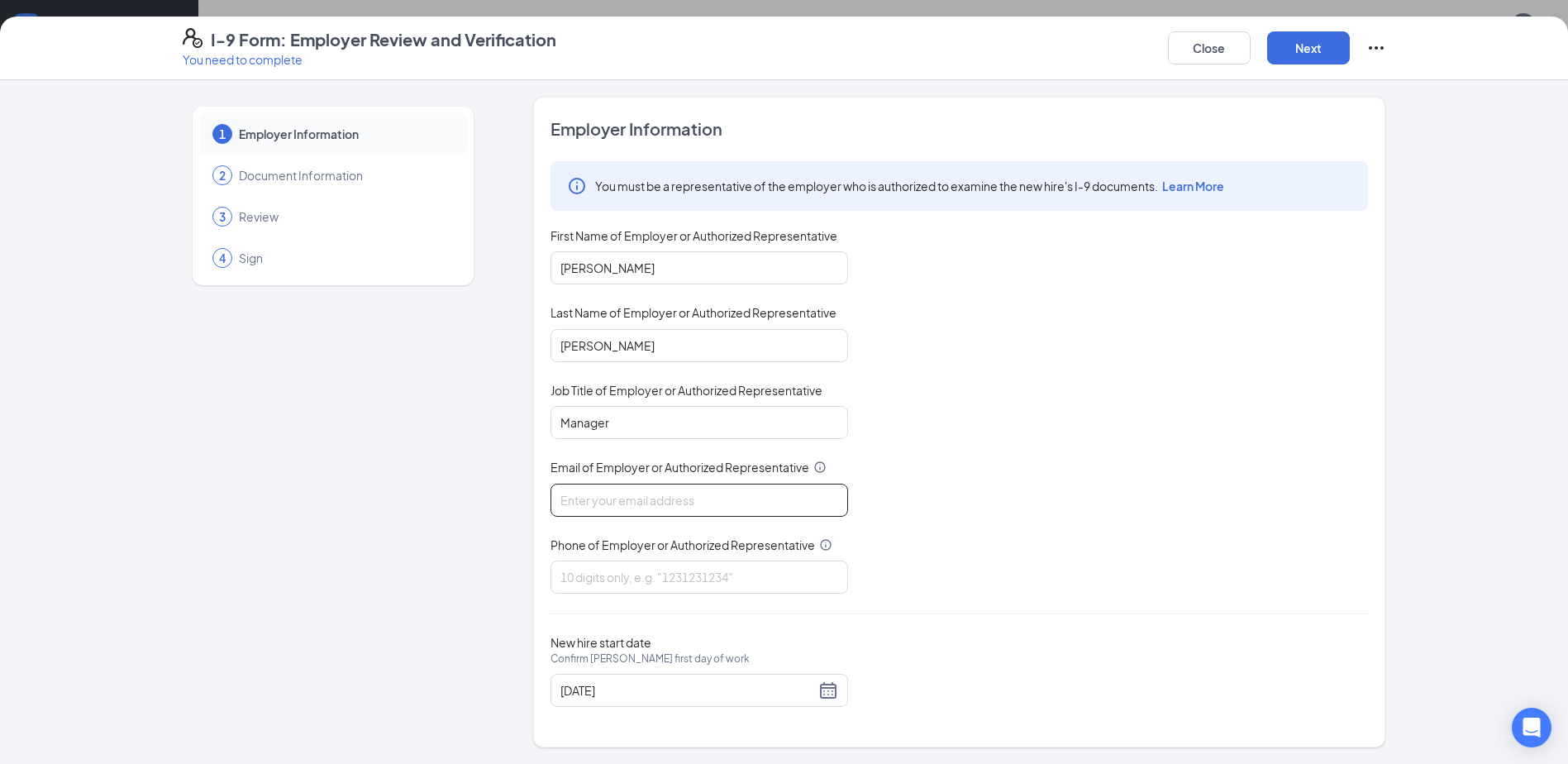
click at [616, 507] on input "Email of Employer or Authorized Representative" at bounding box center [698, 500] width 297 height 33
type input "popeyesfamous11@sailormen.com"
click at [599, 585] on input "Phone of Employer or Authorized Representative" at bounding box center [698, 577] width 297 height 33
type input "3053258286"
click at [1126, 538] on div "You must be a representative of the employer who is authorized to examine the n…" at bounding box center [959, 377] width 818 height 432
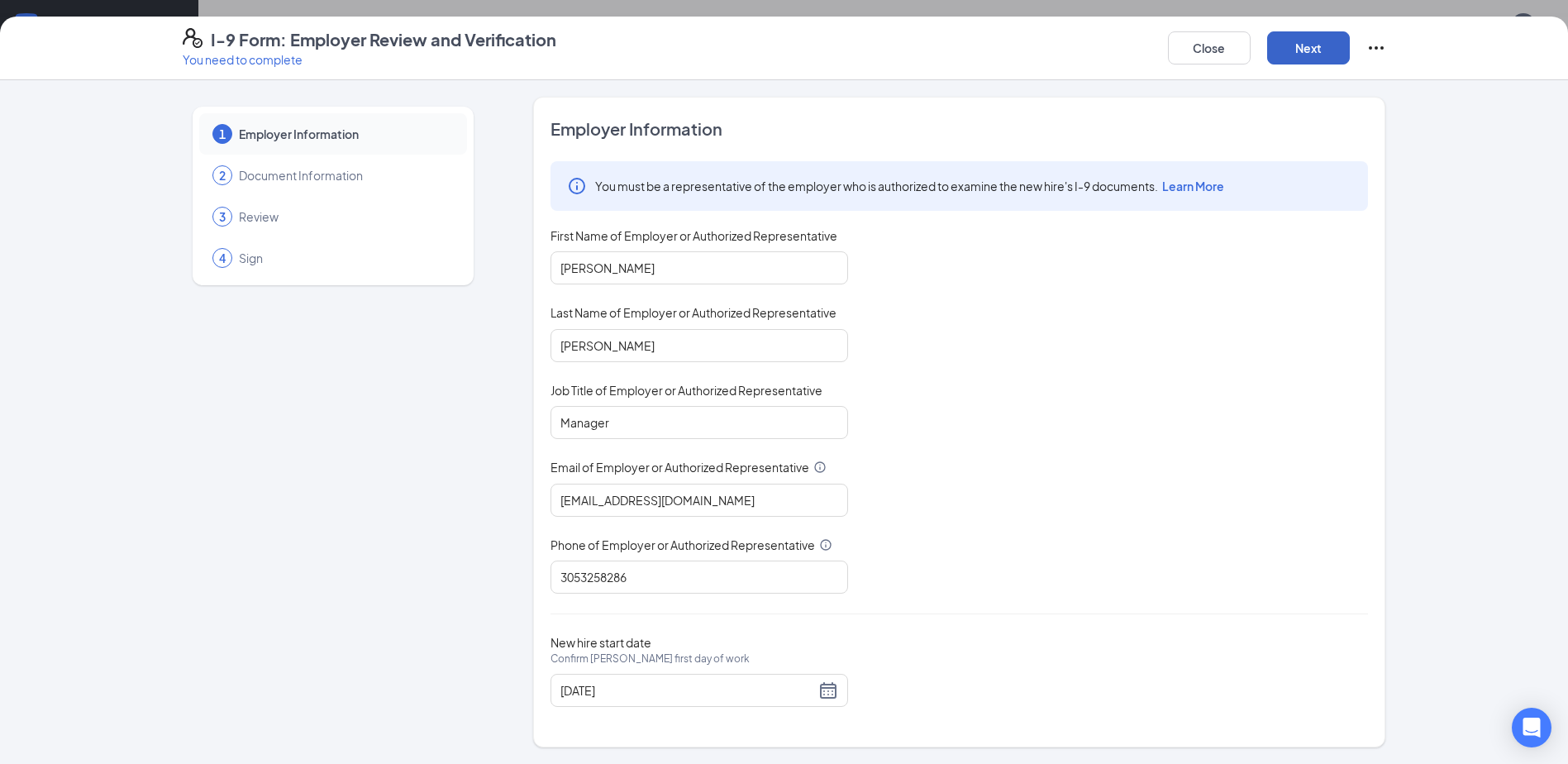
click at [1292, 51] on button "Next" at bounding box center [1308, 48] width 82 height 33
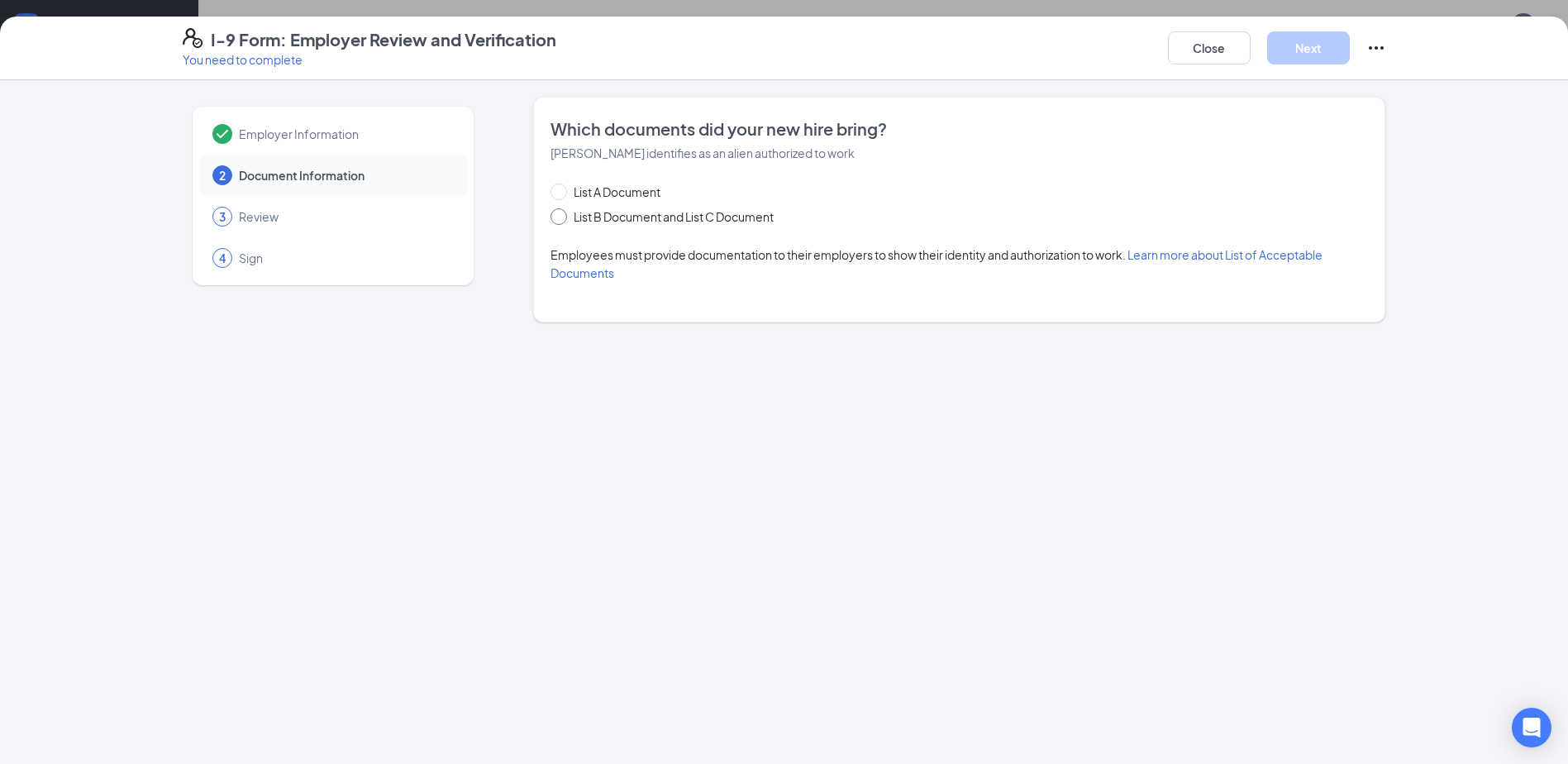
click at [557, 220] on span at bounding box center [558, 216] width 16 height 16
click at [557, 220] on input "List B Document and List C Document" at bounding box center [555, 213] width 11 height 11
radio input "true"
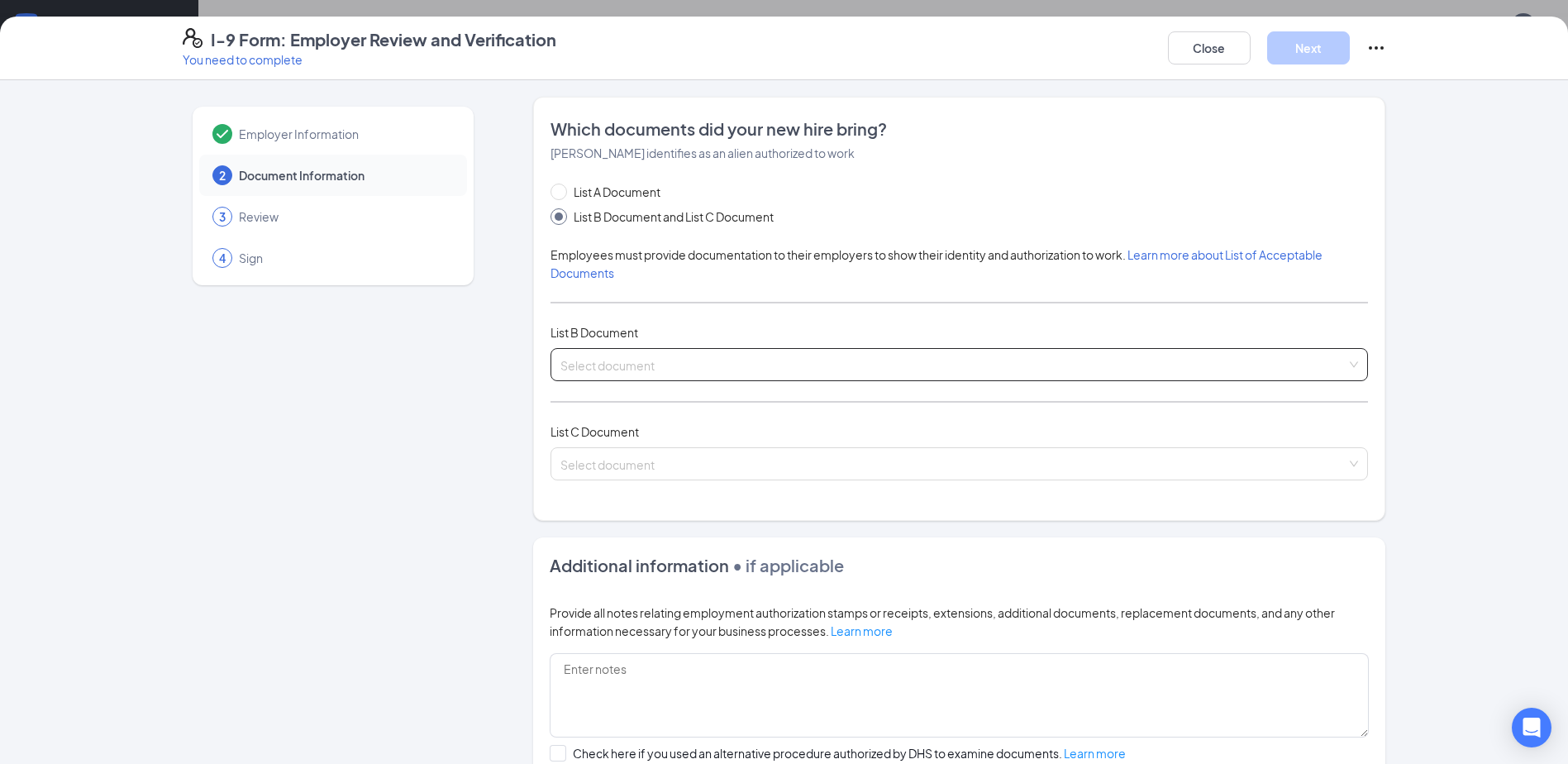
click at [575, 357] on input "search" at bounding box center [953, 361] width 786 height 25
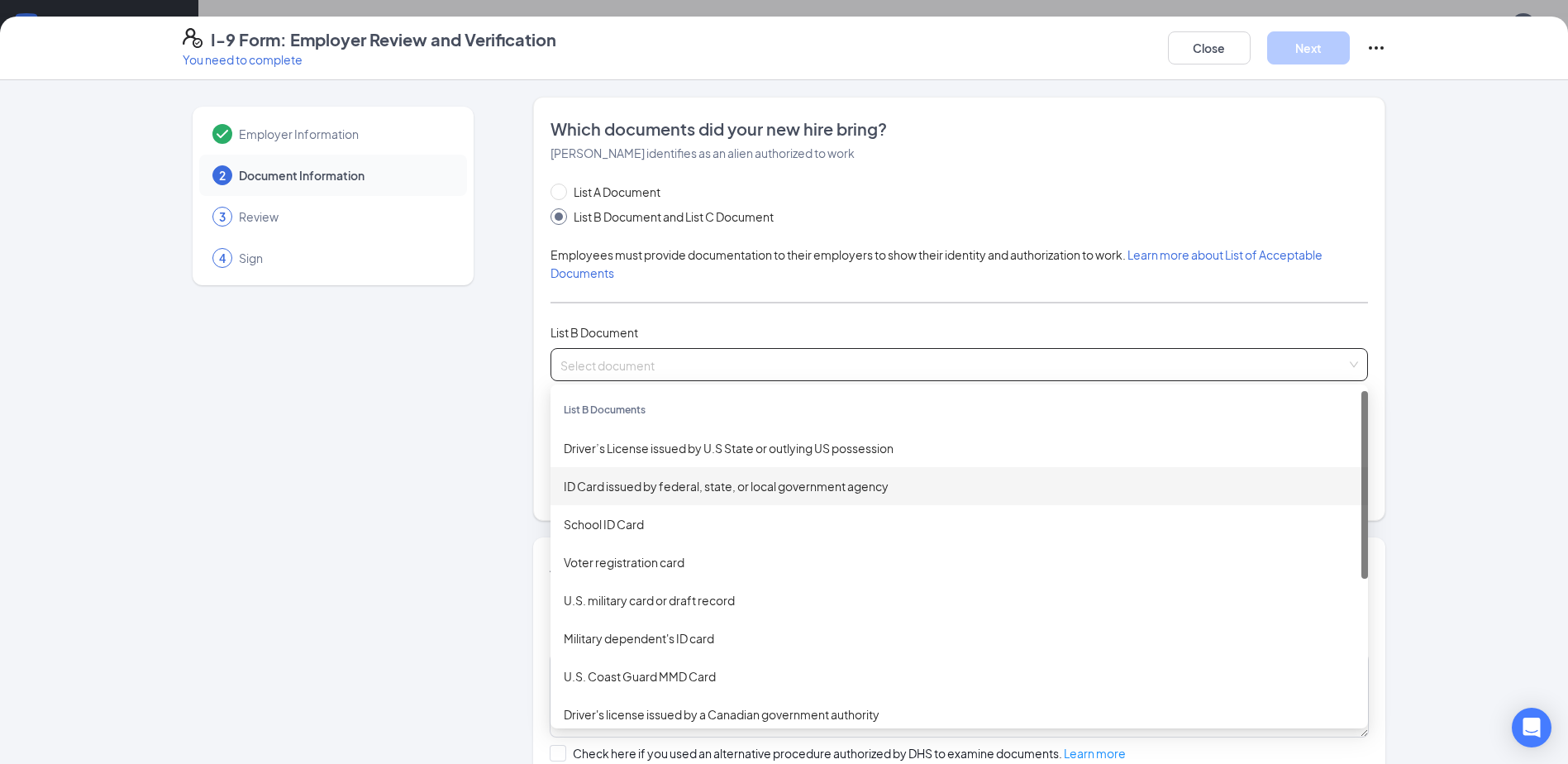
click at [603, 492] on div "ID Card issued by federal, state, or local government agency" at bounding box center [959, 485] width 791 height 18
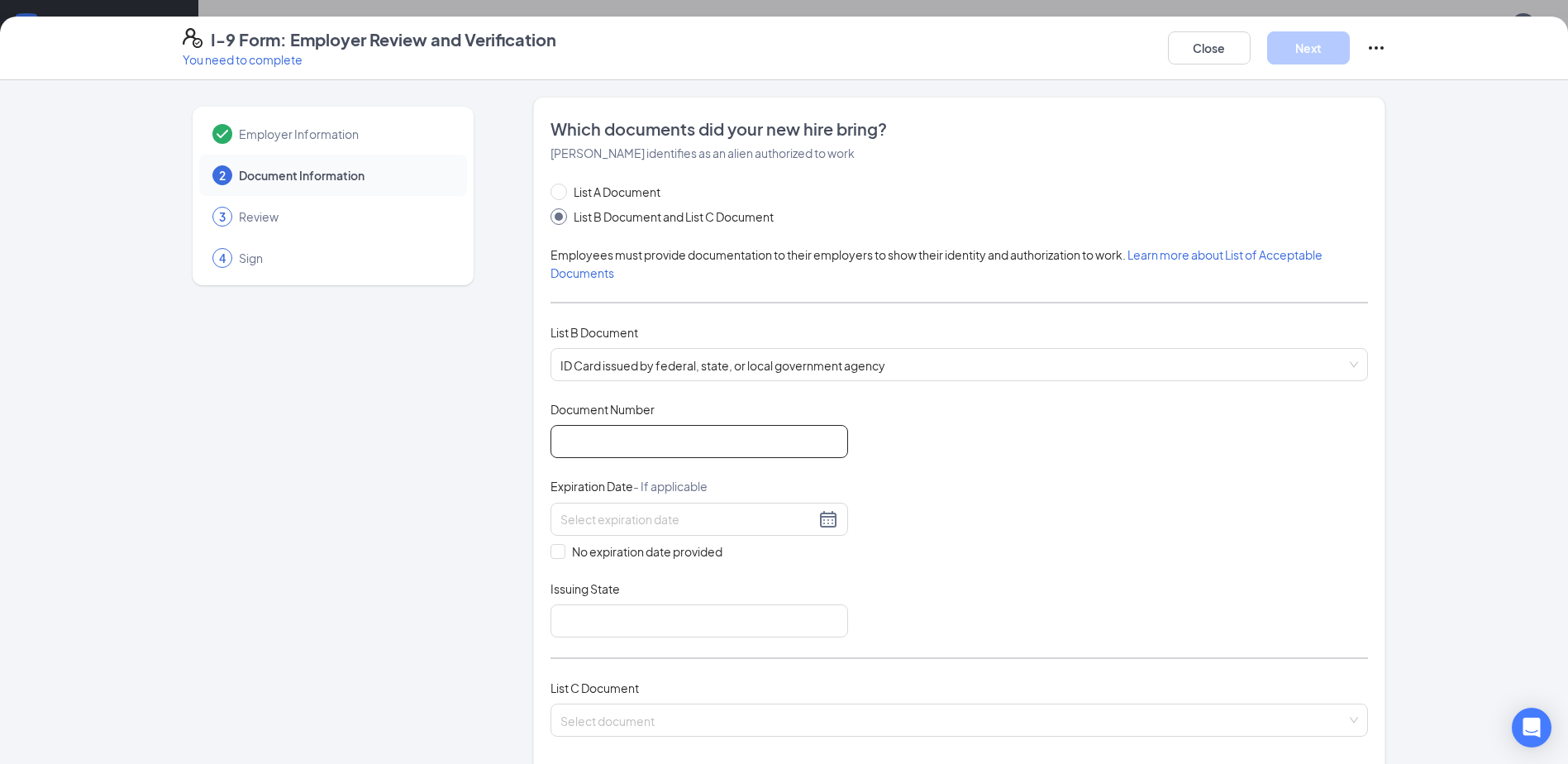
click at [592, 449] on input "Document Number" at bounding box center [698, 441] width 297 height 33
type input "D635387795000"
click at [573, 522] on input at bounding box center [688, 519] width 255 height 18
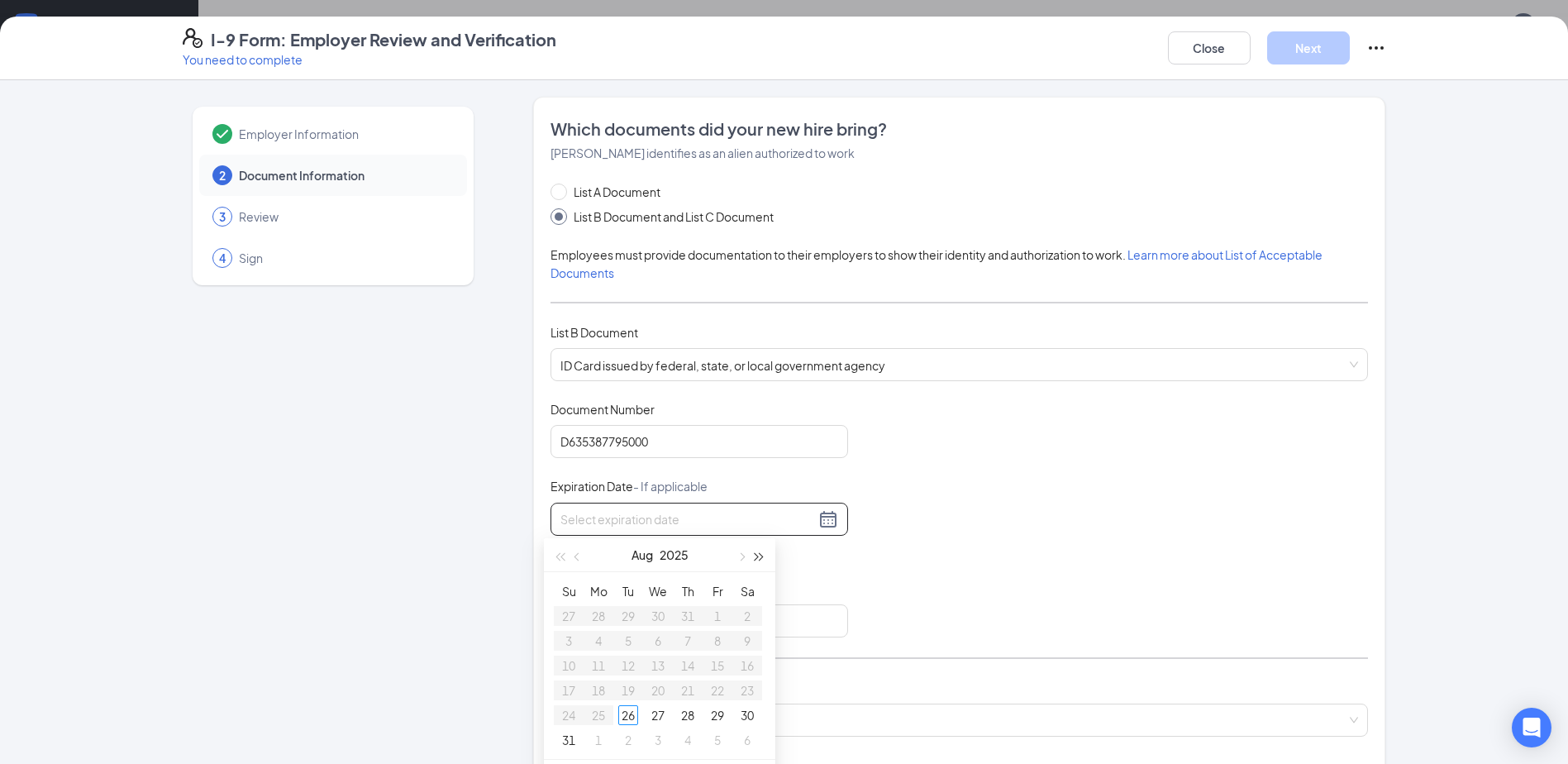
click at [763, 557] on button "button" at bounding box center [759, 554] width 18 height 33
type input "09/01/2026"
type input "[DATE]"
click at [658, 710] on div "26" at bounding box center [658, 715] width 20 height 20
click at [579, 616] on input "Issuing State" at bounding box center [698, 620] width 297 height 33
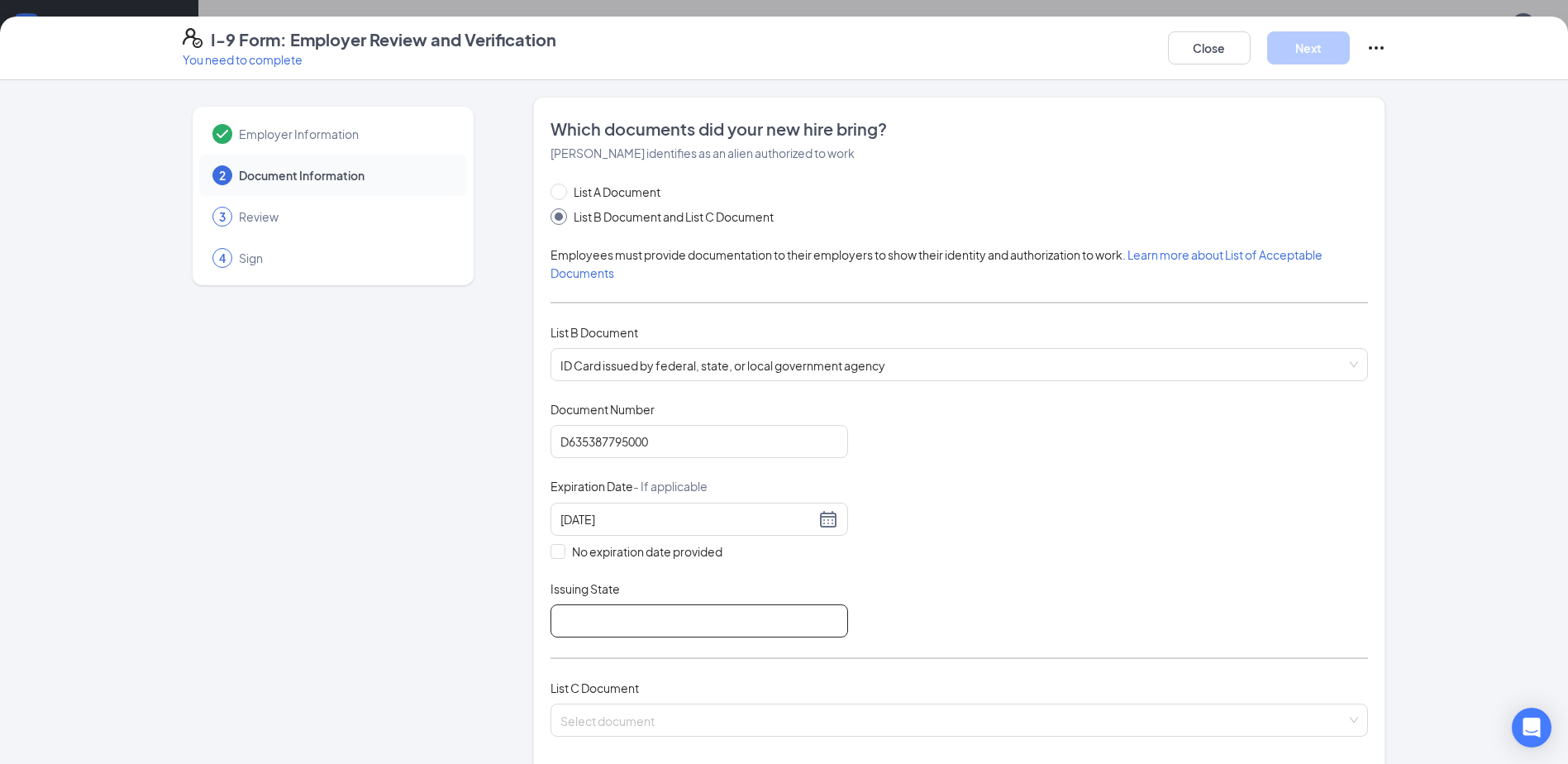
type input "FLORIDA"
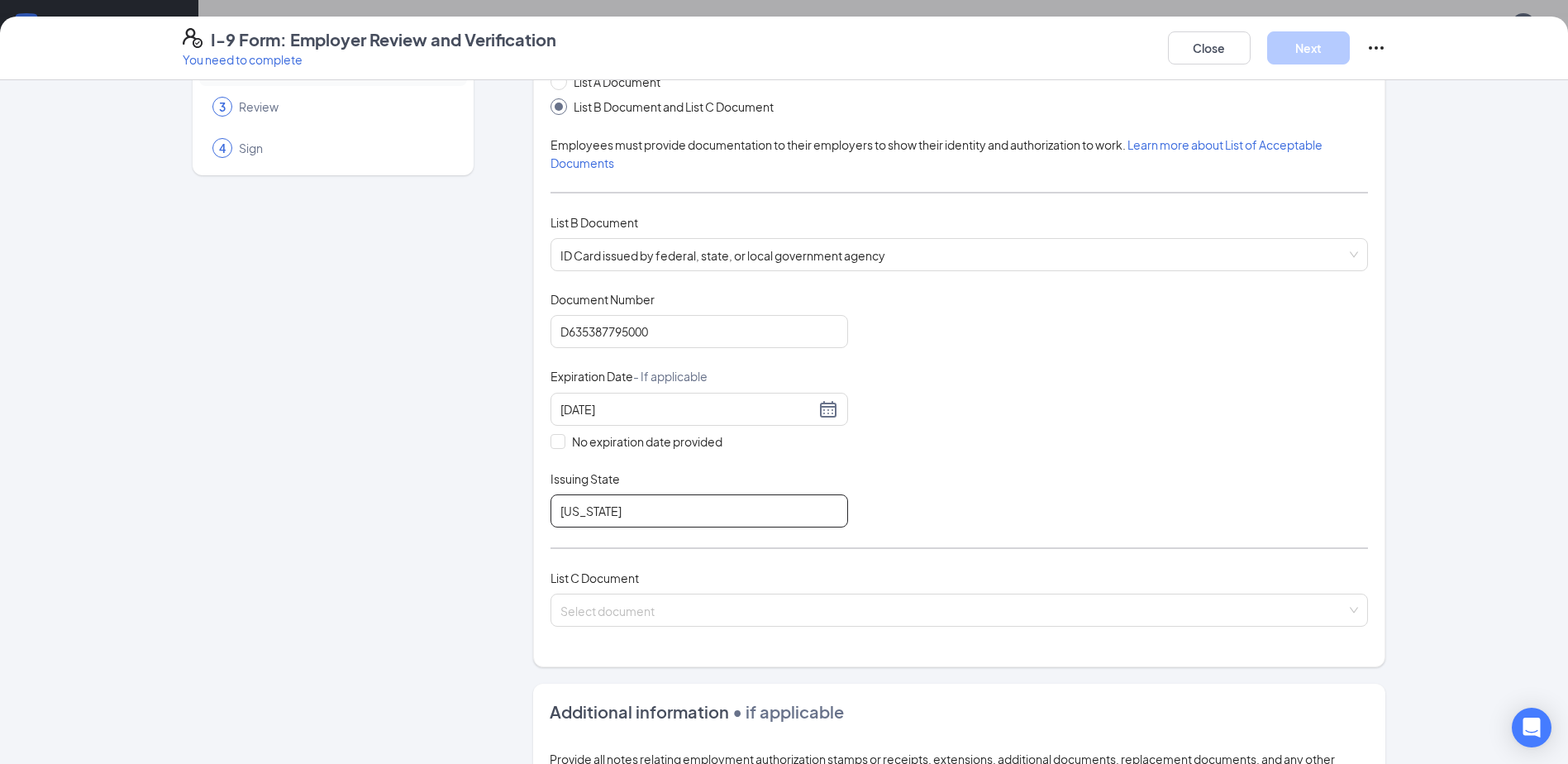
scroll to position [165, 0]
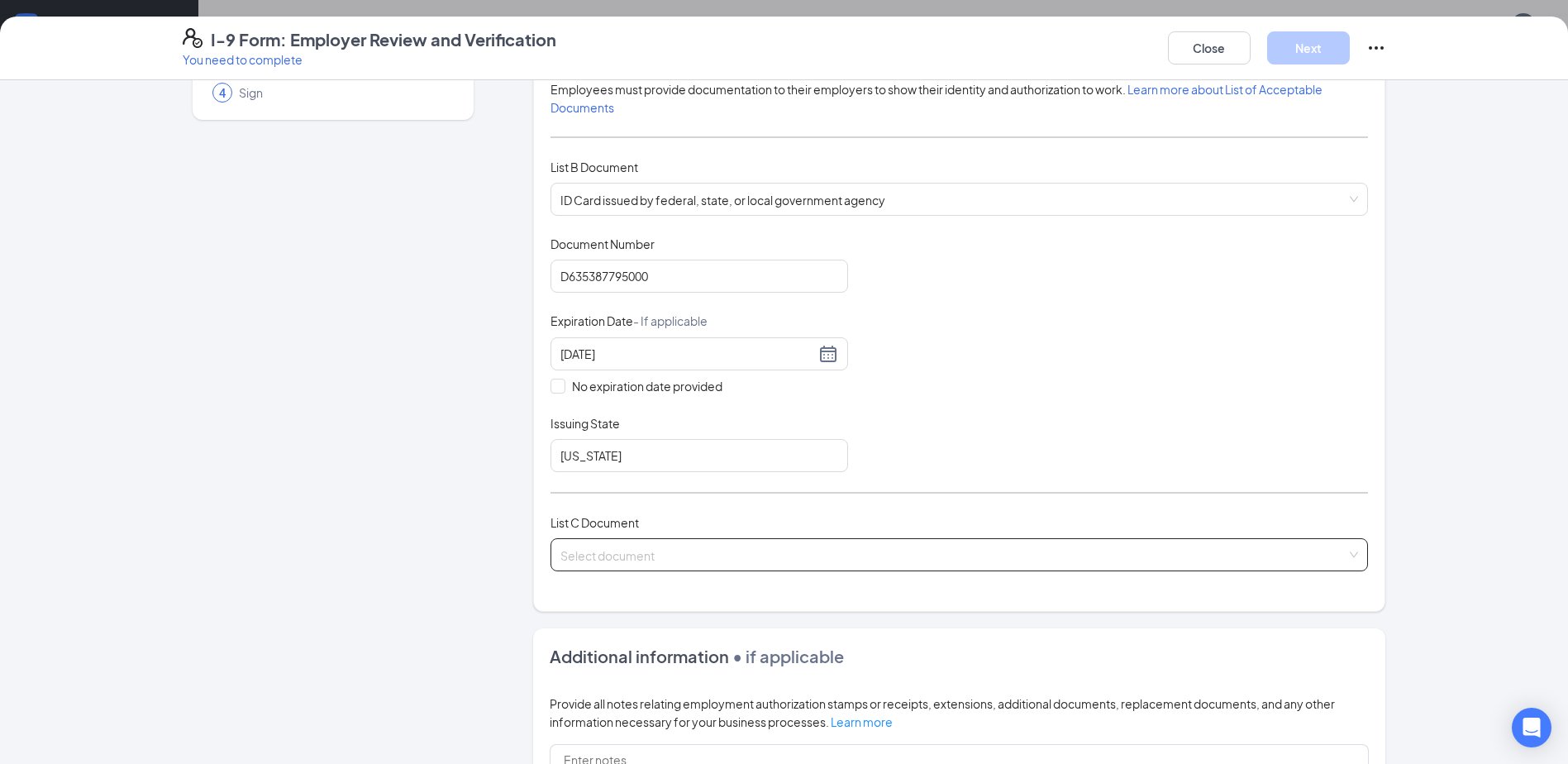
click at [612, 550] on input "search" at bounding box center [953, 551] width 786 height 25
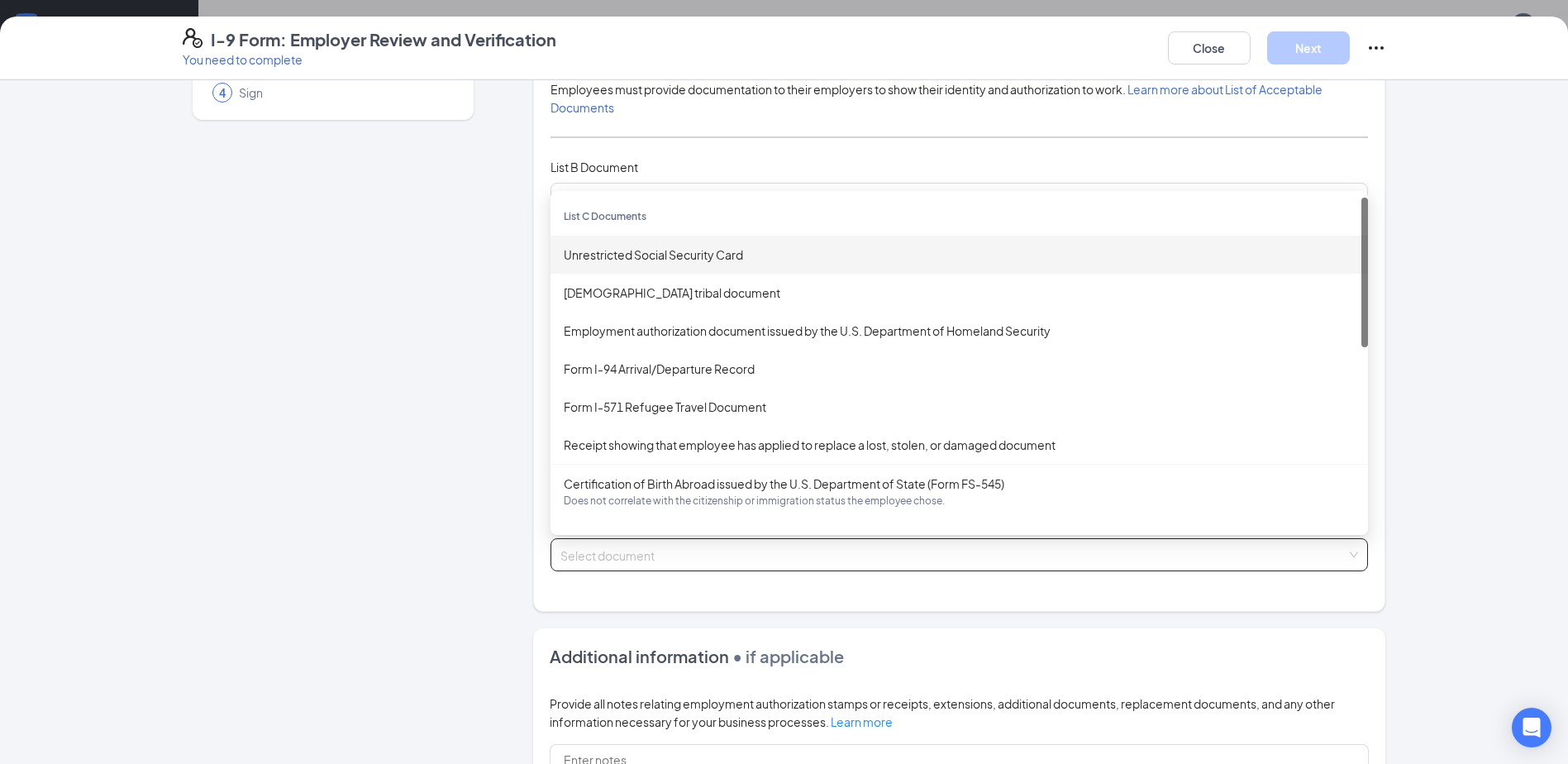
click at [596, 256] on div "Unrestricted Social Security Card" at bounding box center [959, 254] width 791 height 18
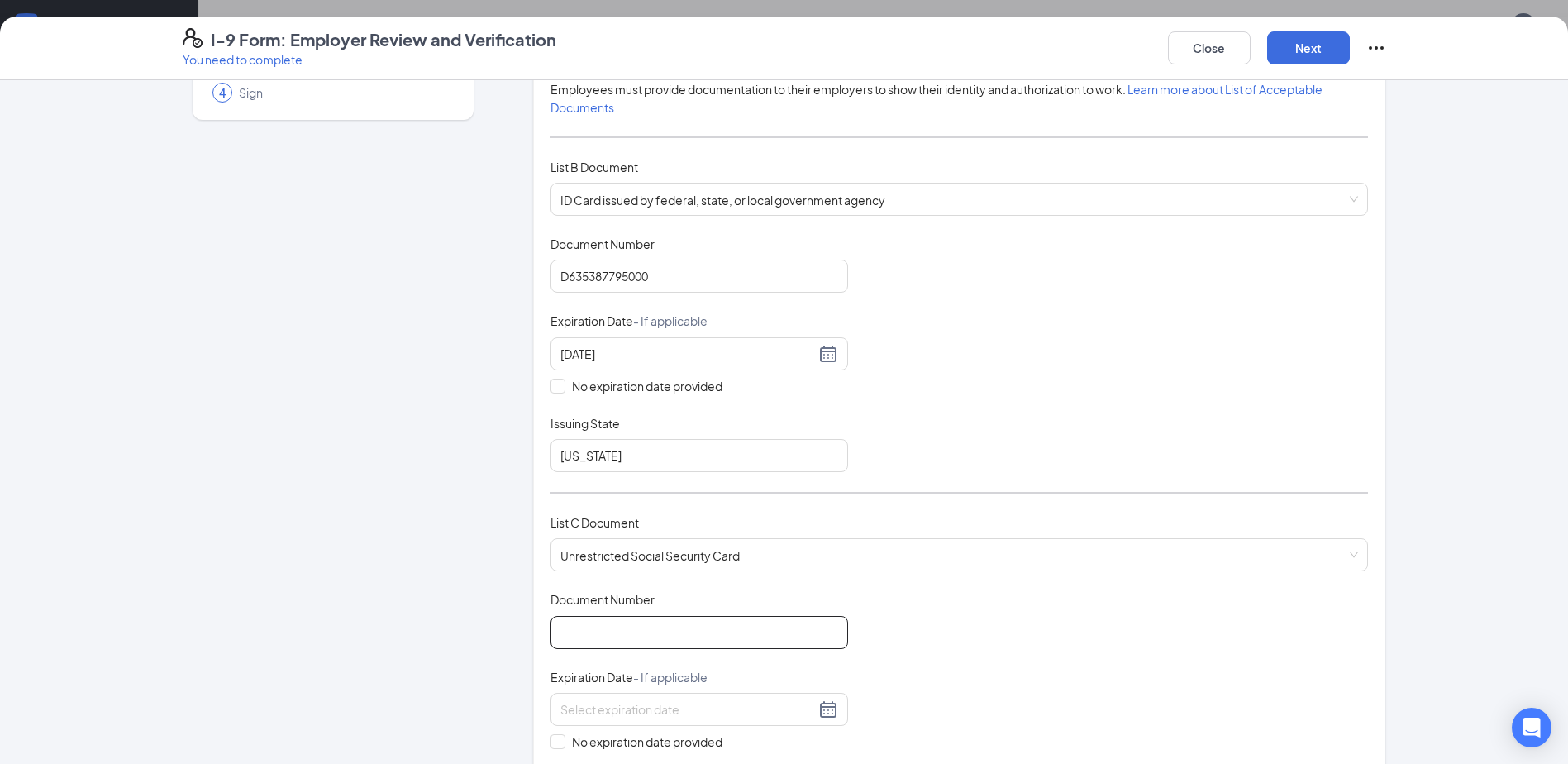
click at [571, 640] on input "Document Number" at bounding box center [698, 632] width 297 height 33
type input "884625998"
click at [1019, 645] on div "Document Title Unrestricted Social Security Card Document Number 884625998 Expi…" at bounding box center [959, 709] width 818 height 236
click at [555, 739] on input "No expiration date provided" at bounding box center [555, 739] width 11 height 11
checkbox input "true"
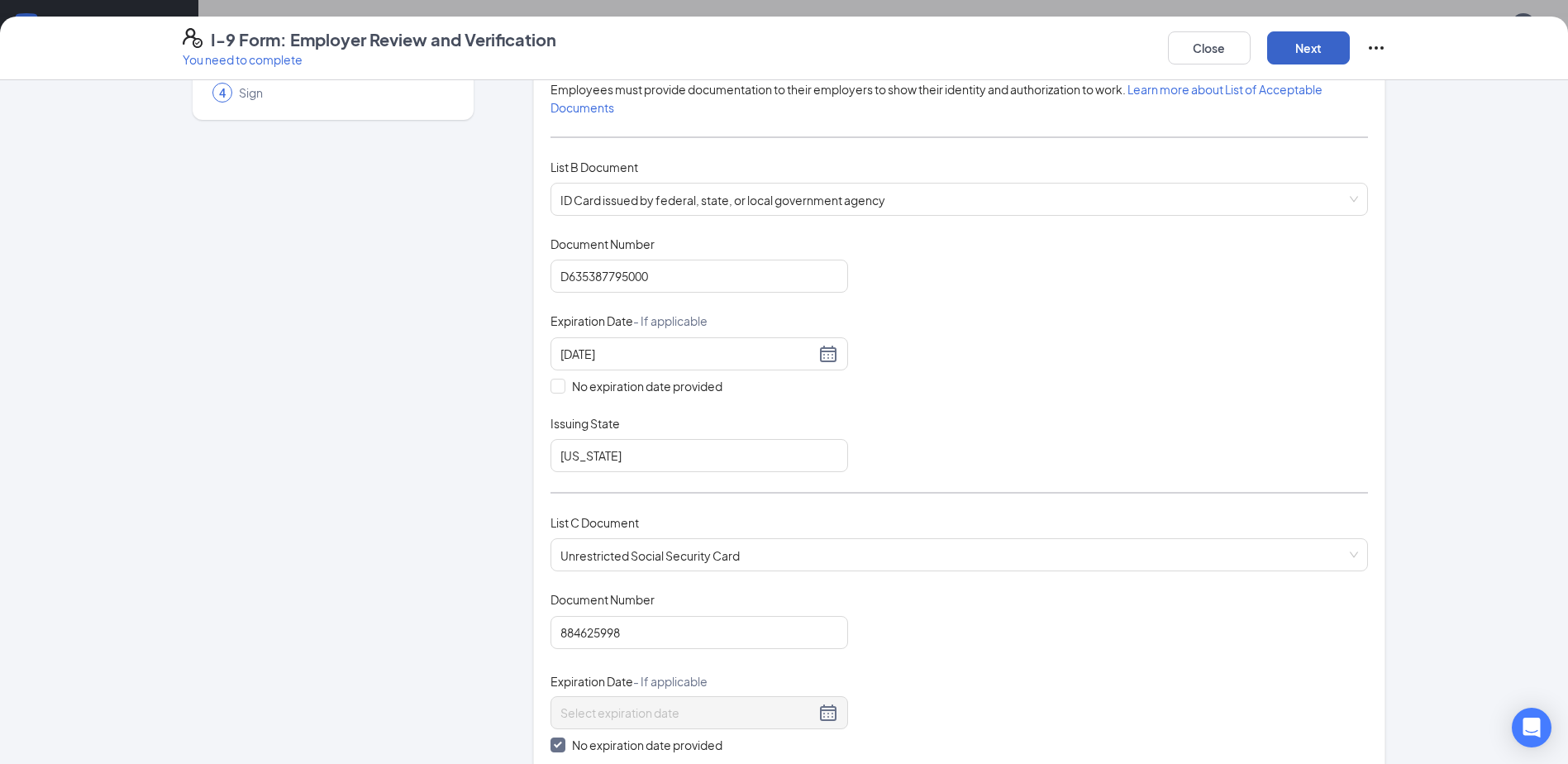
click at [1293, 52] on button "Next" at bounding box center [1308, 48] width 82 height 33
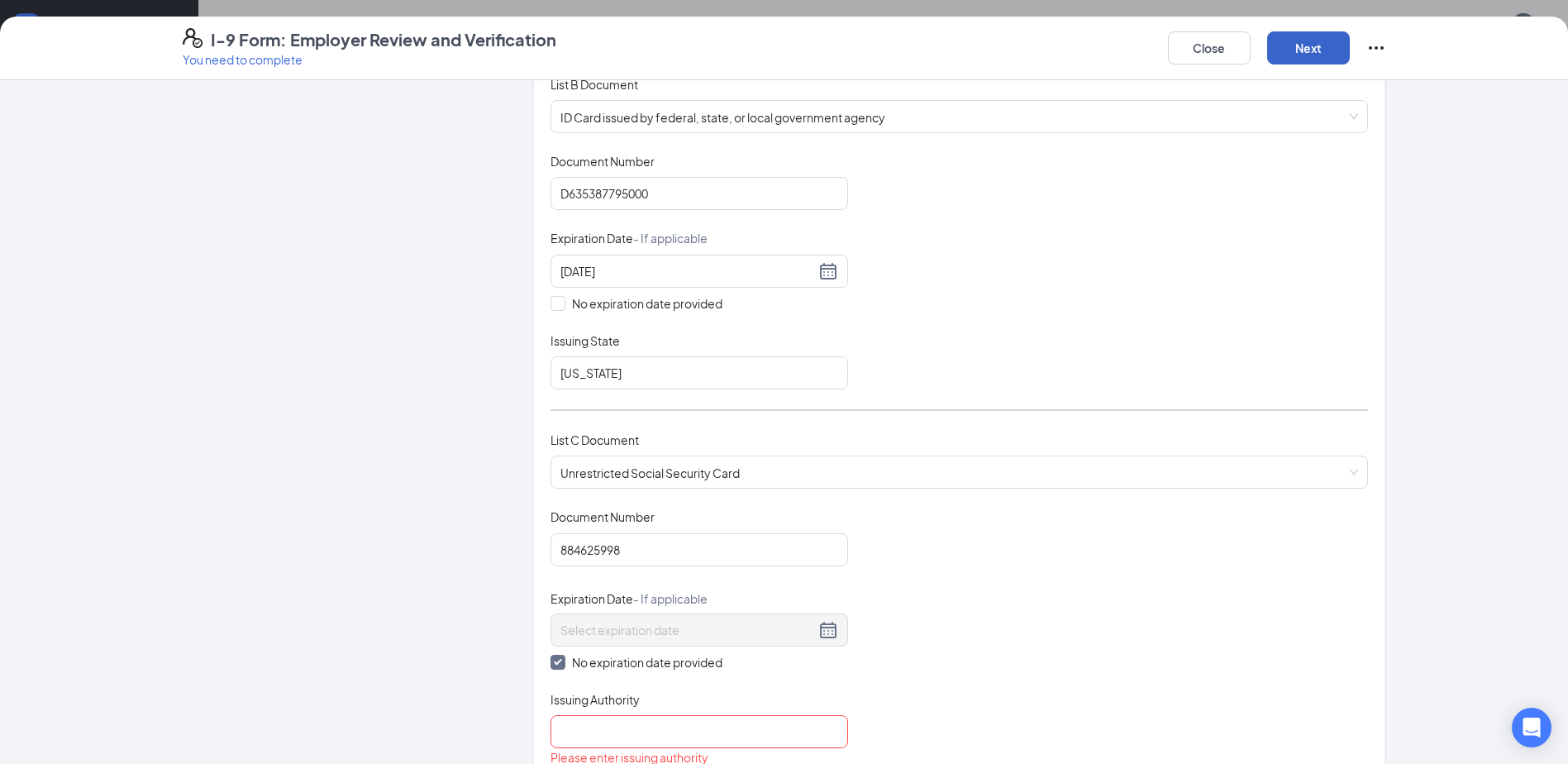
scroll to position [331, 0]
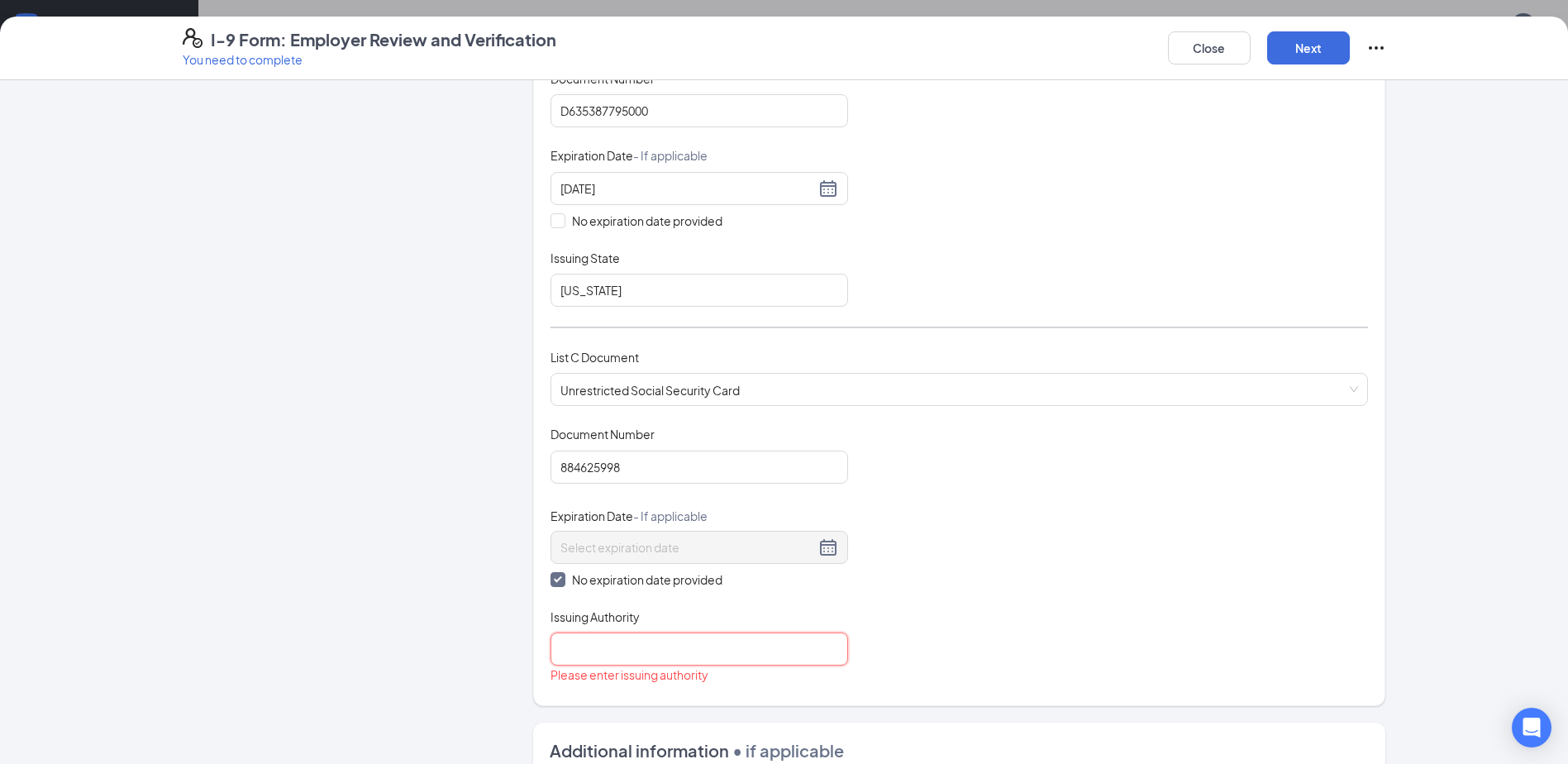
click at [577, 652] on input "Issuing Authority" at bounding box center [698, 649] width 297 height 33
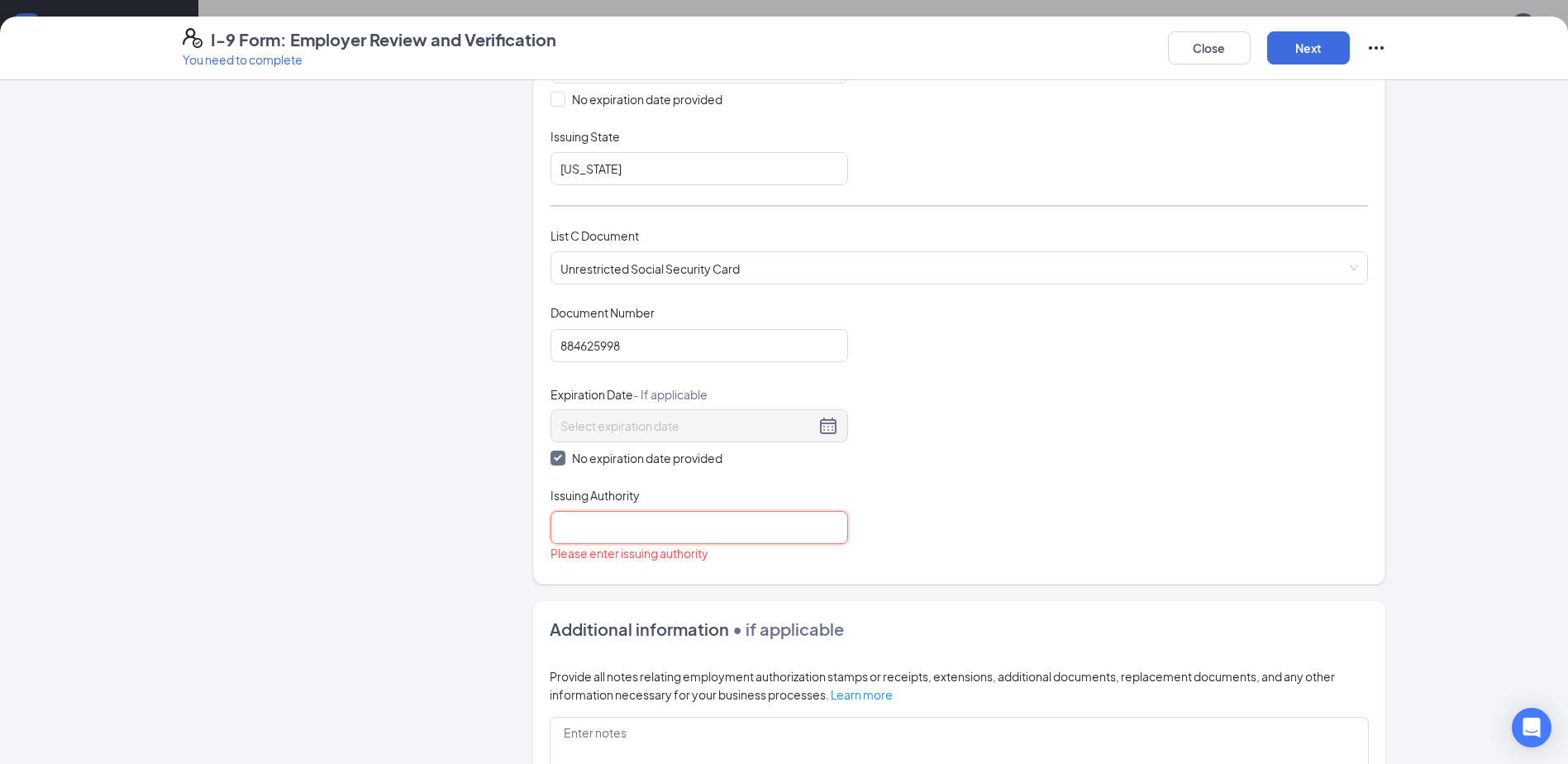
scroll to position [495, 0]
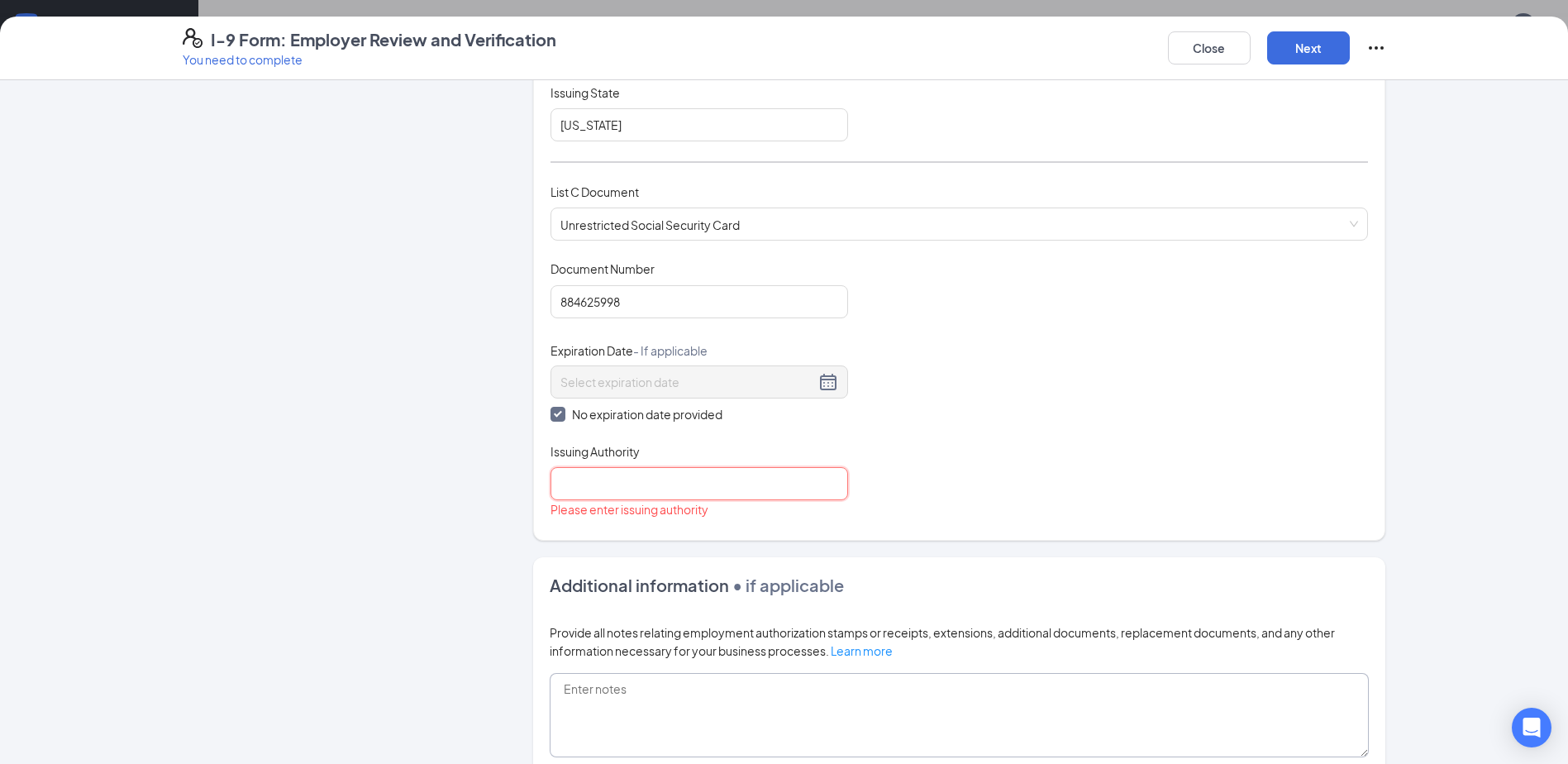
type input "SSA"
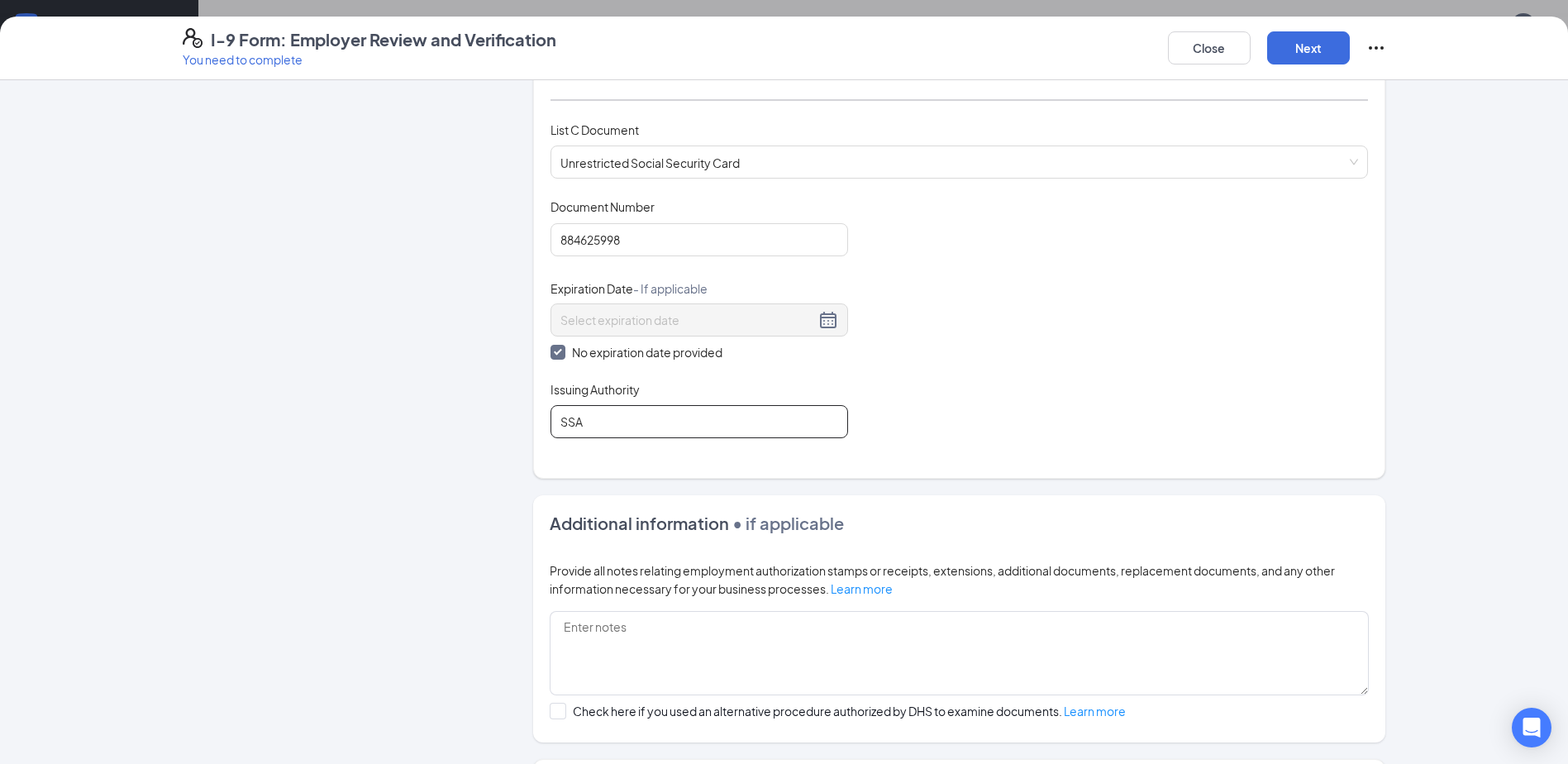
scroll to position [296, 0]
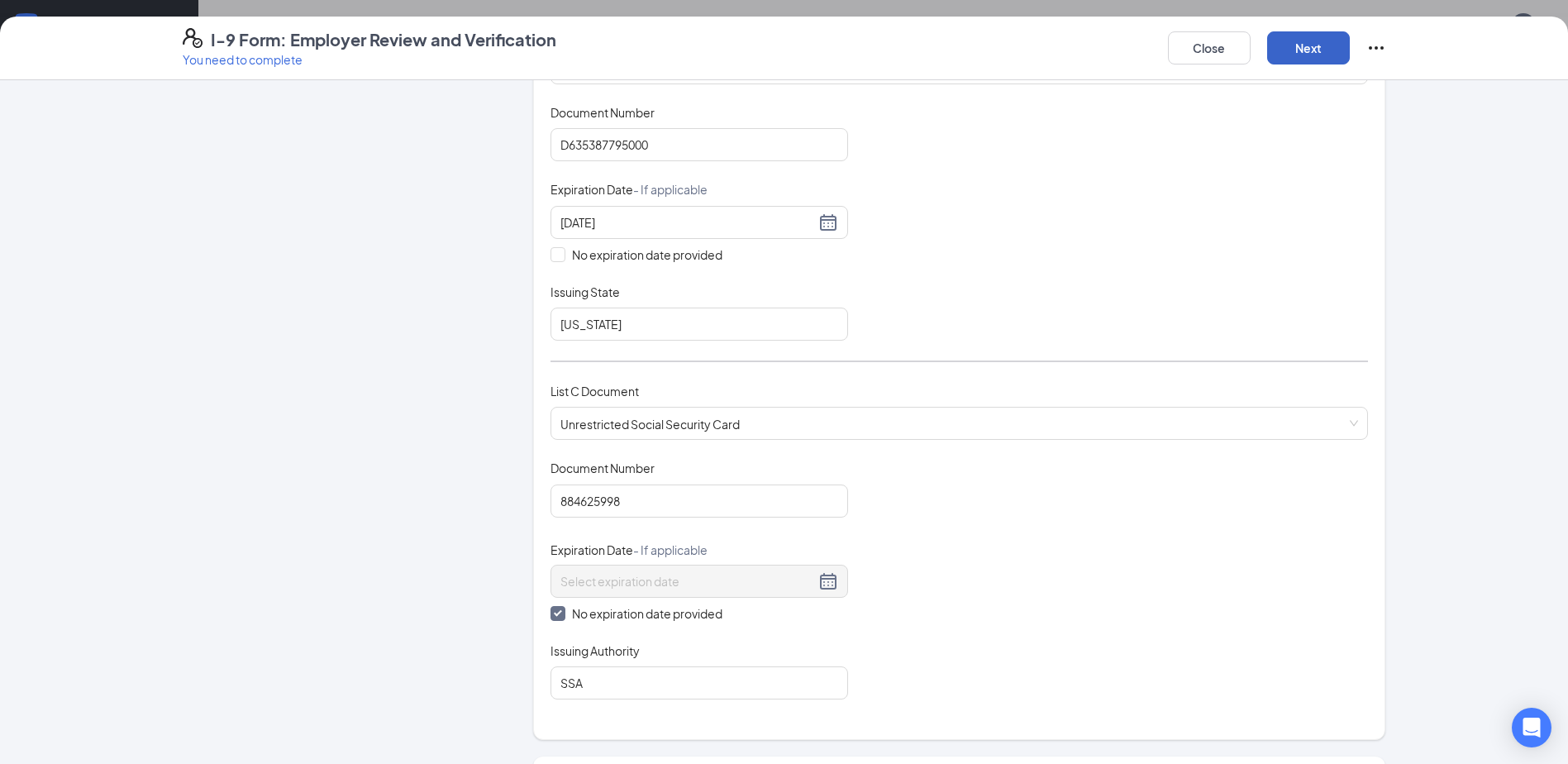
click at [1326, 53] on button "Next" at bounding box center [1308, 48] width 82 height 33
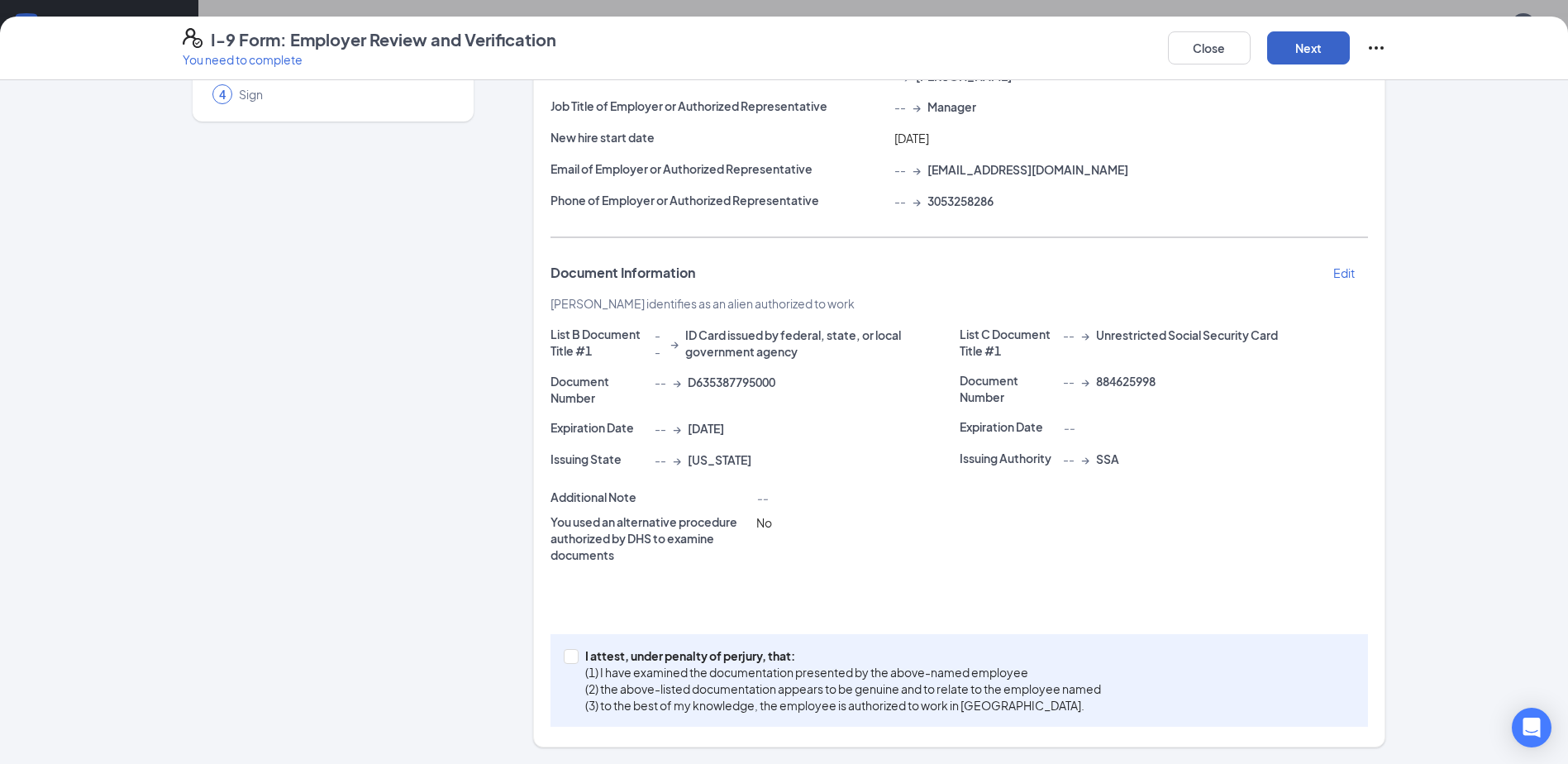
scroll to position [164, 0]
click at [567, 653] on input "I attest, under penalty of perjury, that: (1) I have examined the documentation…" at bounding box center [569, 654] width 11 height 11
checkbox input "true"
click at [1306, 45] on button "Next" at bounding box center [1308, 48] width 82 height 33
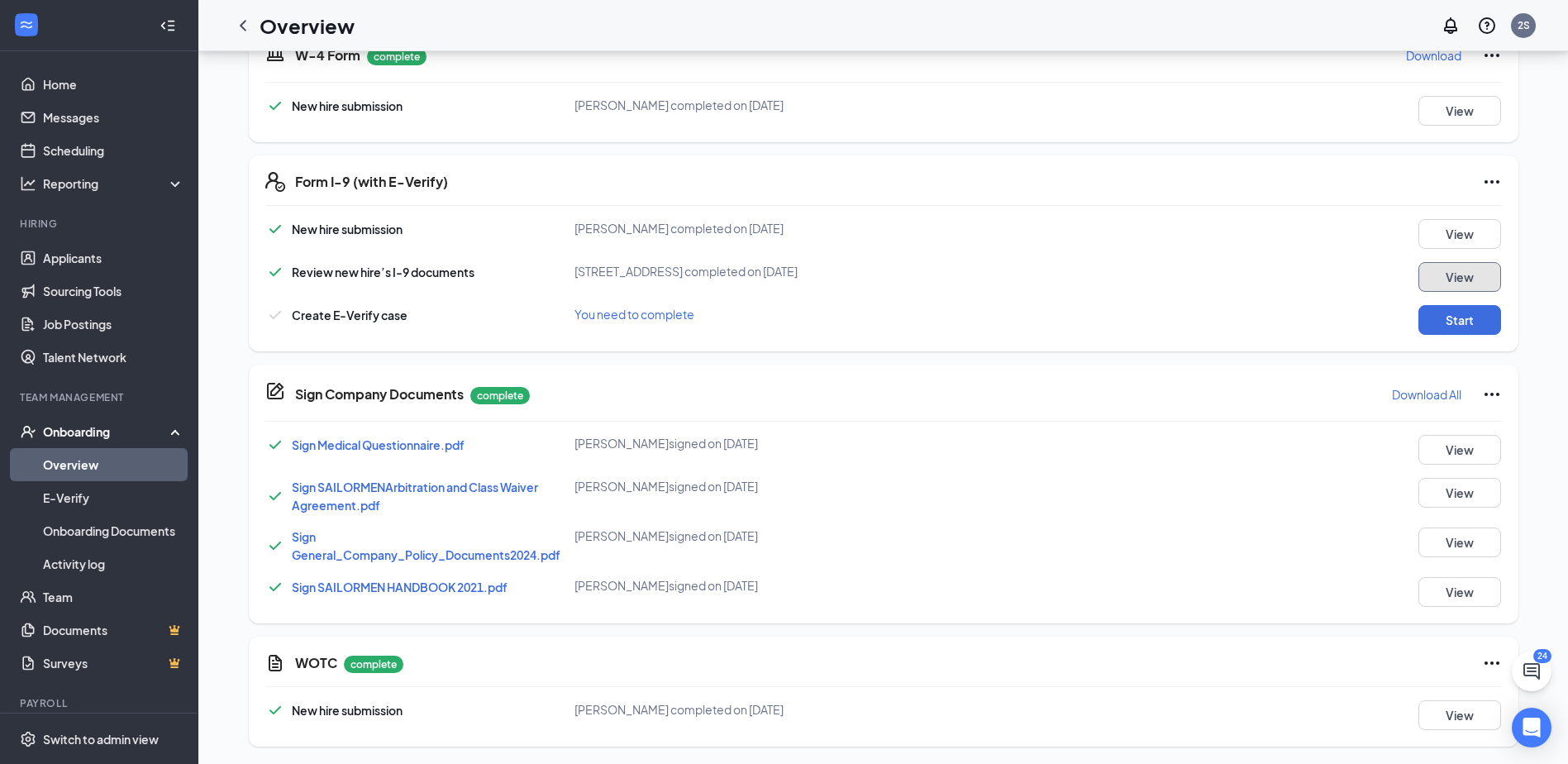
scroll to position [531, 0]
click at [1459, 327] on button "Start" at bounding box center [1459, 317] width 82 height 29
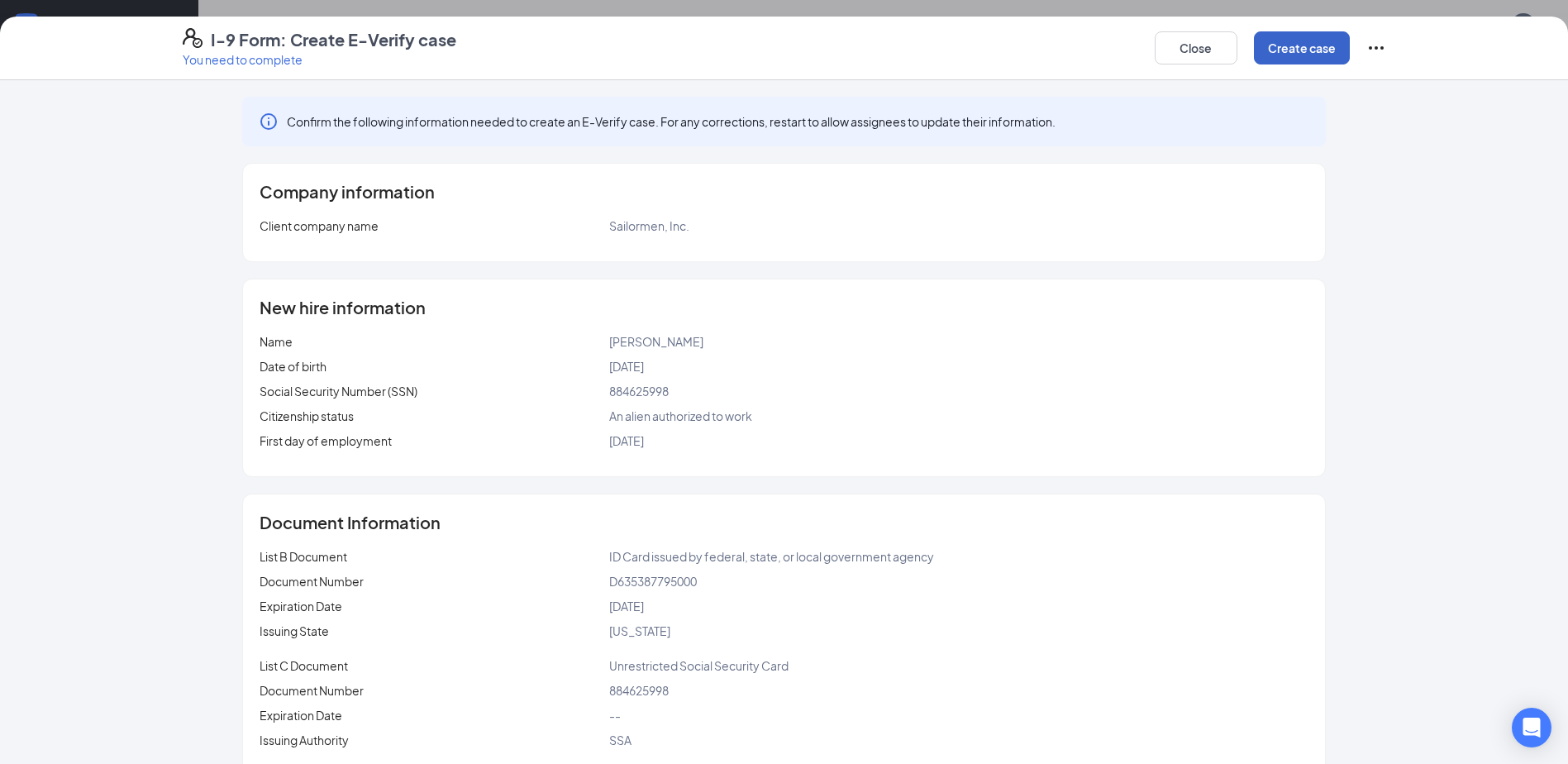
click at [1280, 46] on button "Create case" at bounding box center [1301, 48] width 96 height 33
